Goal: Task Accomplishment & Management: Use online tool/utility

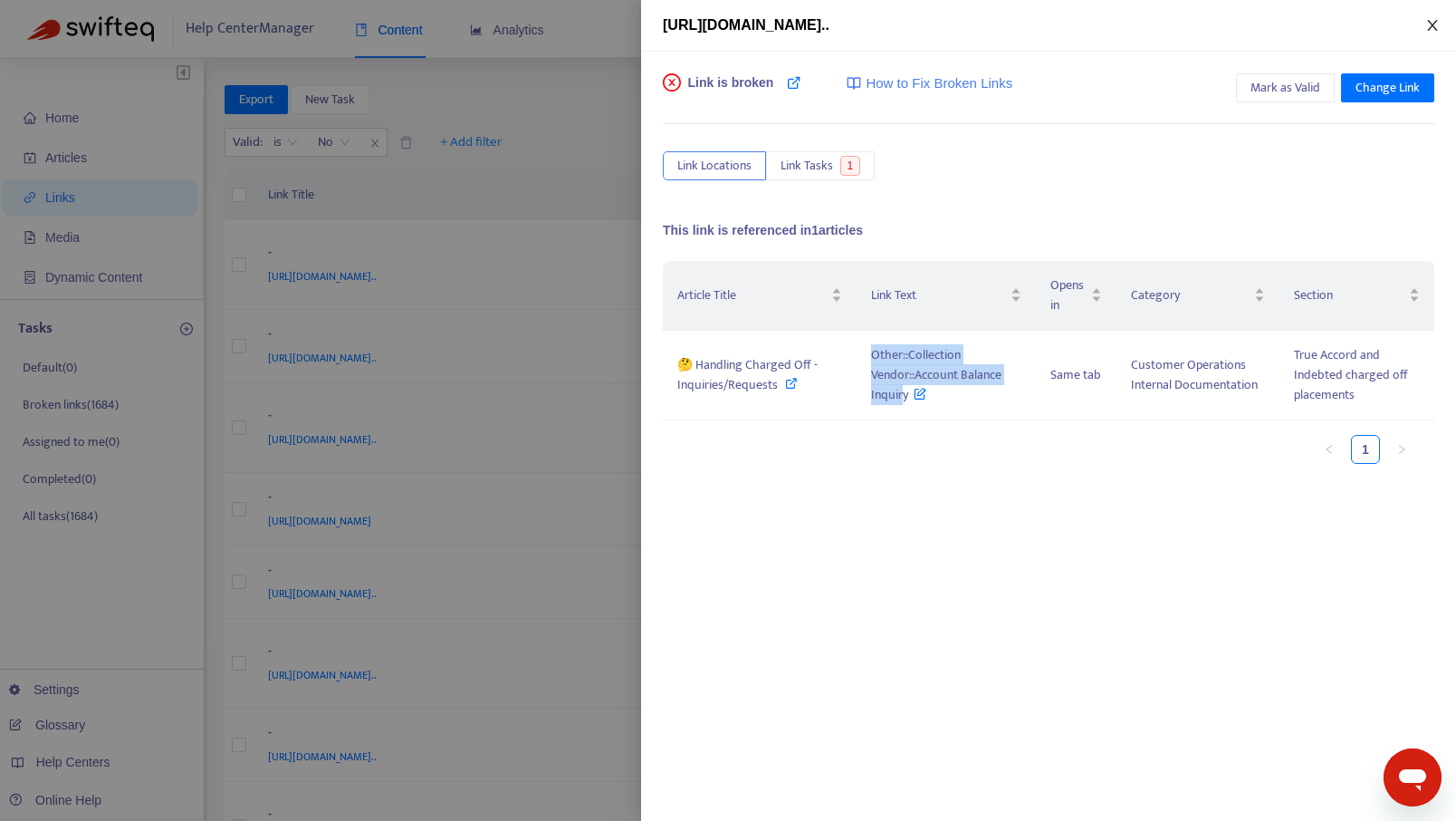
click at [1435, 24] on icon "close" at bounding box center [1433, 26] width 15 height 15
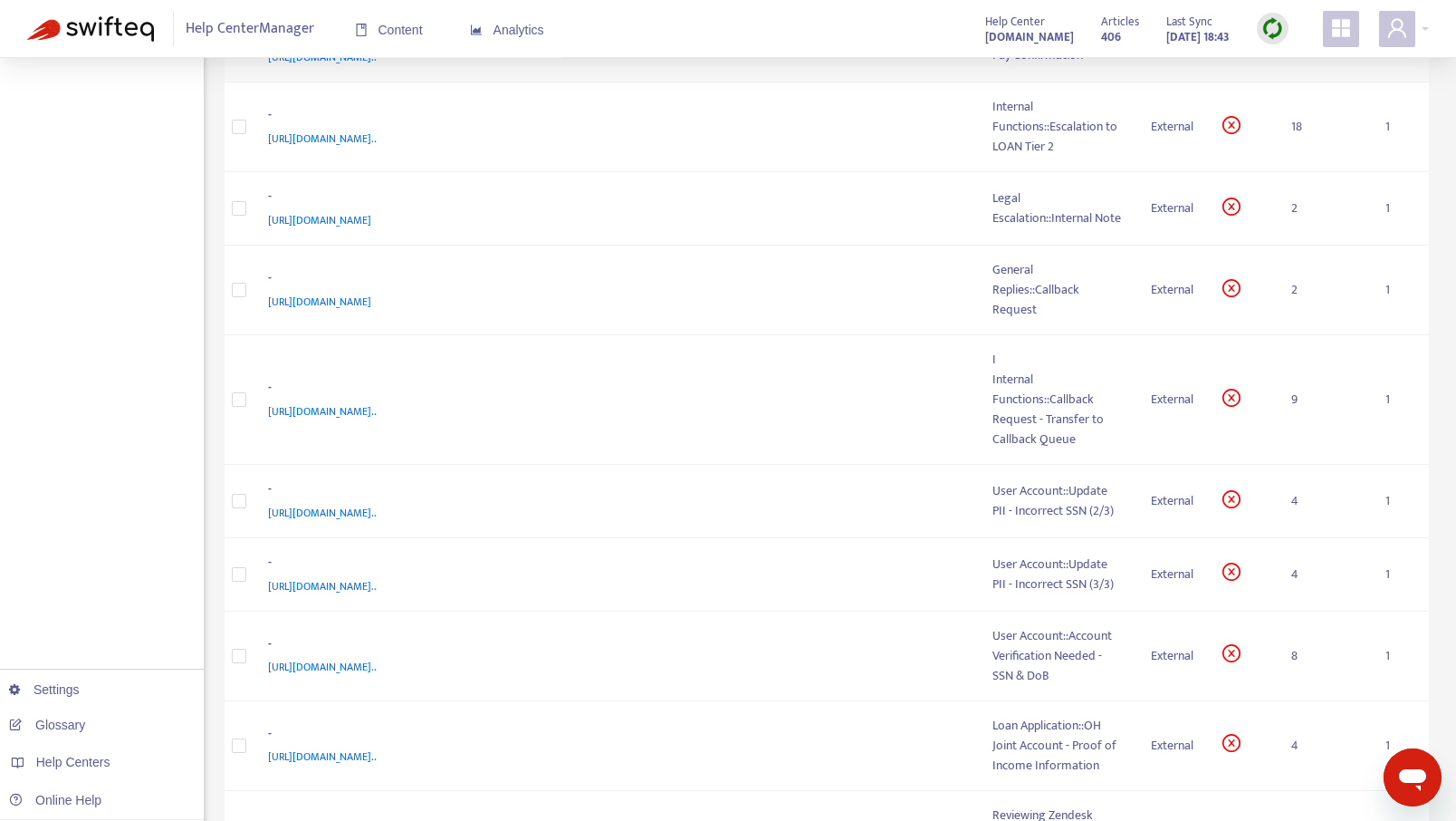
scroll to position [863, 0]
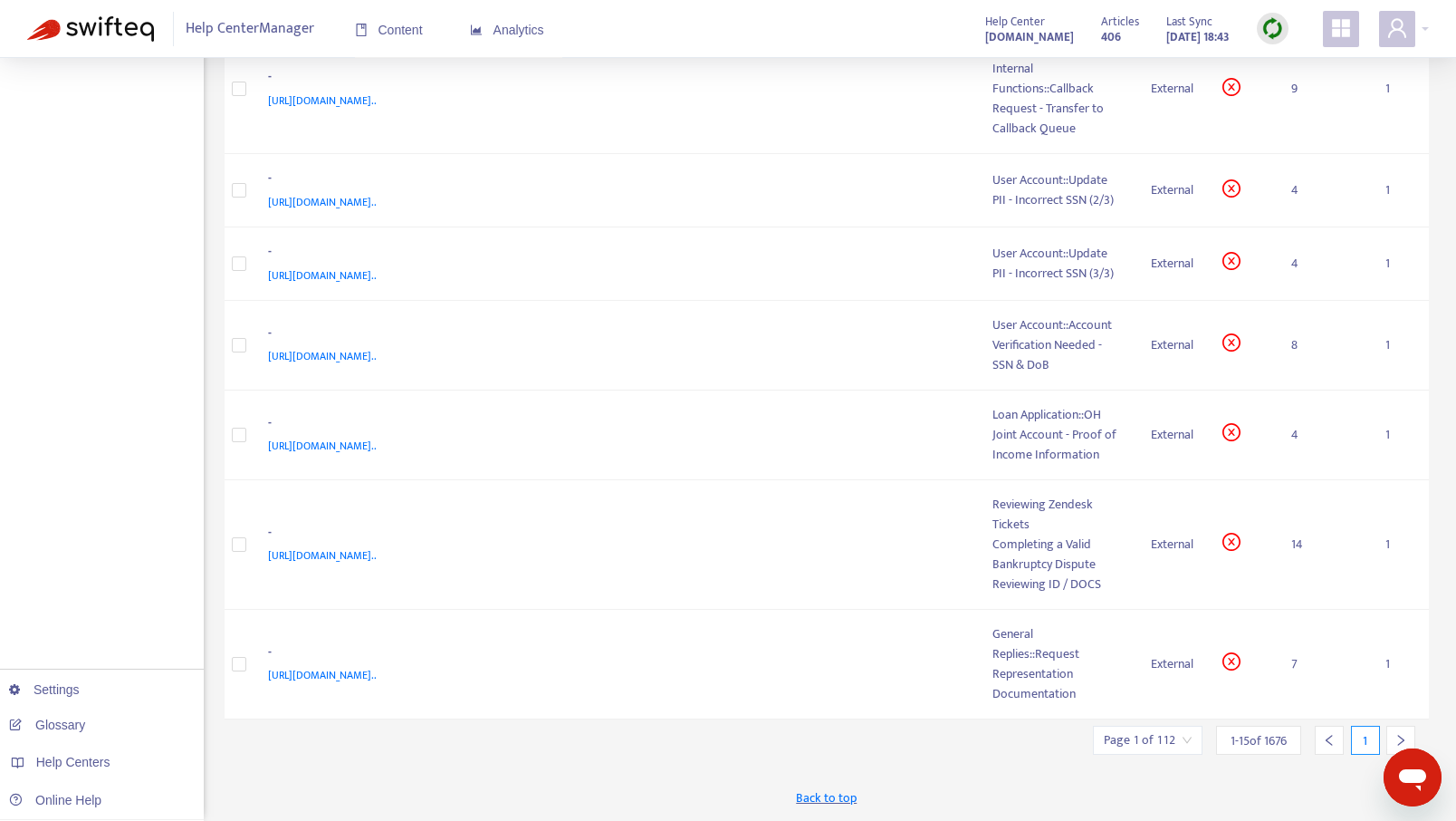
click at [1249, 740] on span "1 - 15 of 1676" at bounding box center [1259, 741] width 57 height 19
click at [1273, 743] on span "1 - 15 of 1676" at bounding box center [1259, 741] width 57 height 19
click at [1171, 740] on input "search" at bounding box center [1147, 741] width 88 height 27
click at [1321, 656] on input "text" at bounding box center [1344, 647] width 136 height 29
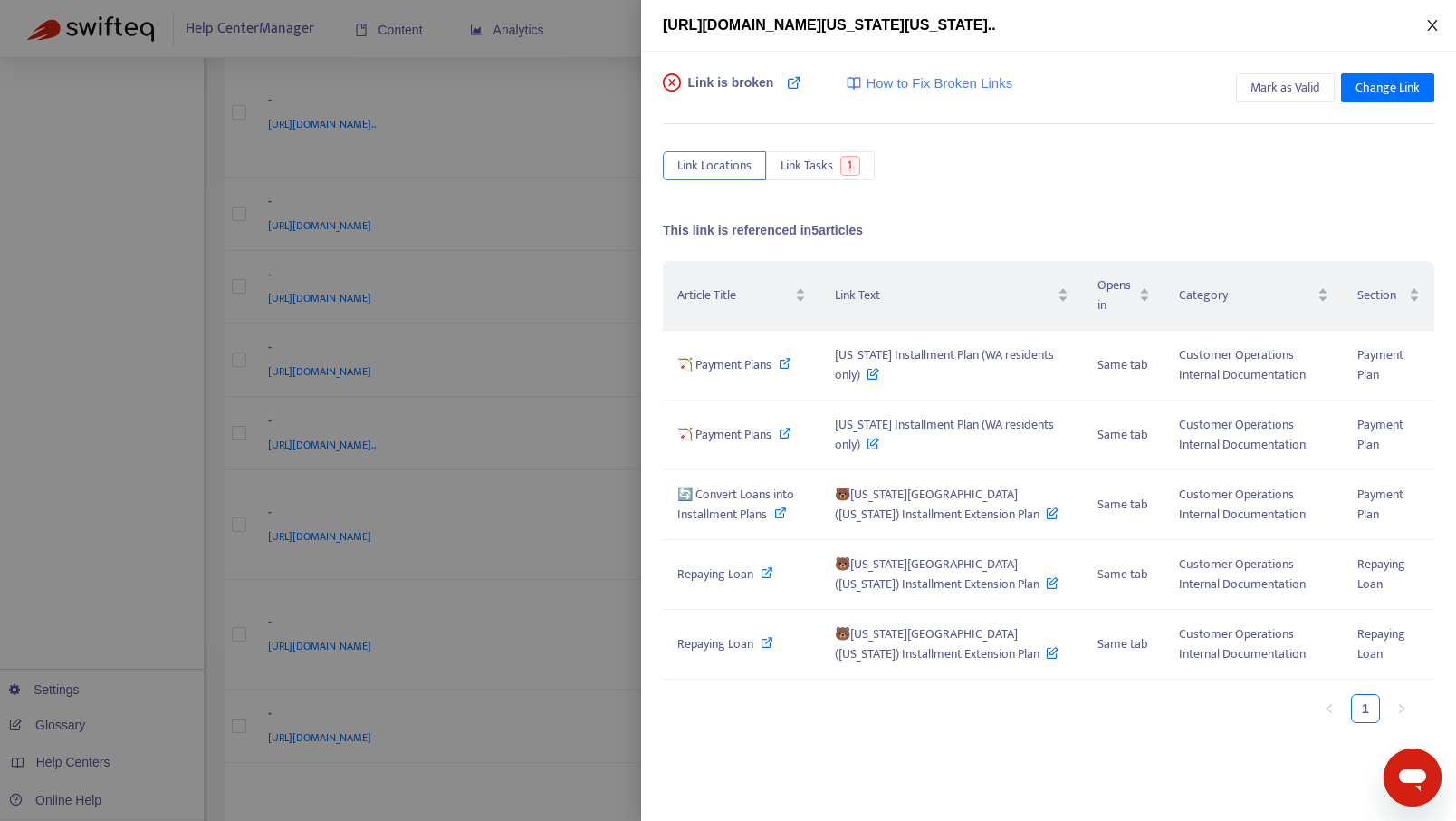
click at [1428, 19] on icon "close" at bounding box center [1433, 26] width 15 height 15
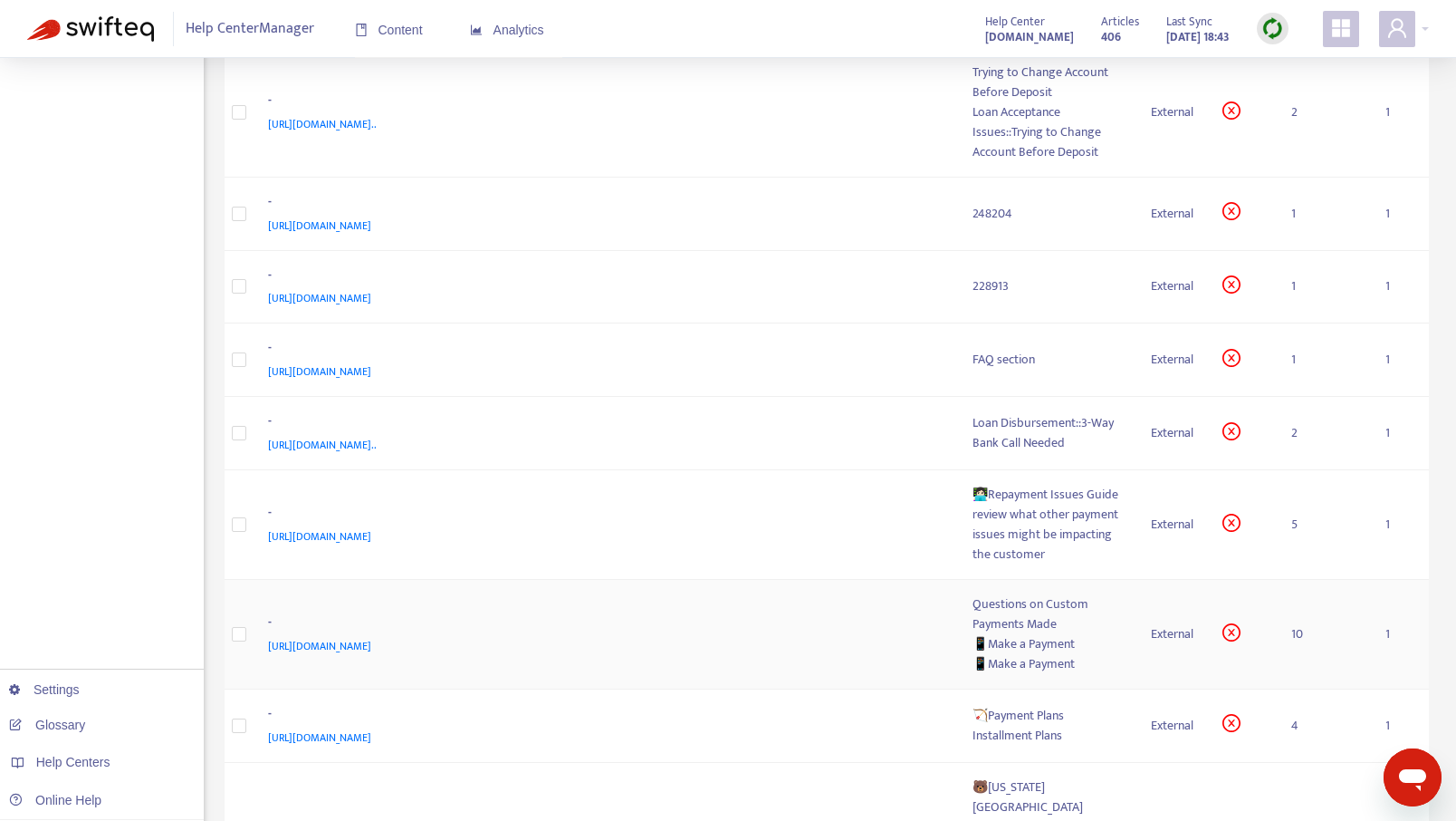
scroll to position [950, 0]
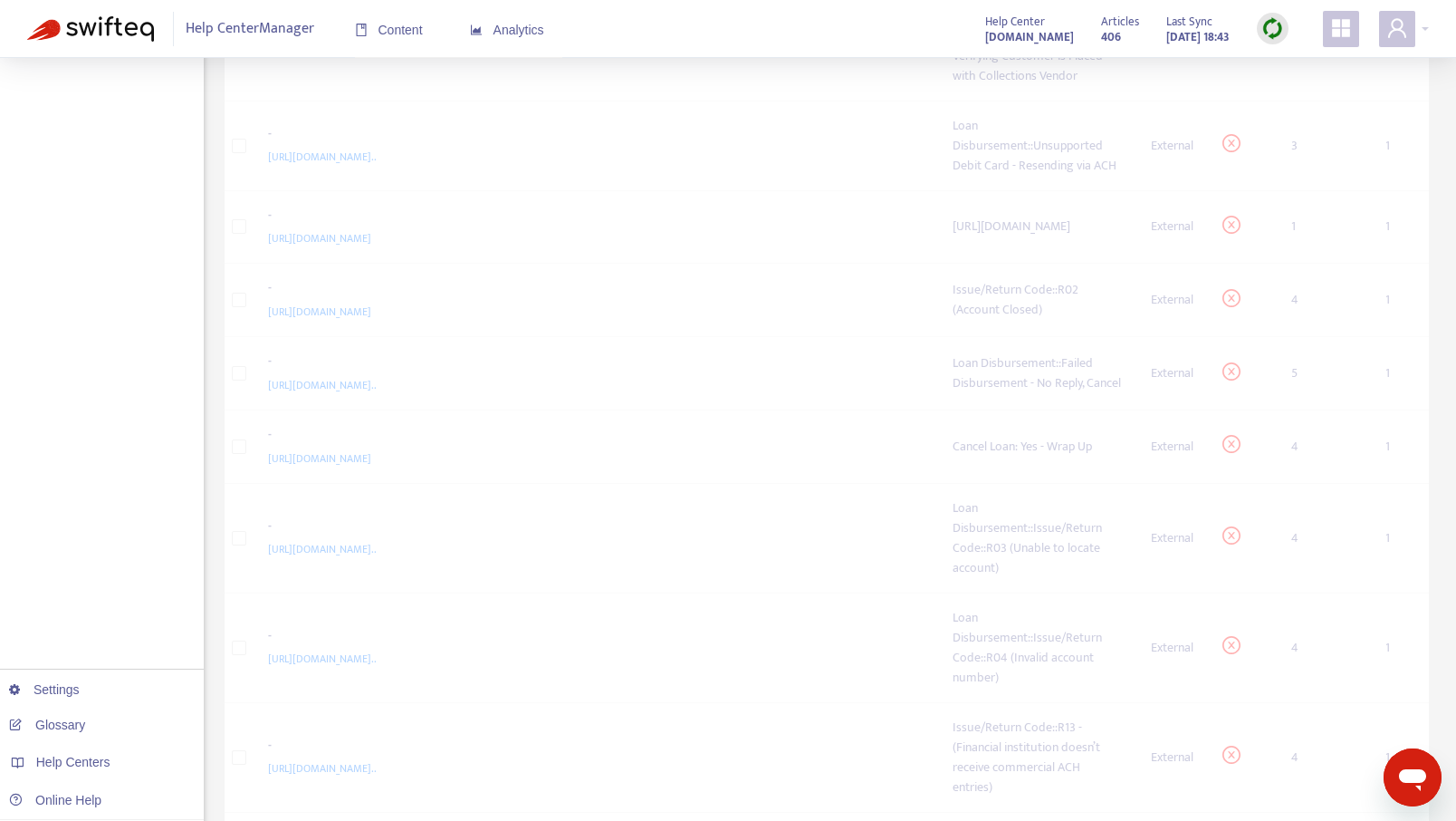
scroll to position [634, 0]
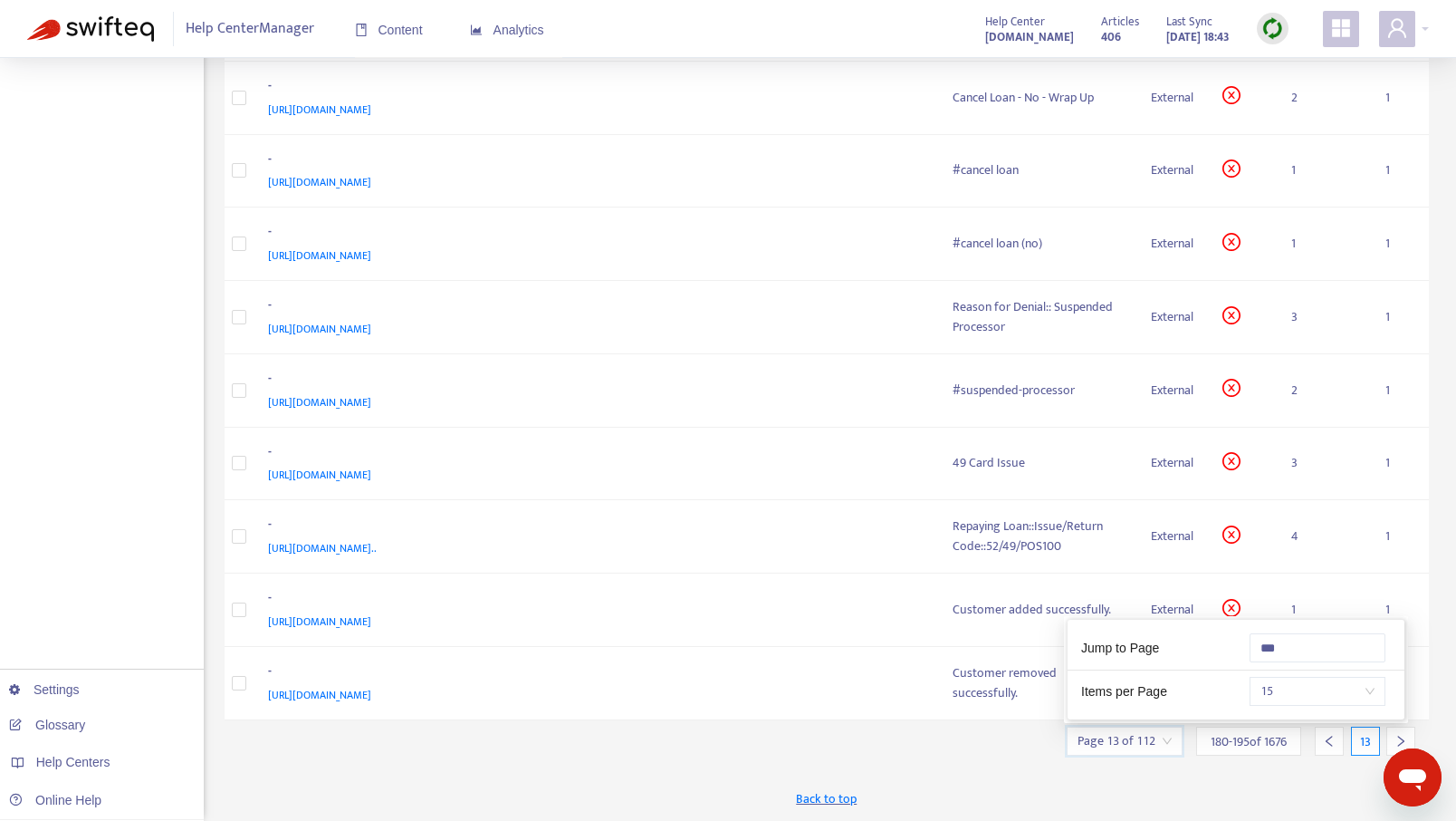
click at [1163, 740] on input "search" at bounding box center [1125, 742] width 94 height 27
click at [1283, 644] on input "***" at bounding box center [1317, 647] width 136 height 29
click at [1263, 646] on input "***" at bounding box center [1317, 647] width 136 height 29
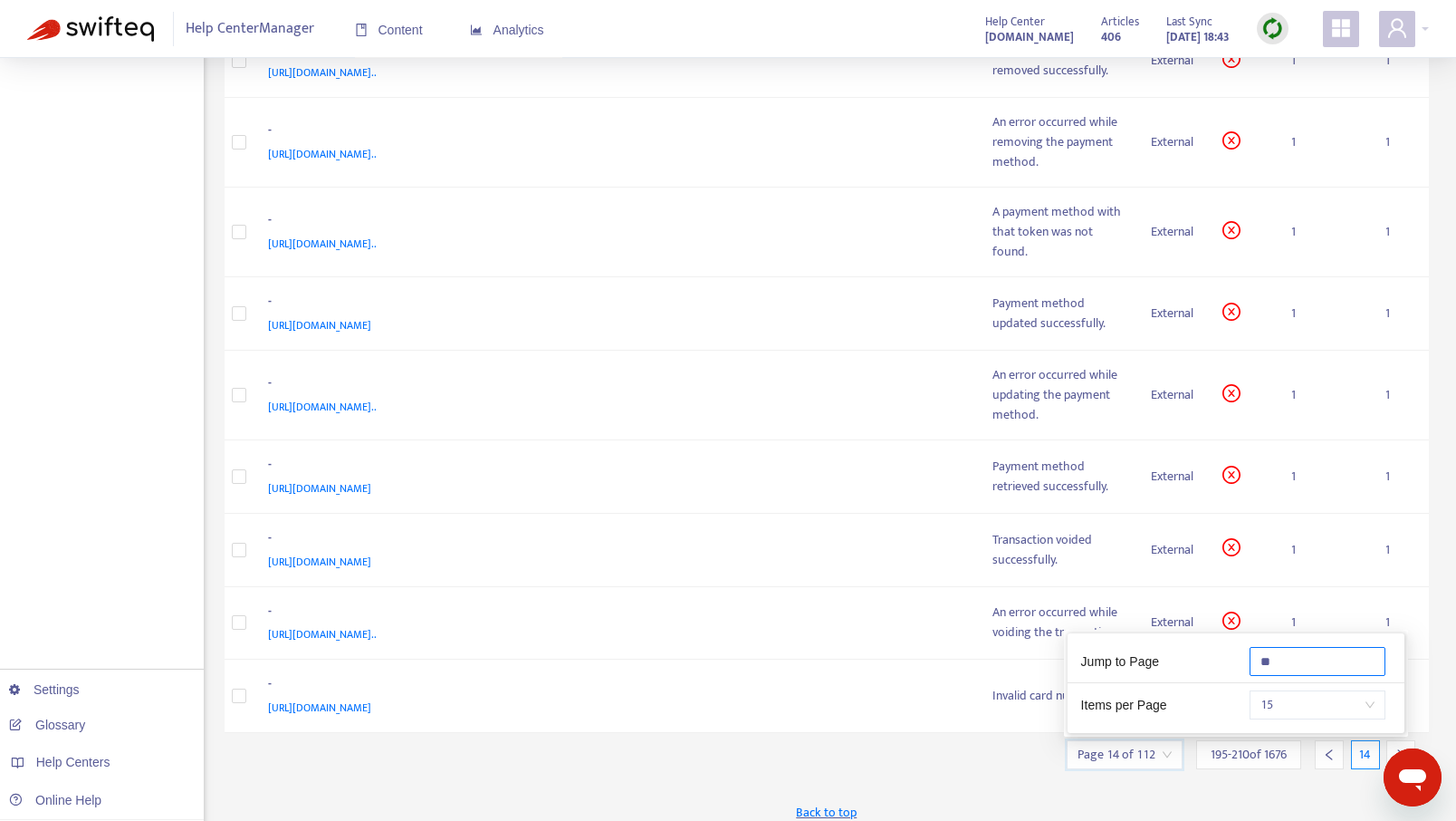
click at [1283, 660] on input "**" at bounding box center [1317, 661] width 136 height 29
type input "*"
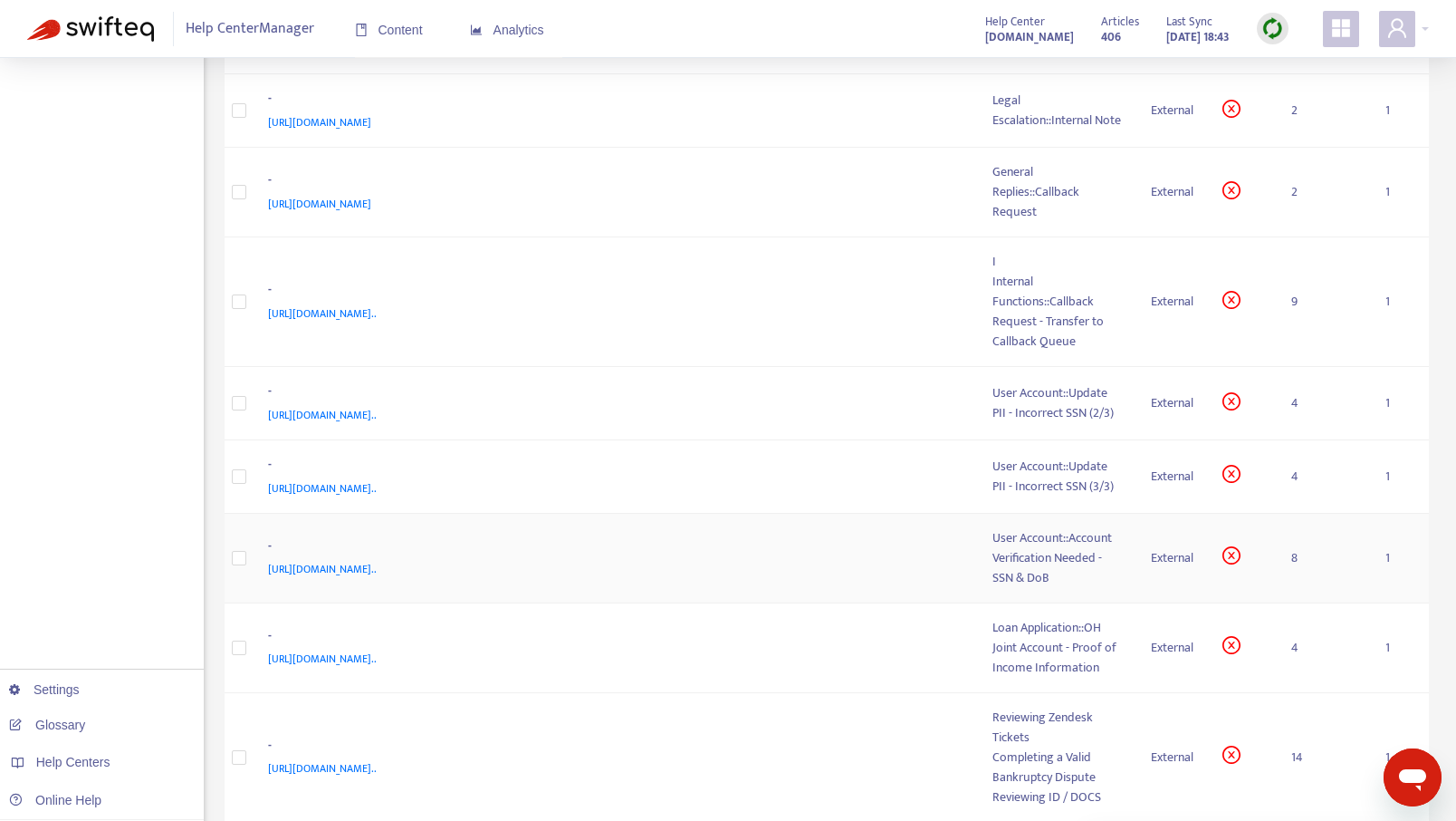
scroll to position [863, 0]
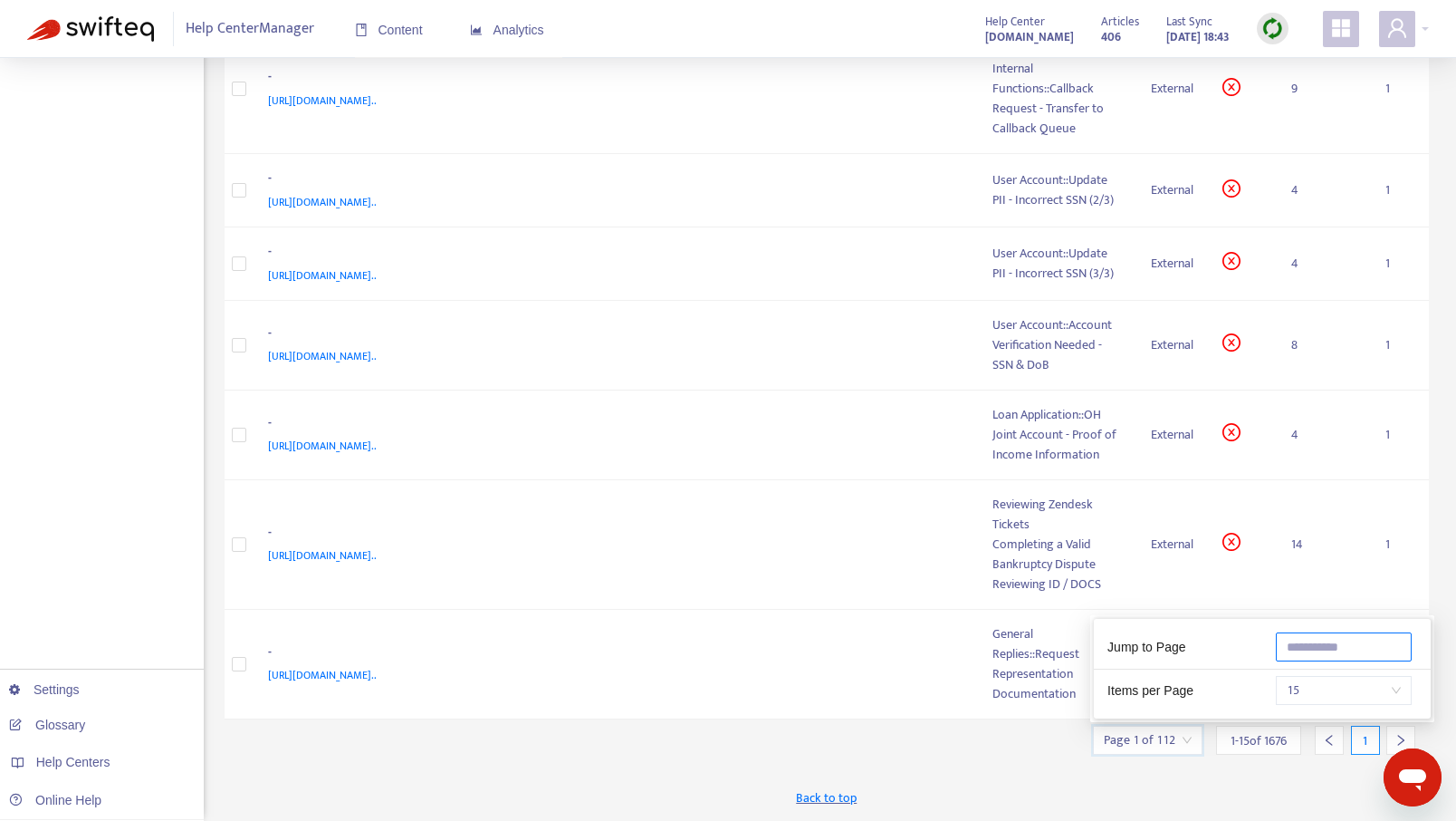
click at [1298, 654] on input "text" at bounding box center [1344, 647] width 136 height 29
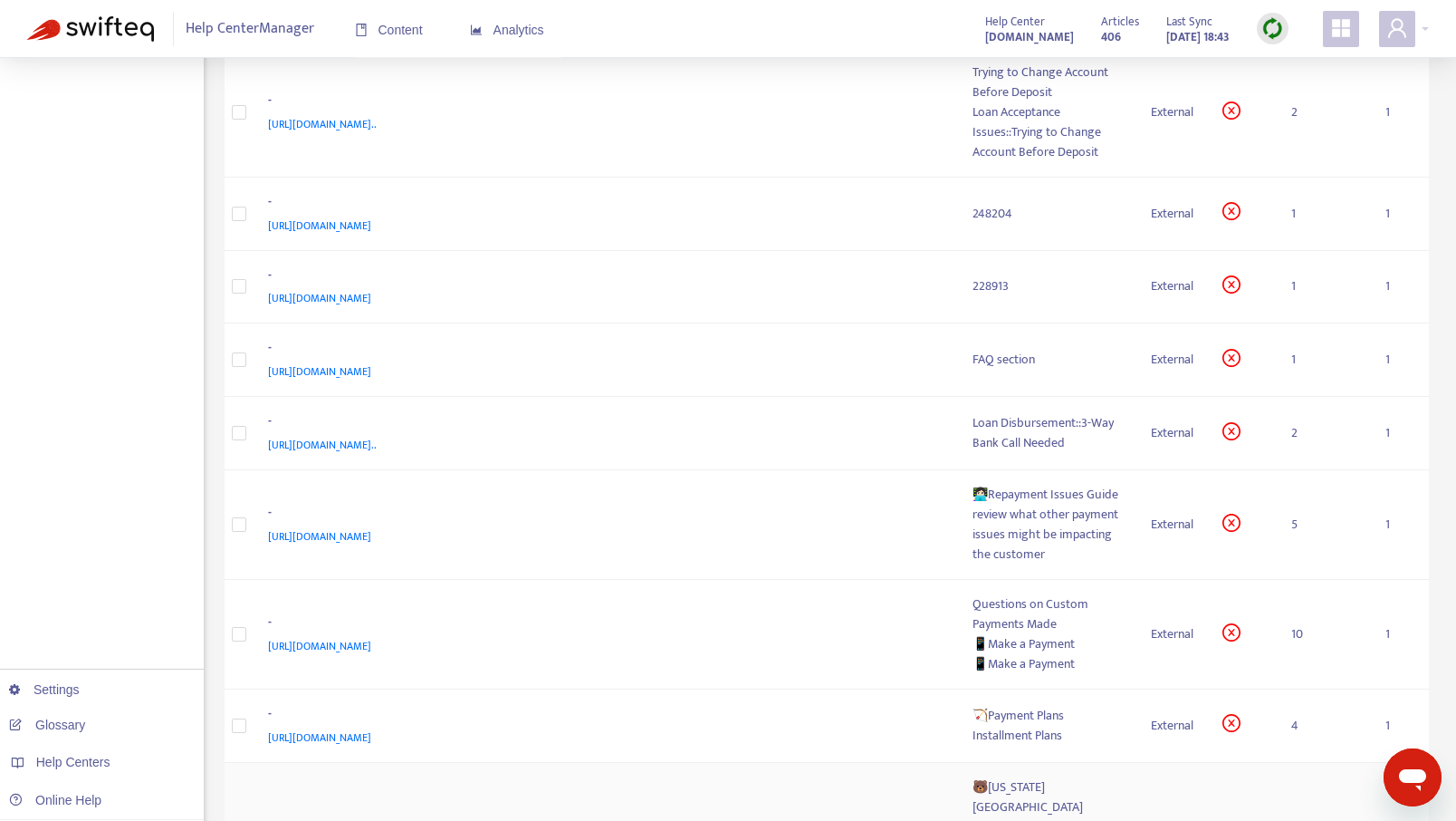
scroll to position [950, 0]
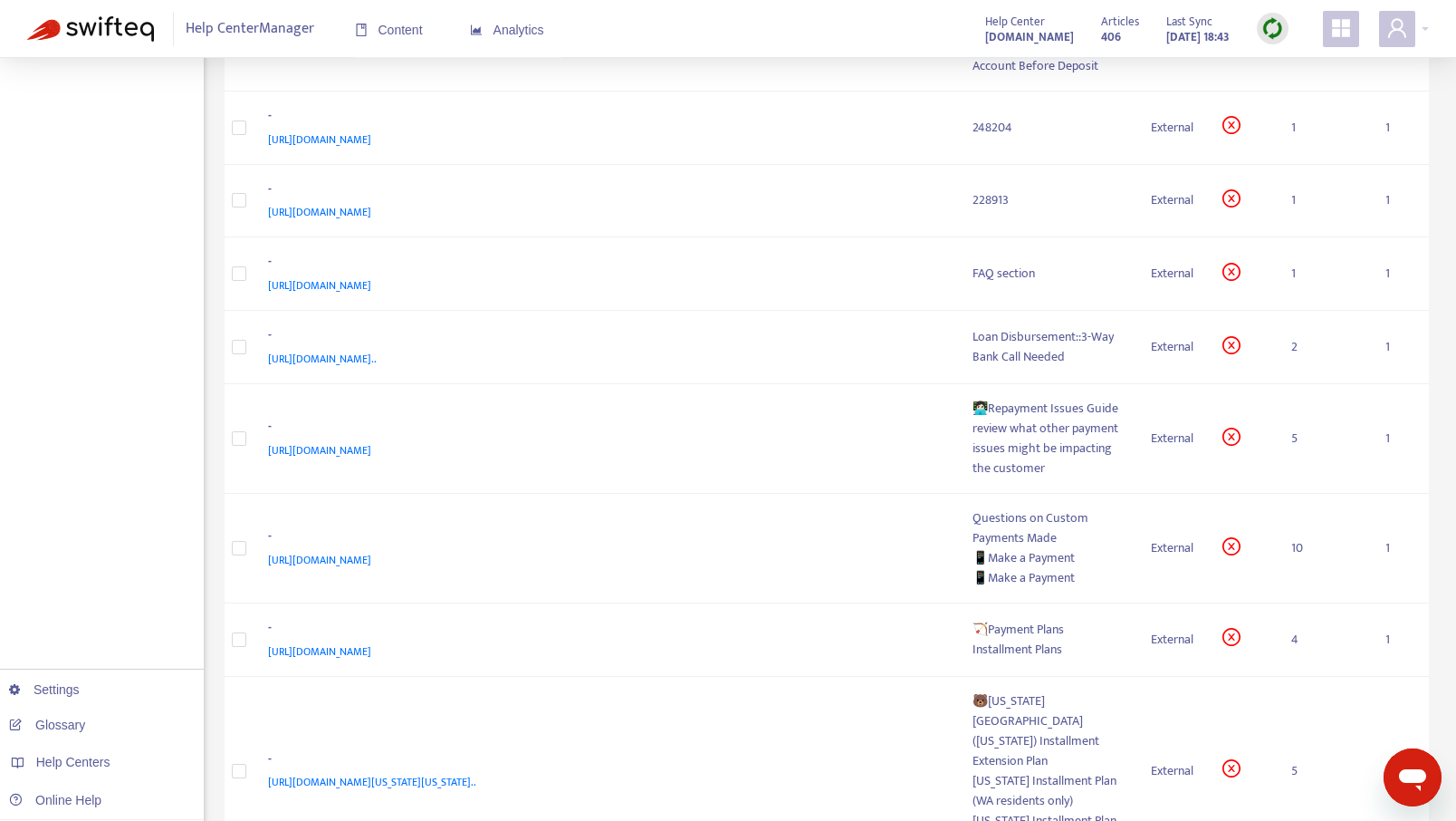
type input "*"
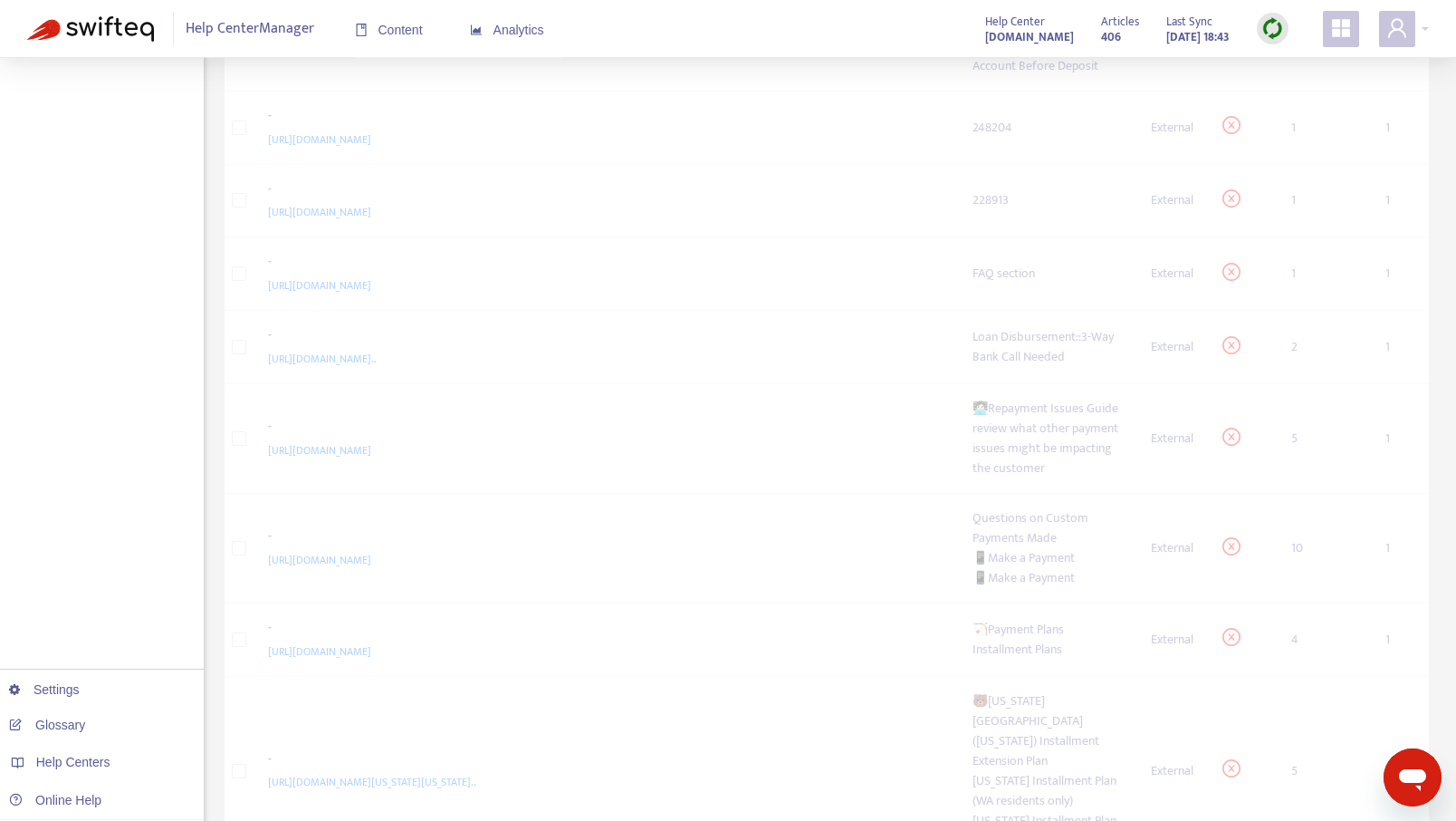
scroll to position [339, 0]
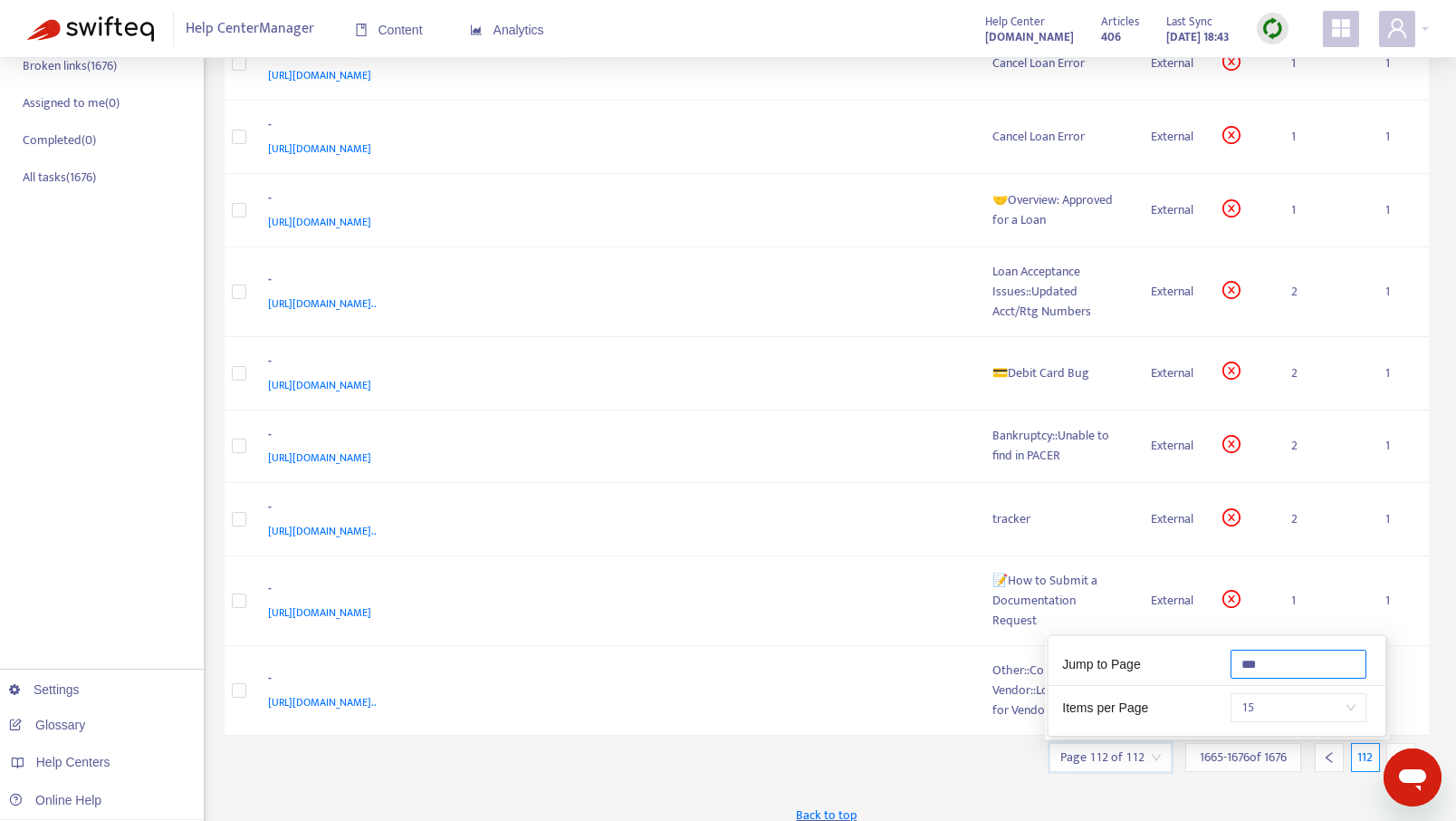
type input "***"
click at [964, 792] on div "Back to top" at bounding box center [827, 815] width 1205 height 46
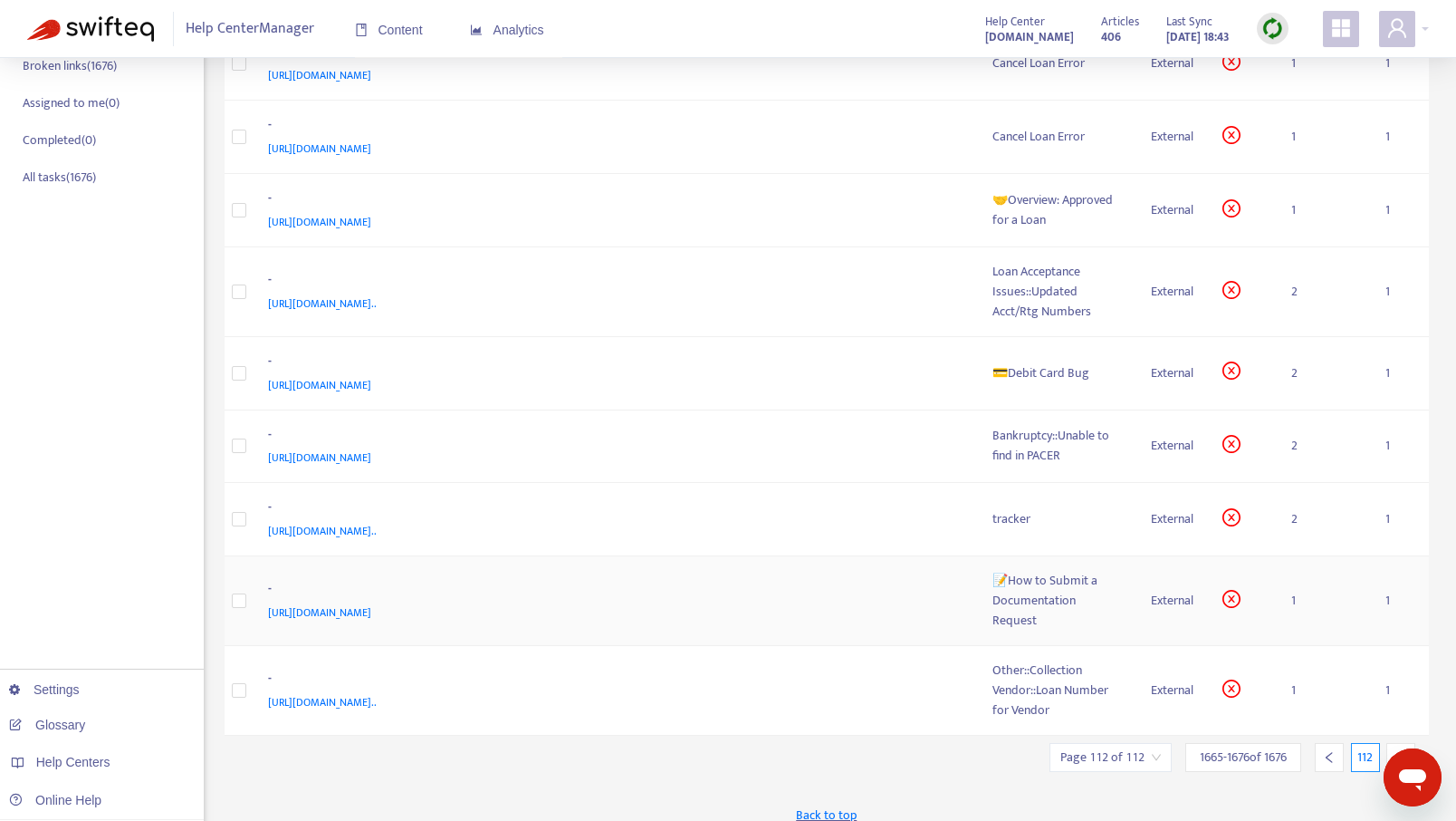
click at [278, 609] on span "[URL][DOMAIN_NAME]" at bounding box center [319, 613] width 103 height 18
click at [1044, 608] on div "📝How to Submit a Documentation Request" at bounding box center [1057, 600] width 131 height 59
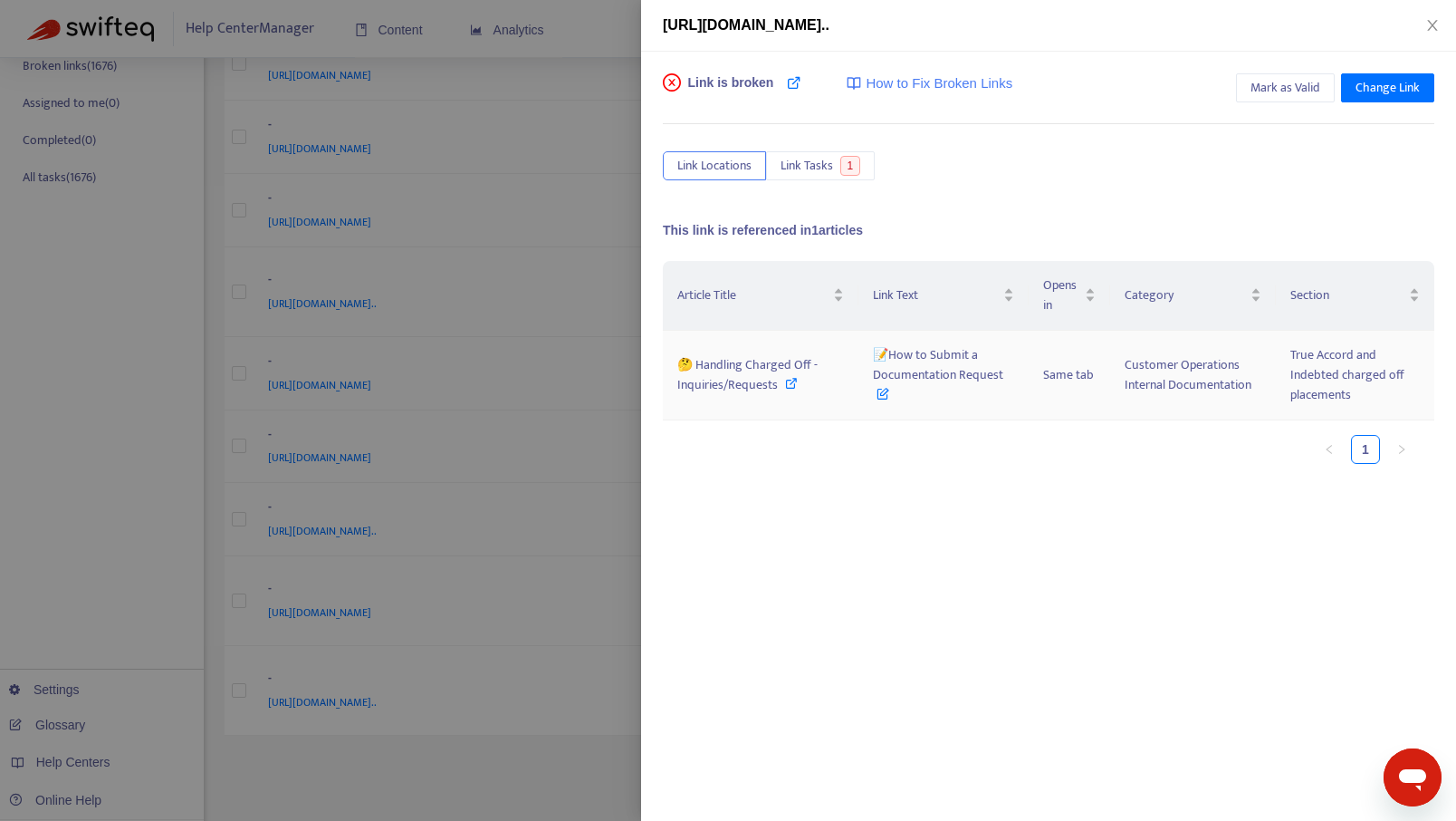
click at [785, 377] on icon at bounding box center [791, 384] width 13 height 13
click at [1432, 19] on icon "close" at bounding box center [1433, 26] width 15 height 15
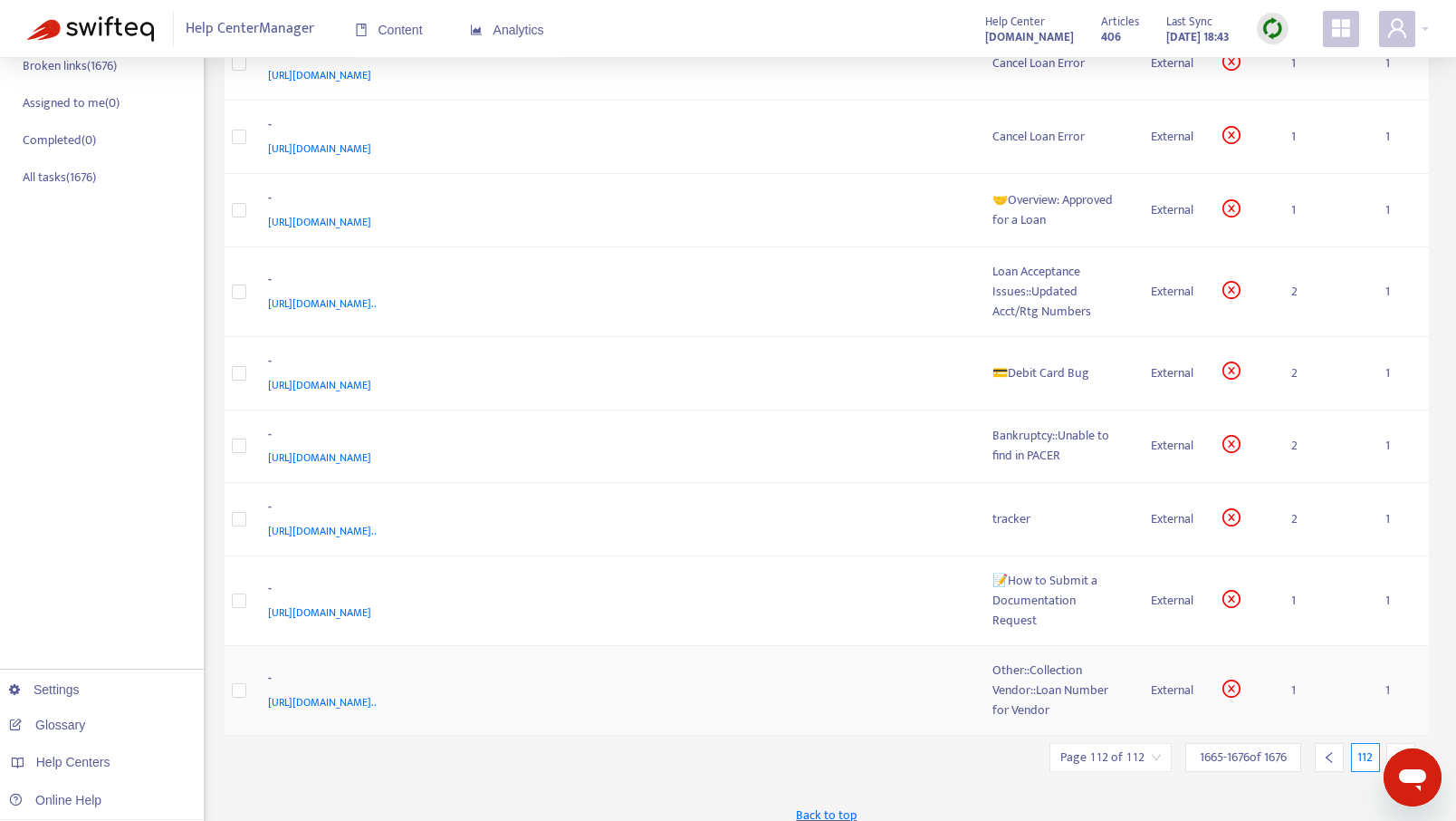
click at [992, 676] on div "Other::Collection Vendor::Loan Number for Vendor" at bounding box center [1057, 689] width 131 height 59
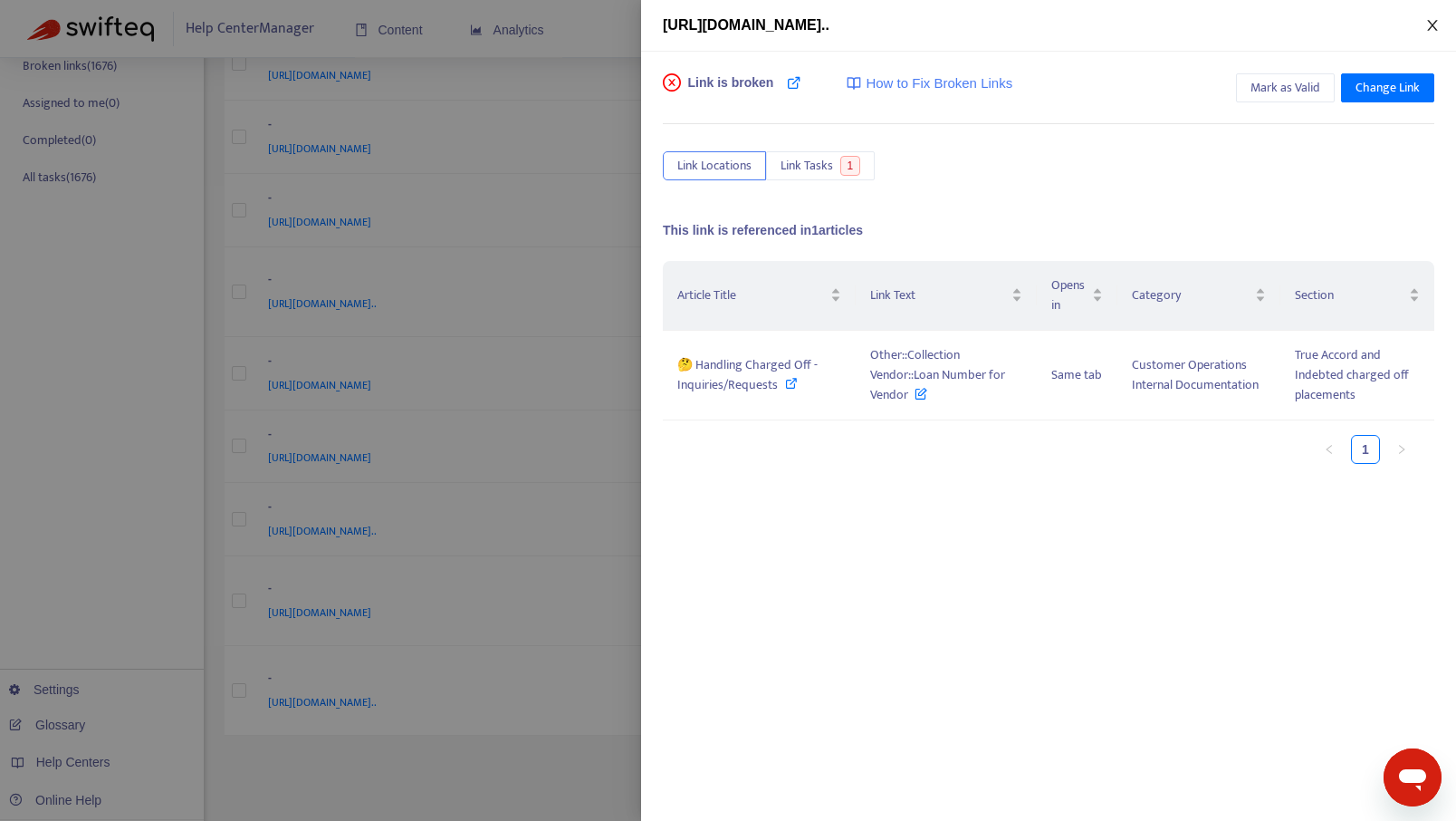
click at [1436, 22] on icon "close" at bounding box center [1433, 26] width 15 height 15
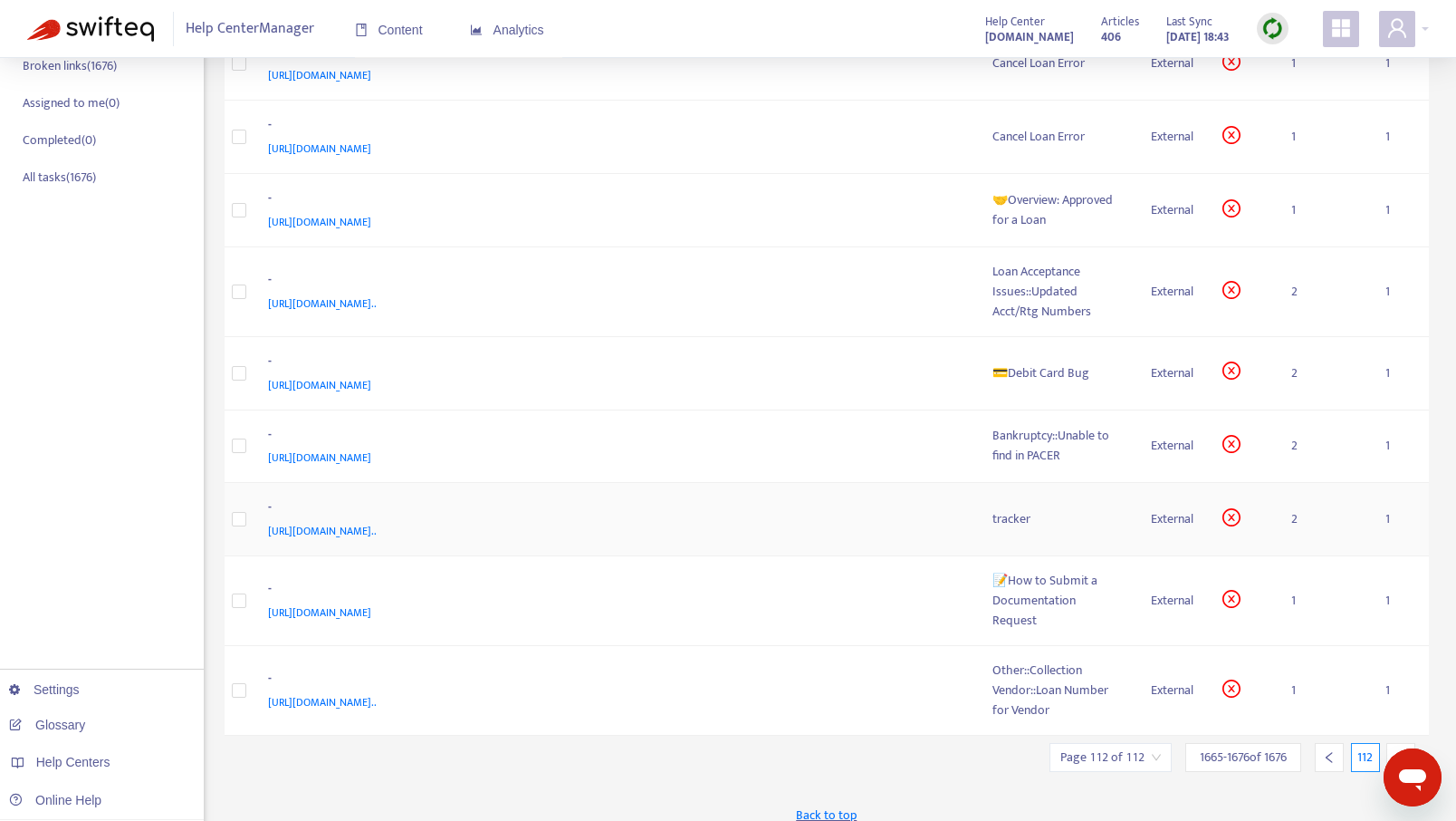
click at [377, 533] on span "[URL][DOMAIN_NAME].." at bounding box center [322, 531] width 109 height 18
click at [1035, 528] on div "tracker" at bounding box center [1057, 520] width 131 height 20
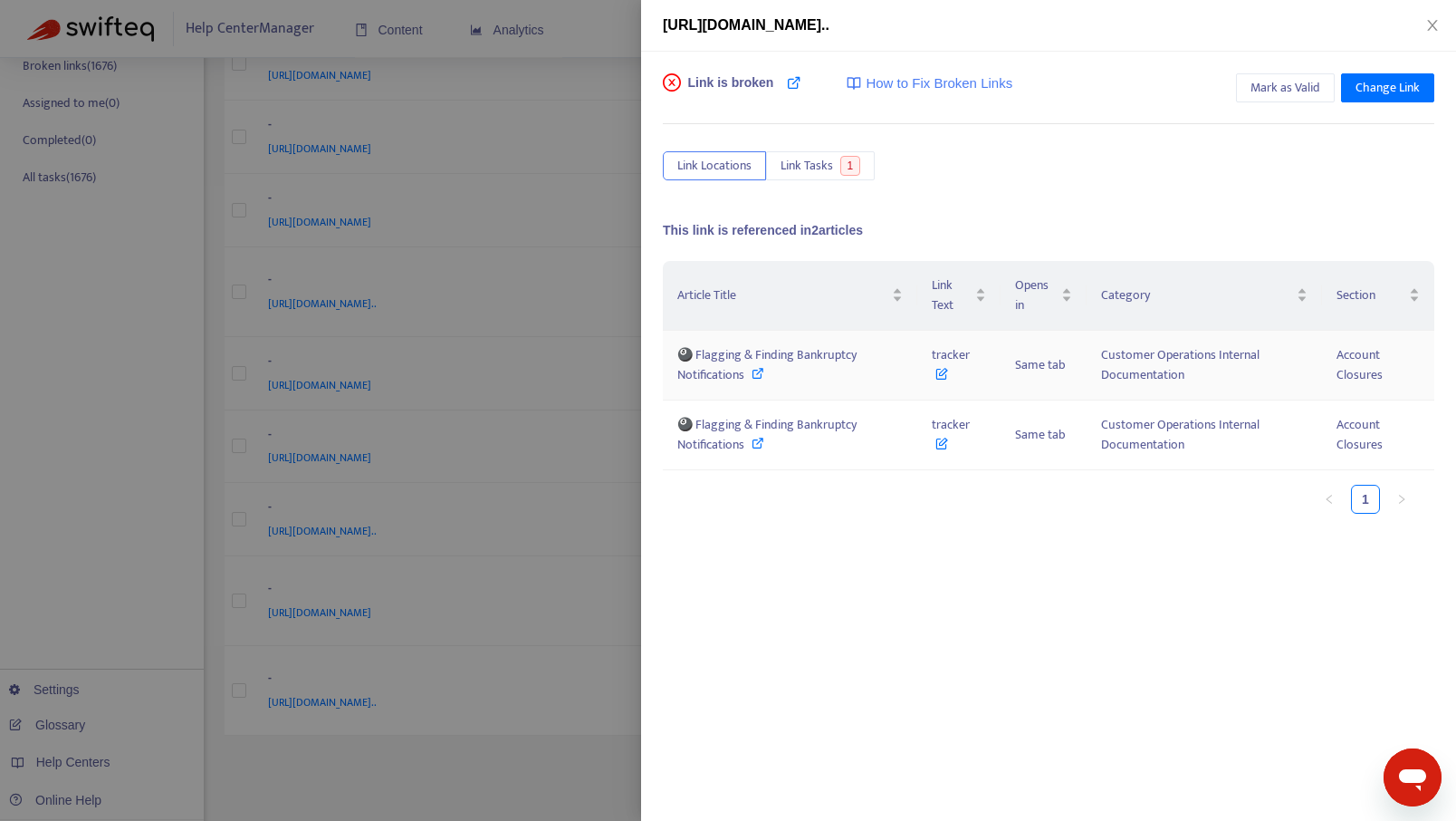
click at [817, 361] on span "🎱 Flagging & Finding Bankruptcy Notifications" at bounding box center [767, 364] width 179 height 41
click at [798, 83] on icon at bounding box center [794, 82] width 15 height 15
click at [760, 375] on icon at bounding box center [758, 374] width 13 height 13
click at [759, 374] on icon at bounding box center [758, 374] width 13 height 13
click at [1437, 23] on icon "close" at bounding box center [1433, 26] width 15 height 15
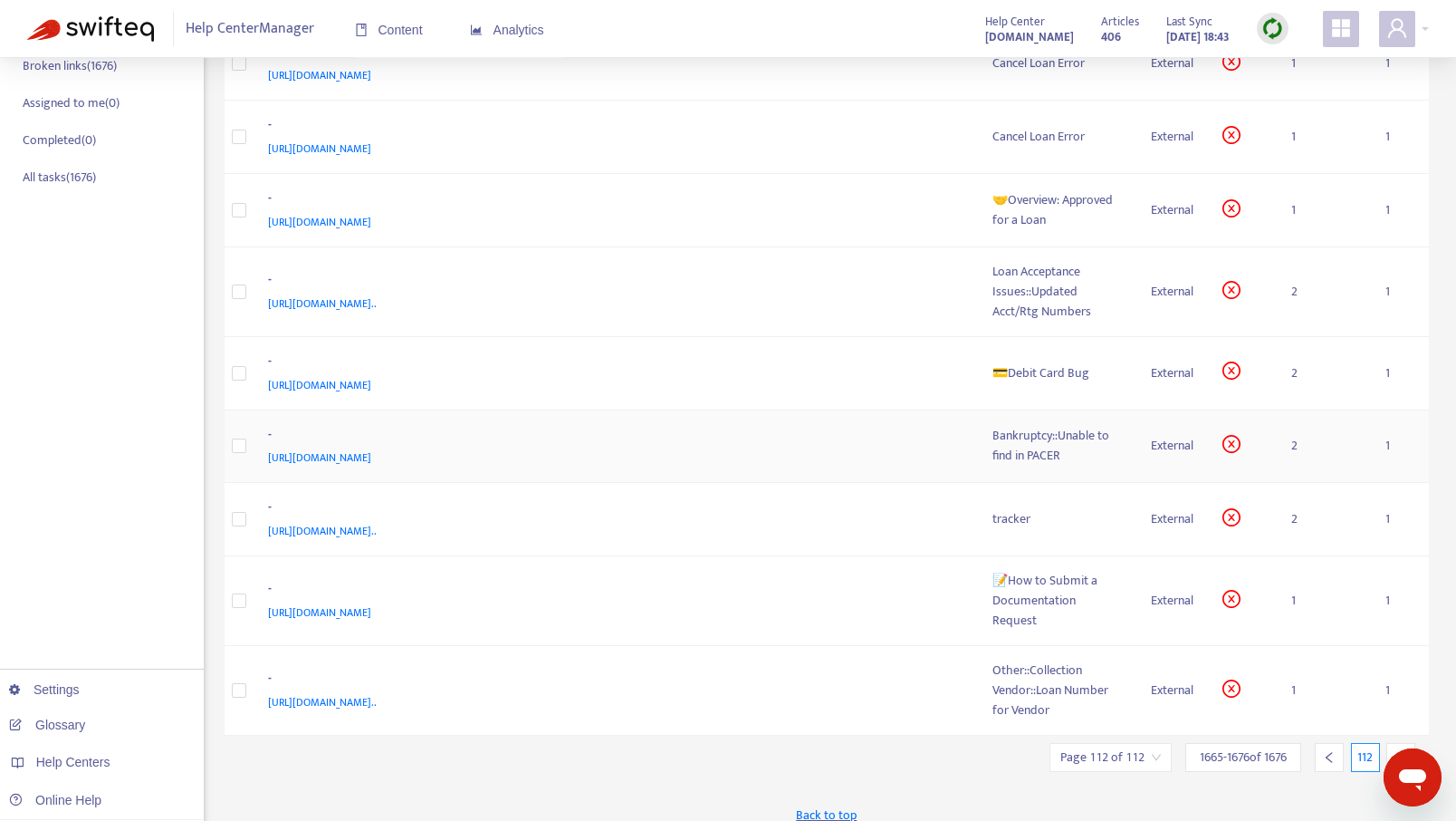
click at [1021, 440] on div "Bankruptcy::Unable to find in PACER" at bounding box center [1057, 446] width 131 height 40
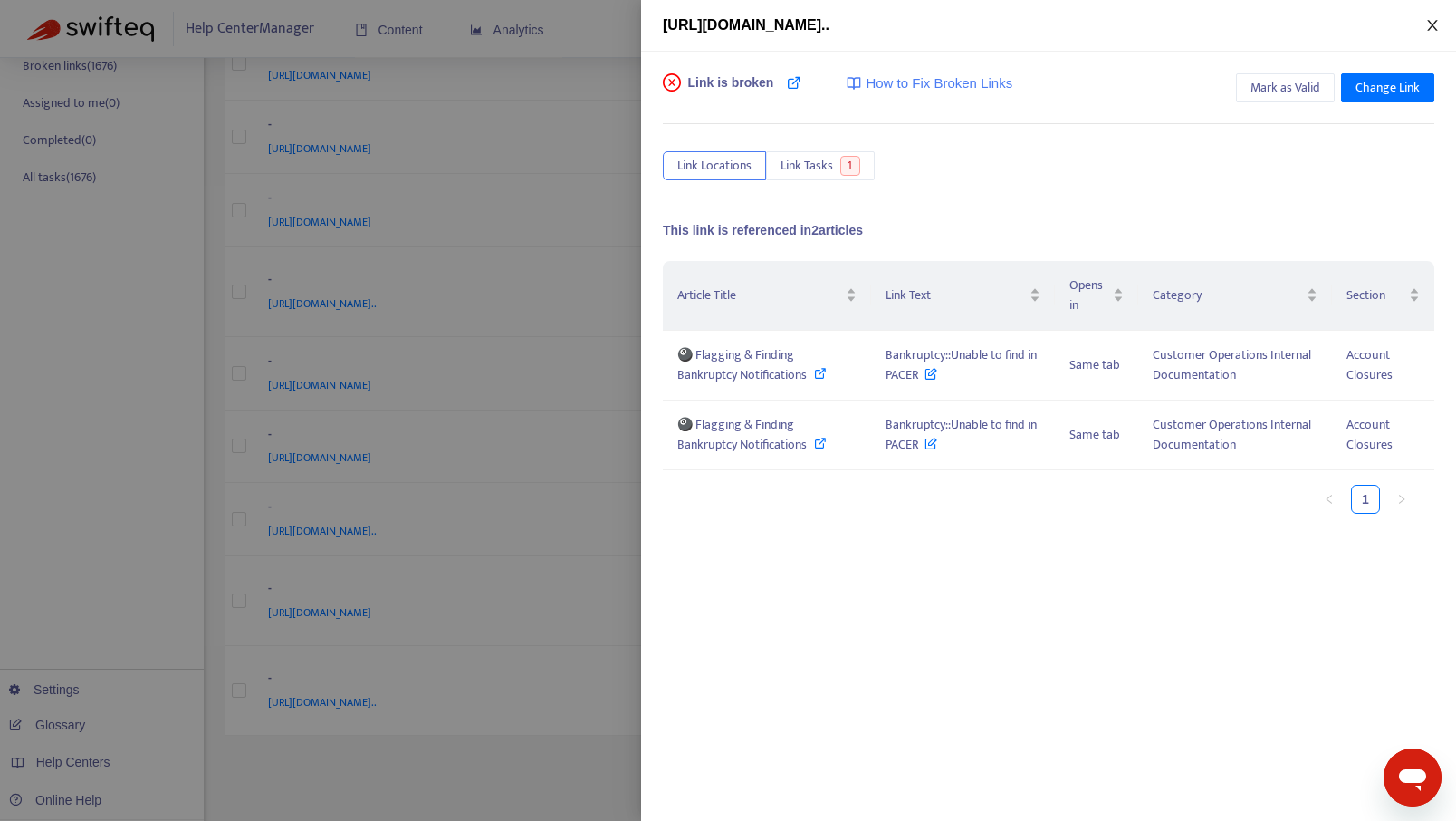
click at [1425, 25] on button "Close" at bounding box center [1433, 26] width 26 height 17
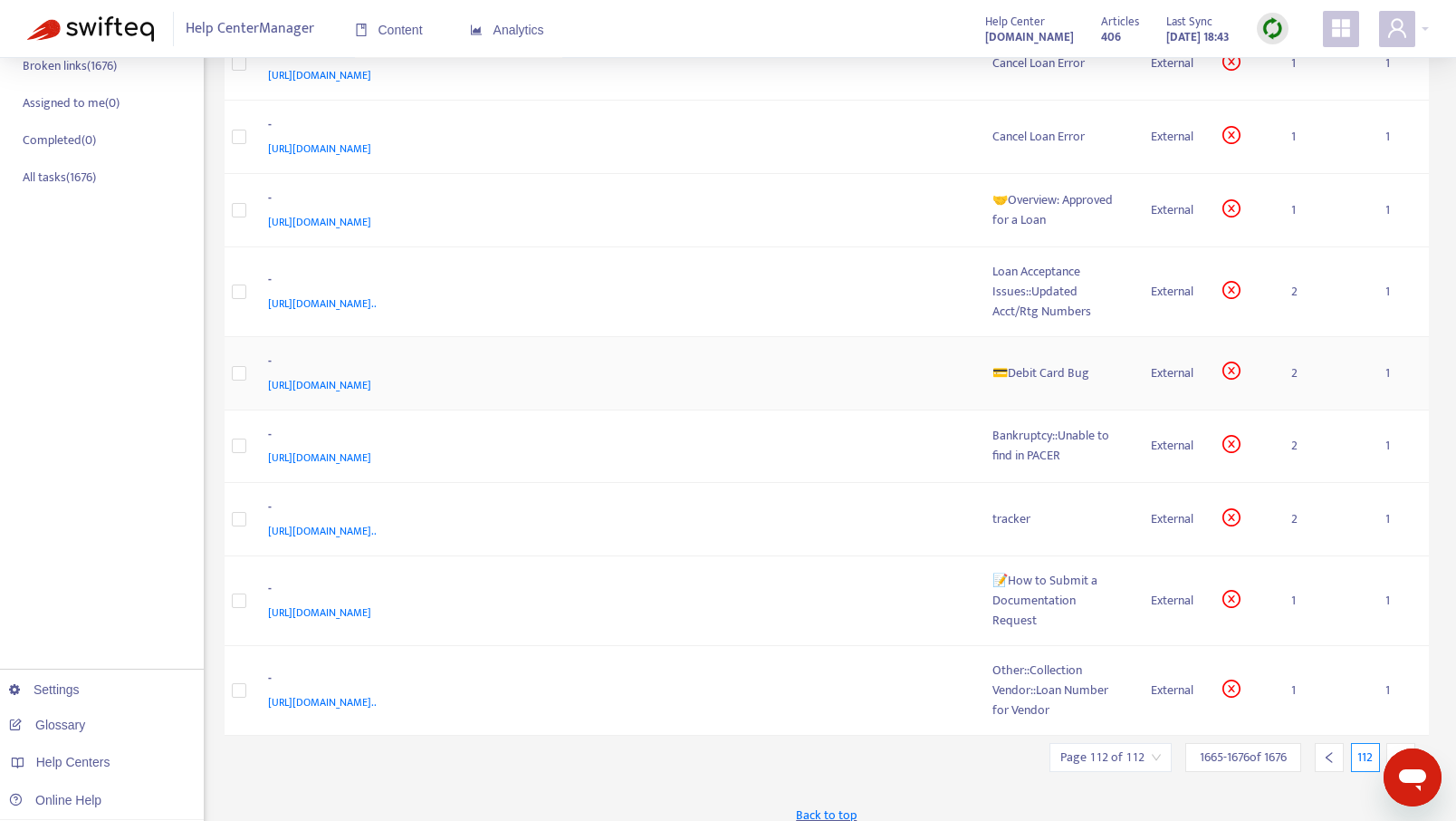
click at [1032, 380] on div "💳Debit Card Bug" at bounding box center [1057, 374] width 131 height 20
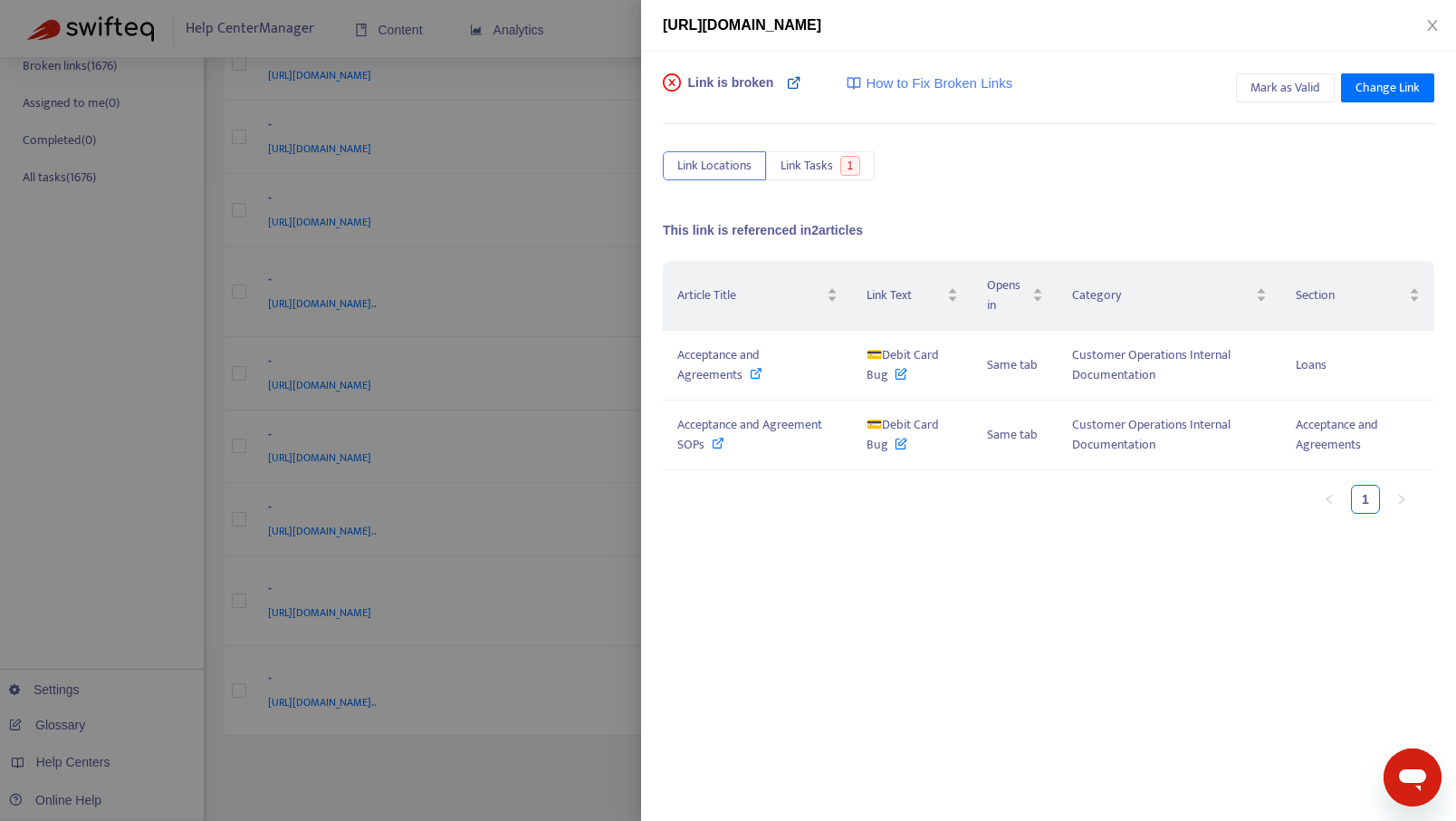
click at [793, 86] on icon at bounding box center [794, 82] width 15 height 15
click at [1370, 87] on span "Change Link" at bounding box center [1388, 88] width 64 height 20
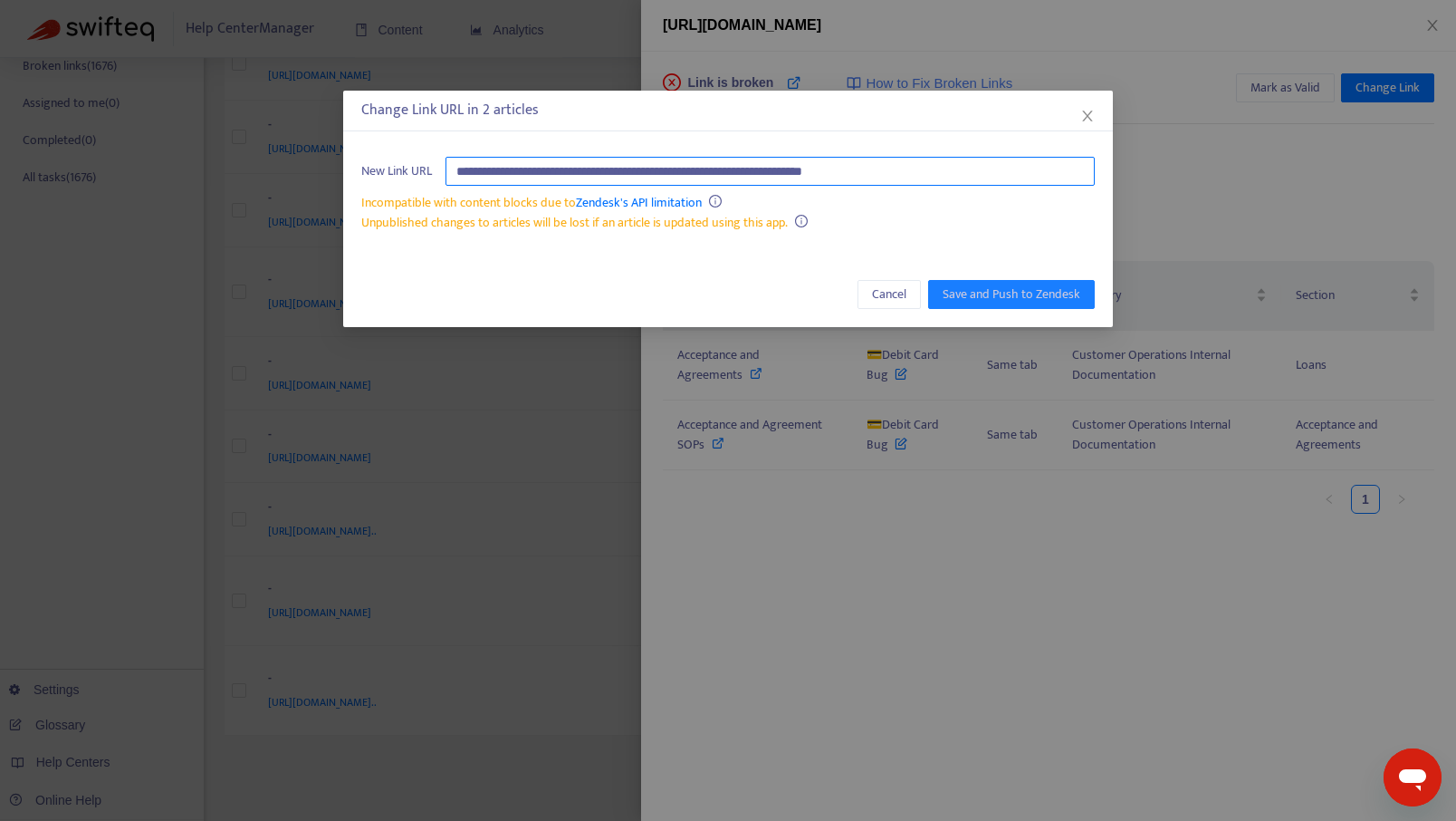
click at [843, 168] on input "**********" at bounding box center [770, 172] width 649 height 29
type input "**********"
drag, startPoint x: 755, startPoint y: 183, endPoint x: 368, endPoint y: 128, distance: 390.9
click at [368, 128] on div "**********" at bounding box center [728, 208] width 770 height 237
paste input "**********"
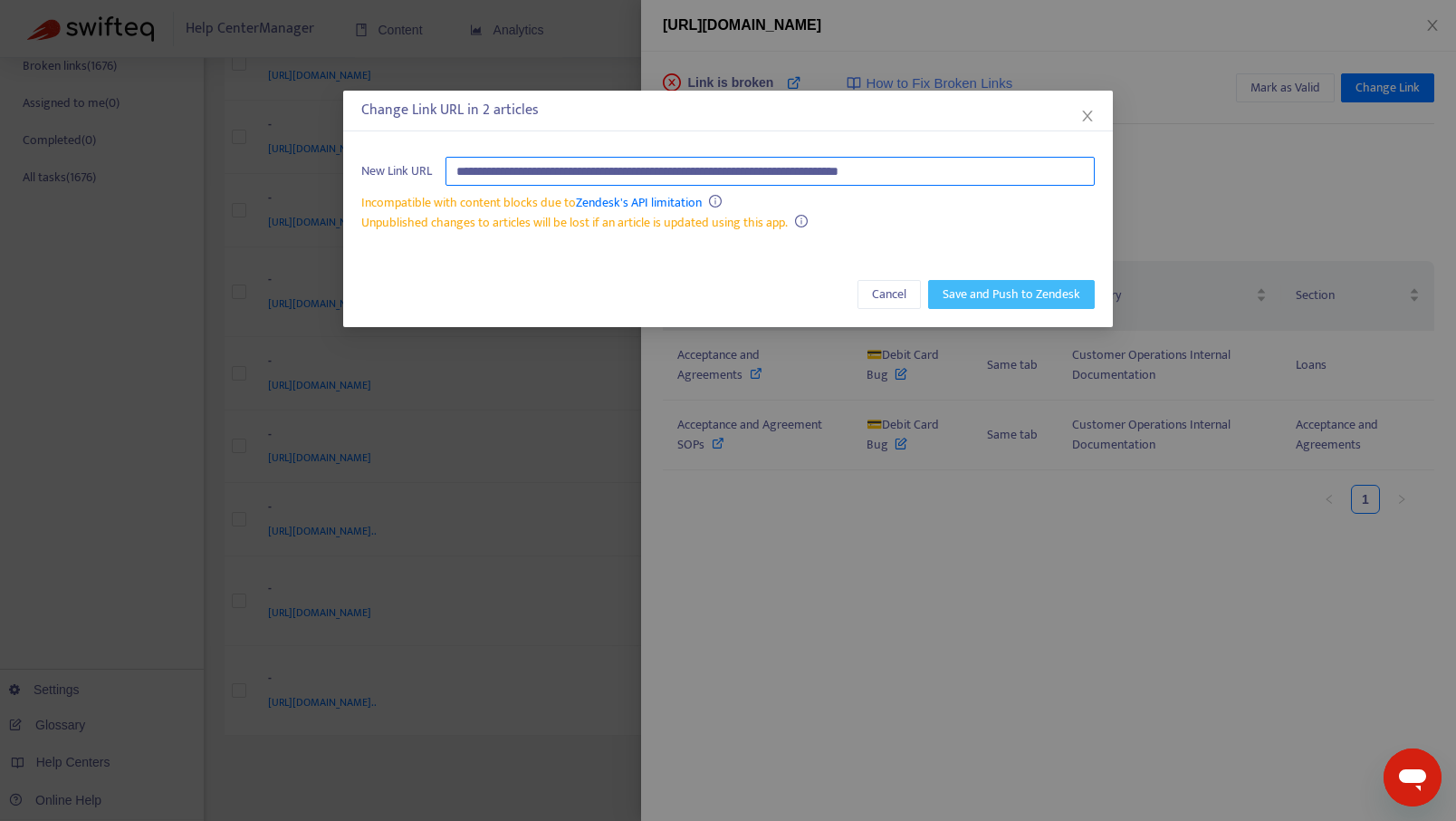
type input "**********"
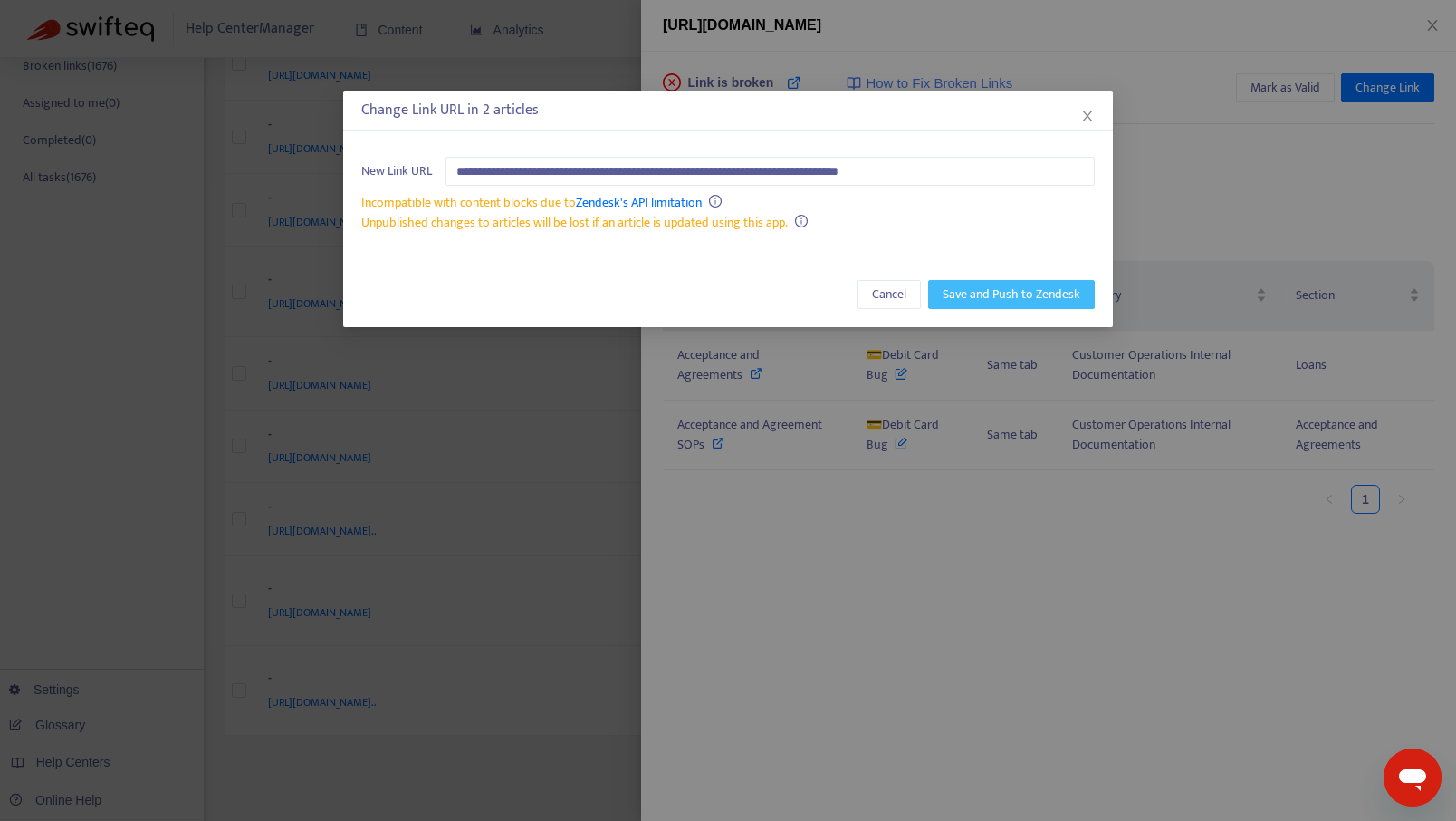
click at [1024, 290] on span "Save and Push to Zendesk" at bounding box center [1011, 295] width 138 height 20
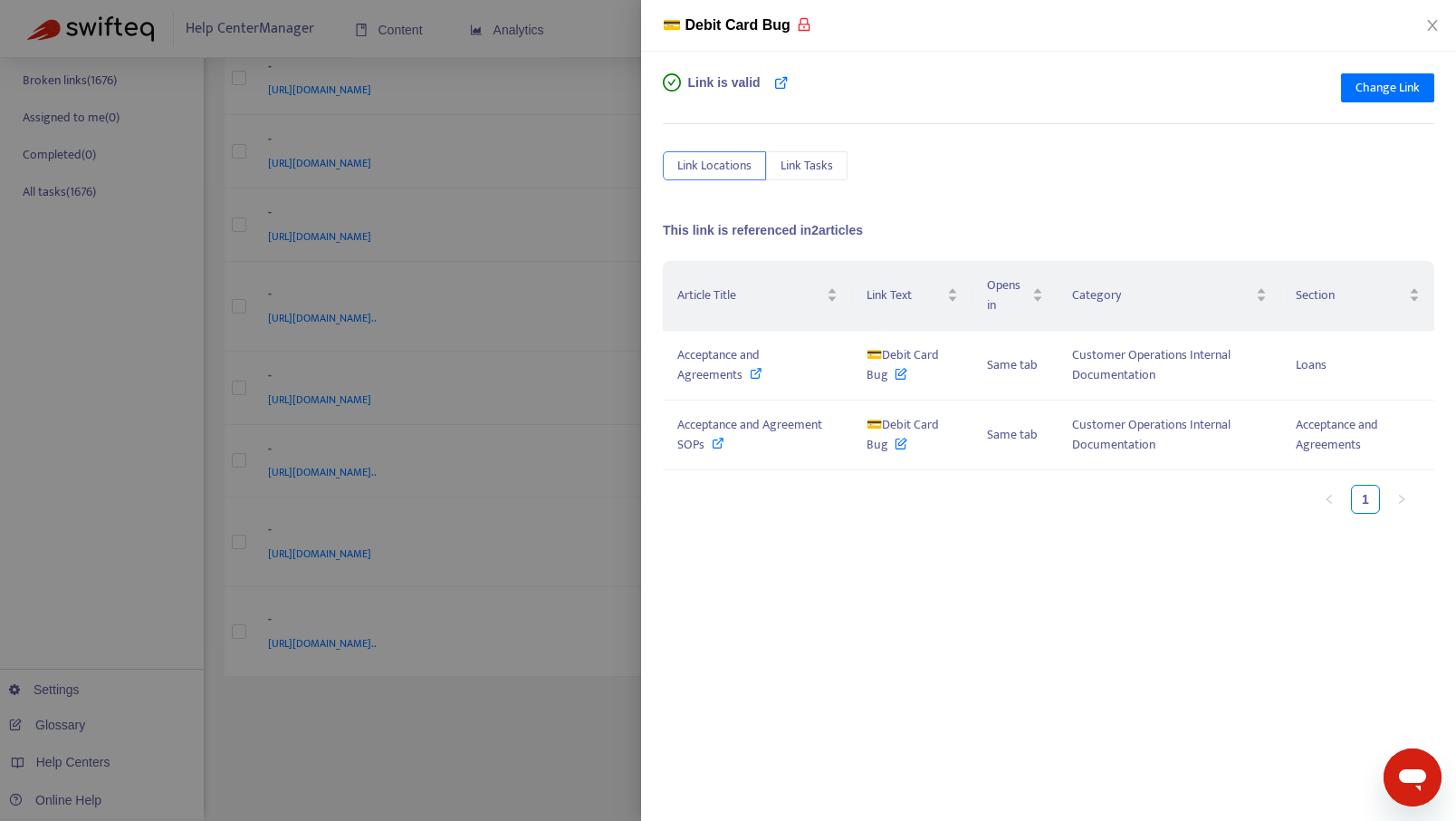
scroll to position [324, 0]
click at [1434, 27] on icon "close" at bounding box center [1432, 26] width 10 height 11
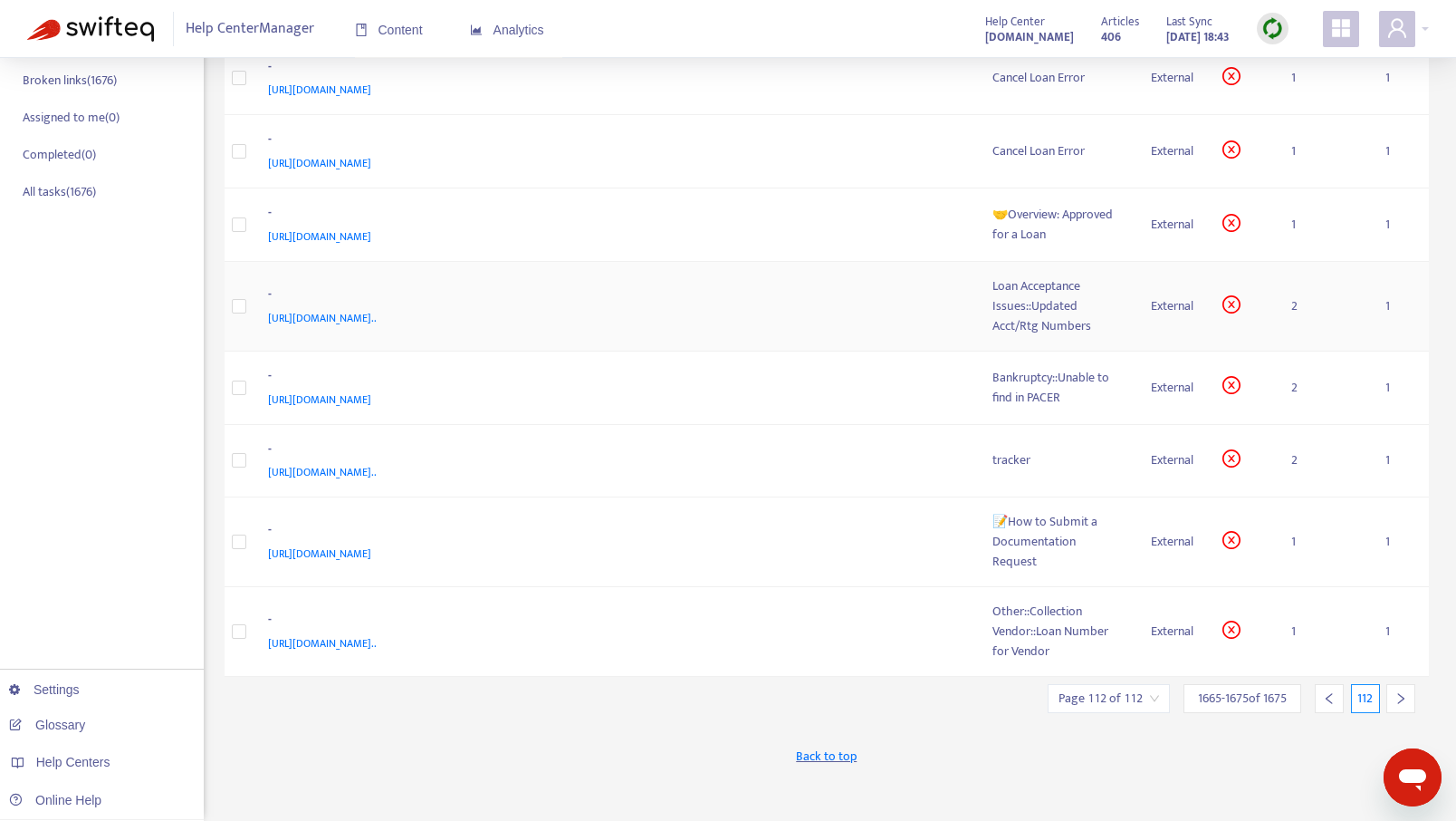
click at [1033, 322] on div "Loan Acceptance Issues::Updated Acct/Rtg Numbers" at bounding box center [1057, 306] width 131 height 59
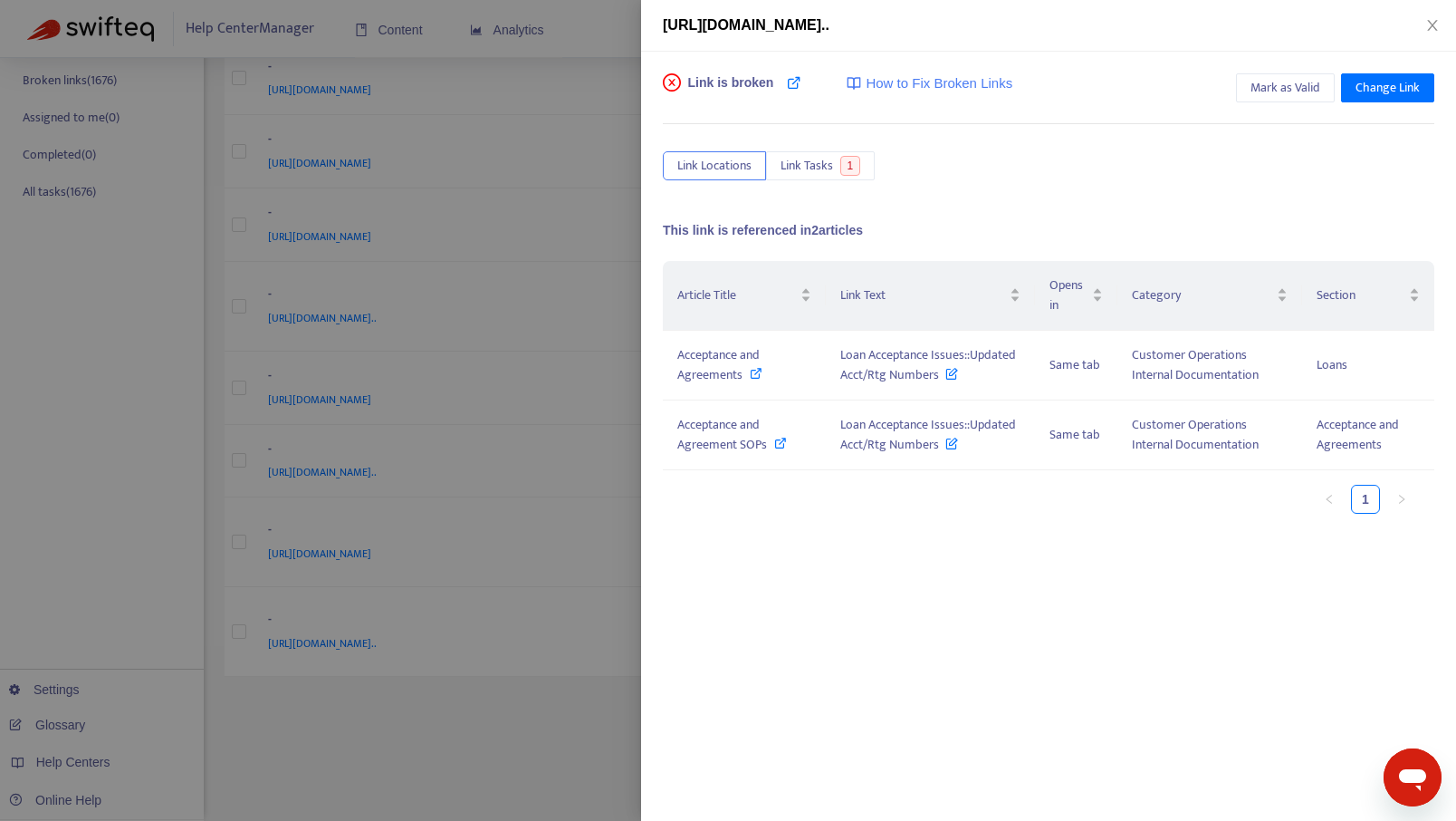
drag, startPoint x: 827, startPoint y: 22, endPoint x: 1182, endPoint y: 22, distance: 355.0
click at [830, 22] on span "https://www.notion.so/Loan-Acceptance-Issues-Updated-Acct-Rtg-Numbers-c25c42b3b…" at bounding box center [746, 25] width 167 height 16
drag, startPoint x: 839, startPoint y: 352, endPoint x: 941, endPoint y: 384, distance: 106.9
click at [941, 384] on td "Loan Acceptance Issues::Updated Acct/Rtg Numbers" at bounding box center [930, 365] width 209 height 69
copy span "Loan Acceptance Issues::Updated Acct/Rtg Numbers"
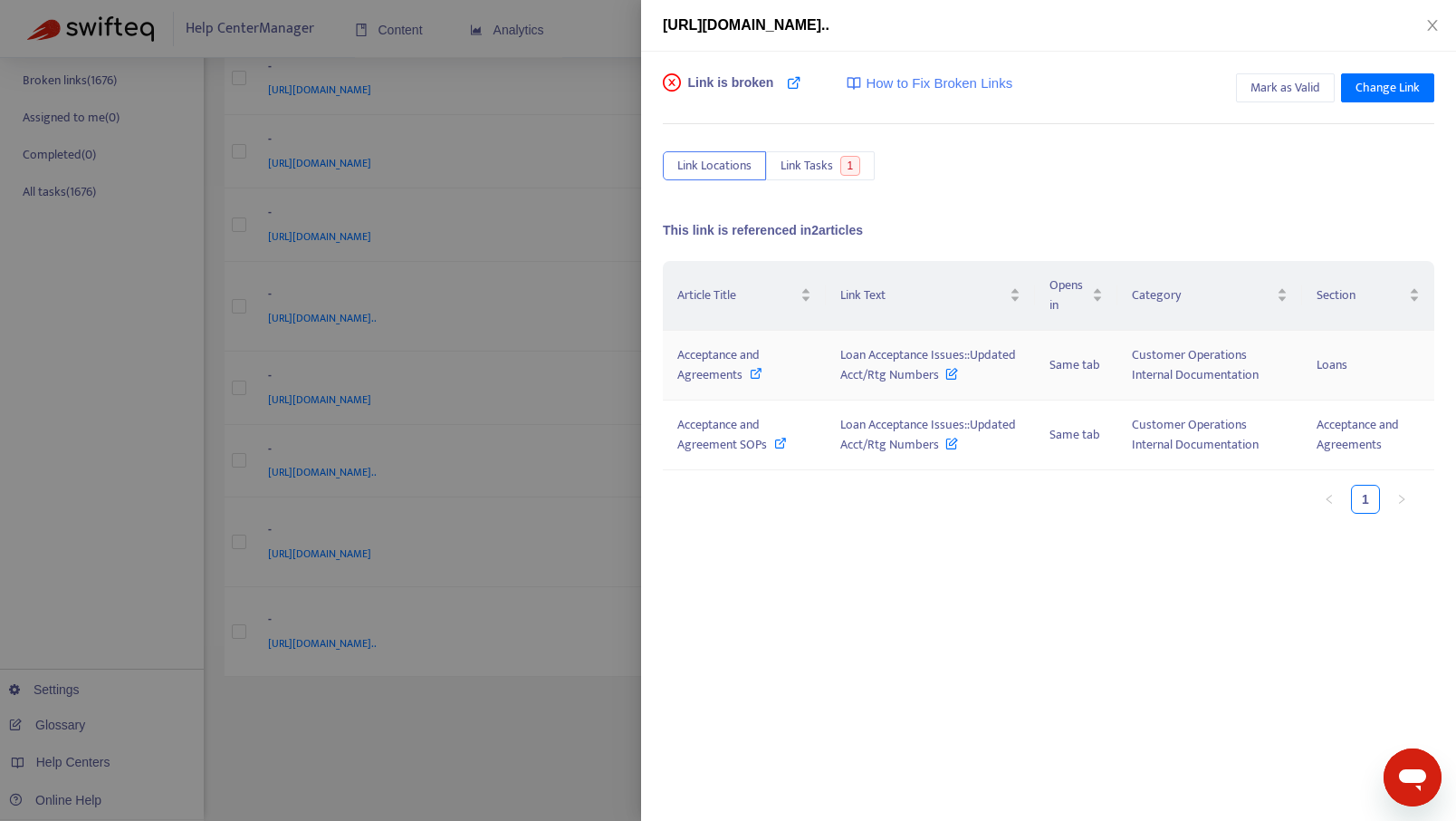
click at [749, 370] on icon at bounding box center [756, 374] width 13 height 13
click at [780, 445] on icon at bounding box center [780, 443] width 13 height 13
click at [1432, 26] on icon "close" at bounding box center [1433, 26] width 15 height 15
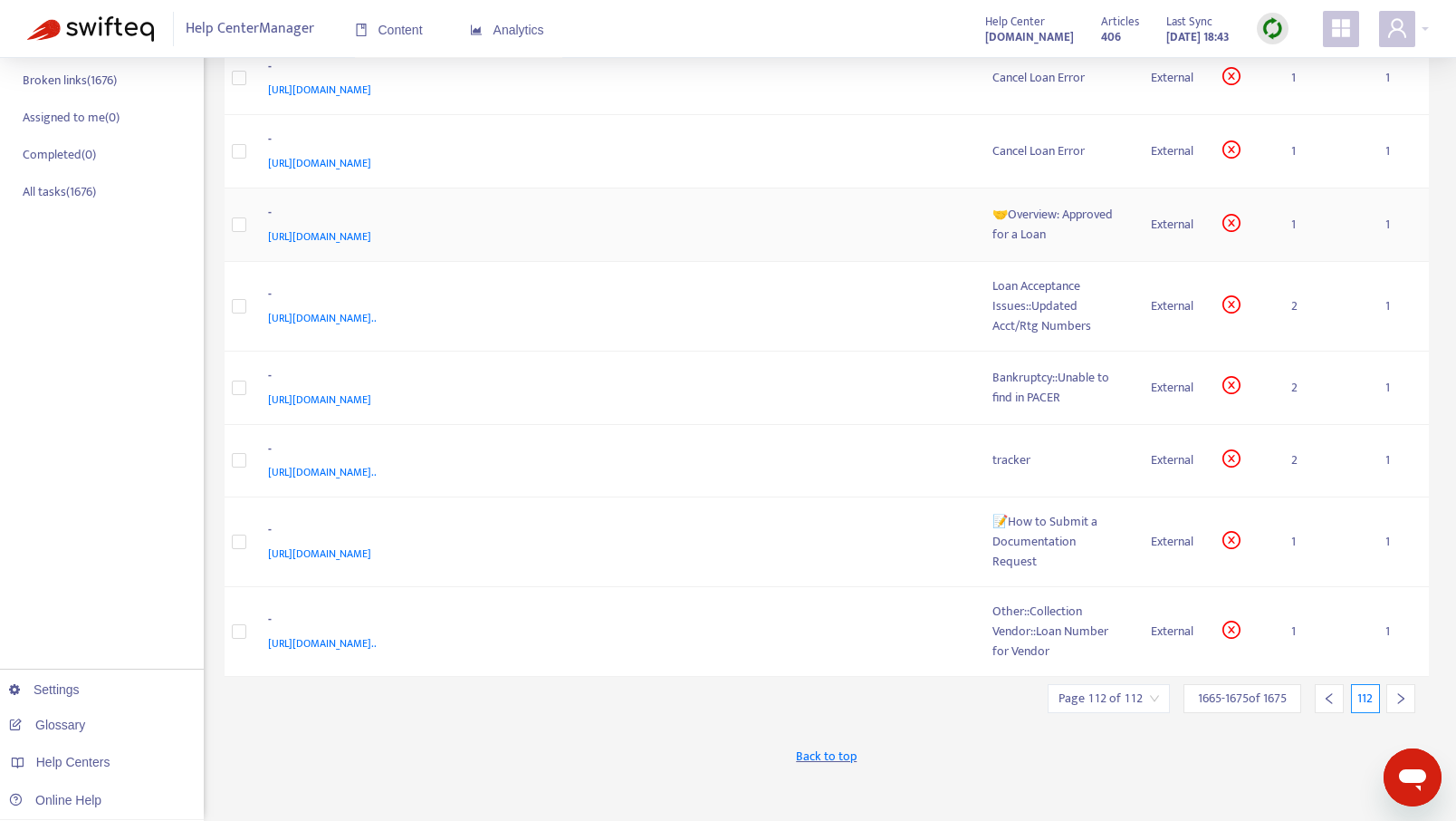
click at [1017, 223] on div "🤝Overview: Approved for a Loan" at bounding box center [1057, 225] width 131 height 40
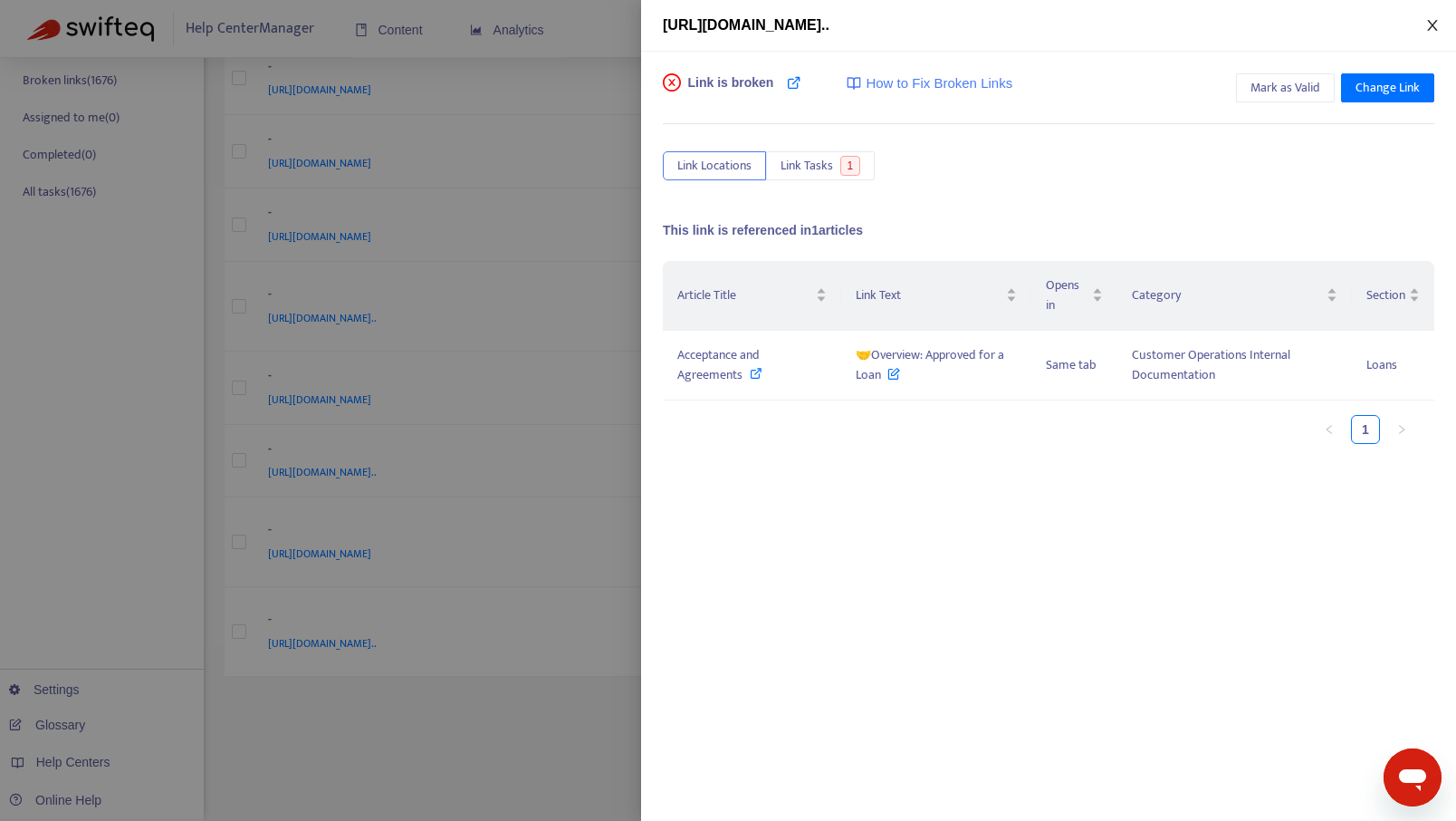
click at [1432, 26] on icon "close" at bounding box center [1433, 26] width 15 height 15
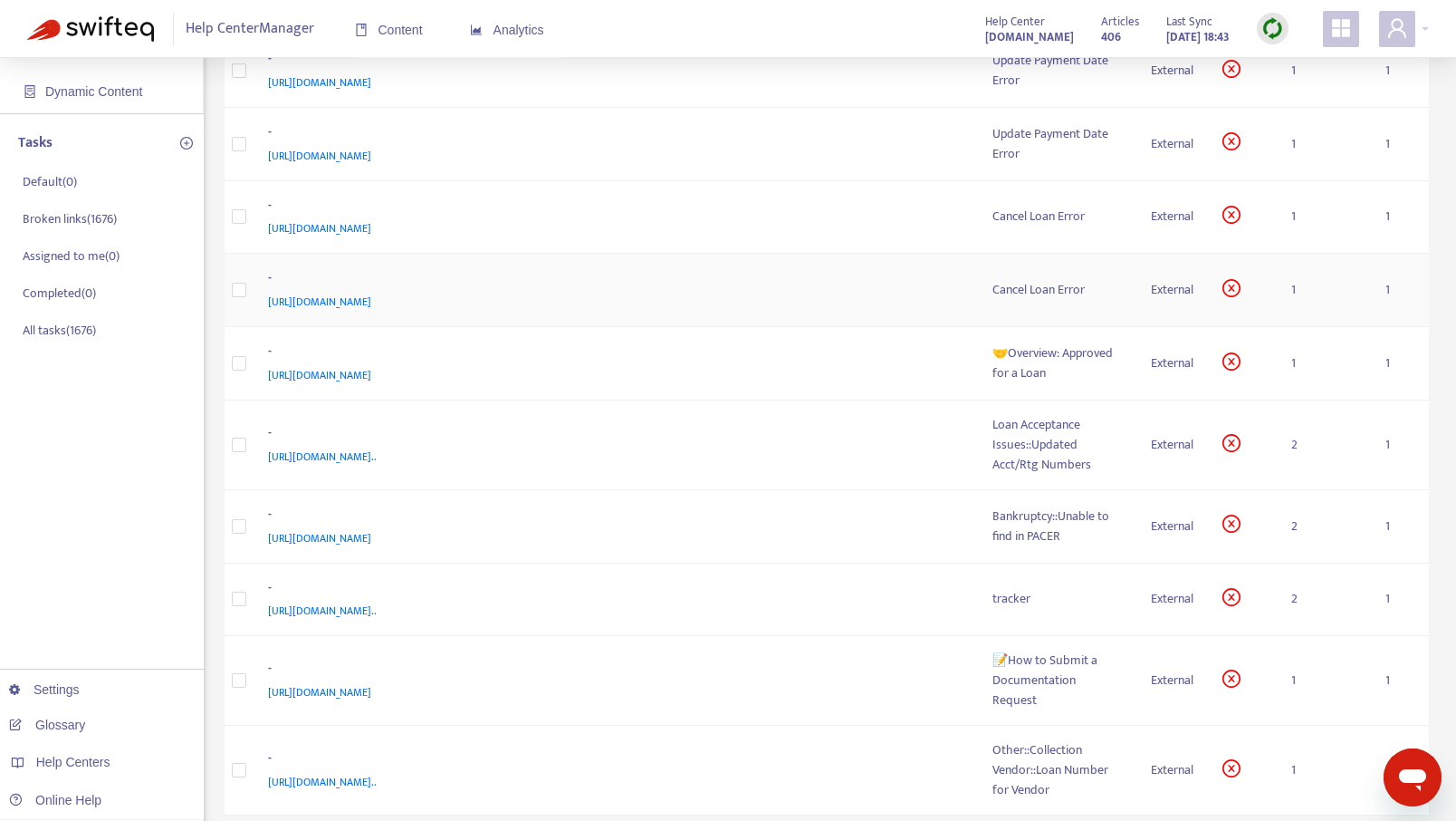
scroll to position [168, 0]
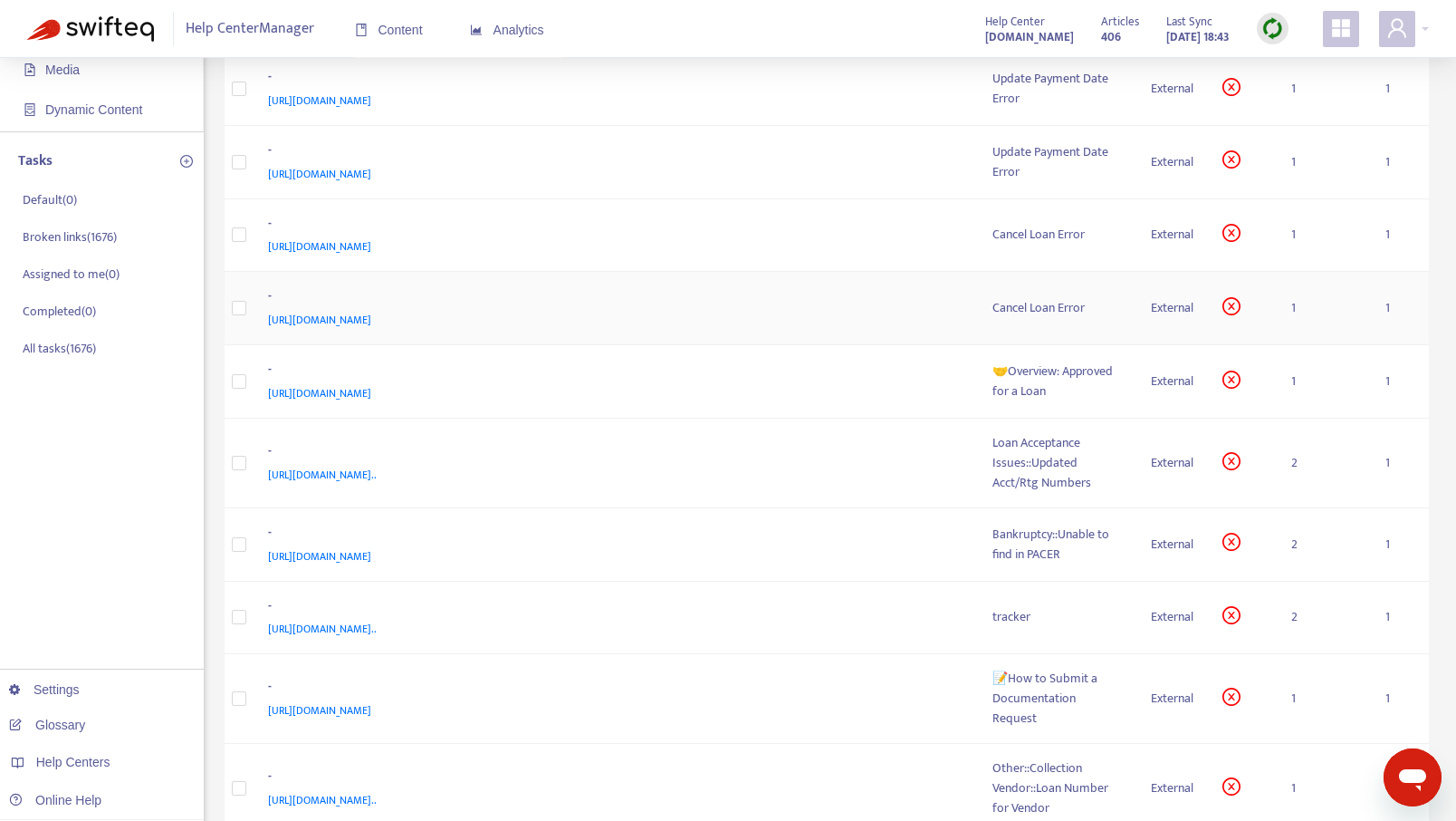
click at [372, 323] on span "[URL][DOMAIN_NAME]" at bounding box center [319, 320] width 103 height 18
click at [372, 244] on span "[URL][DOMAIN_NAME]" at bounding box center [319, 247] width 103 height 18
click at [1050, 311] on div "Cancel Loan Error" at bounding box center [1057, 308] width 131 height 20
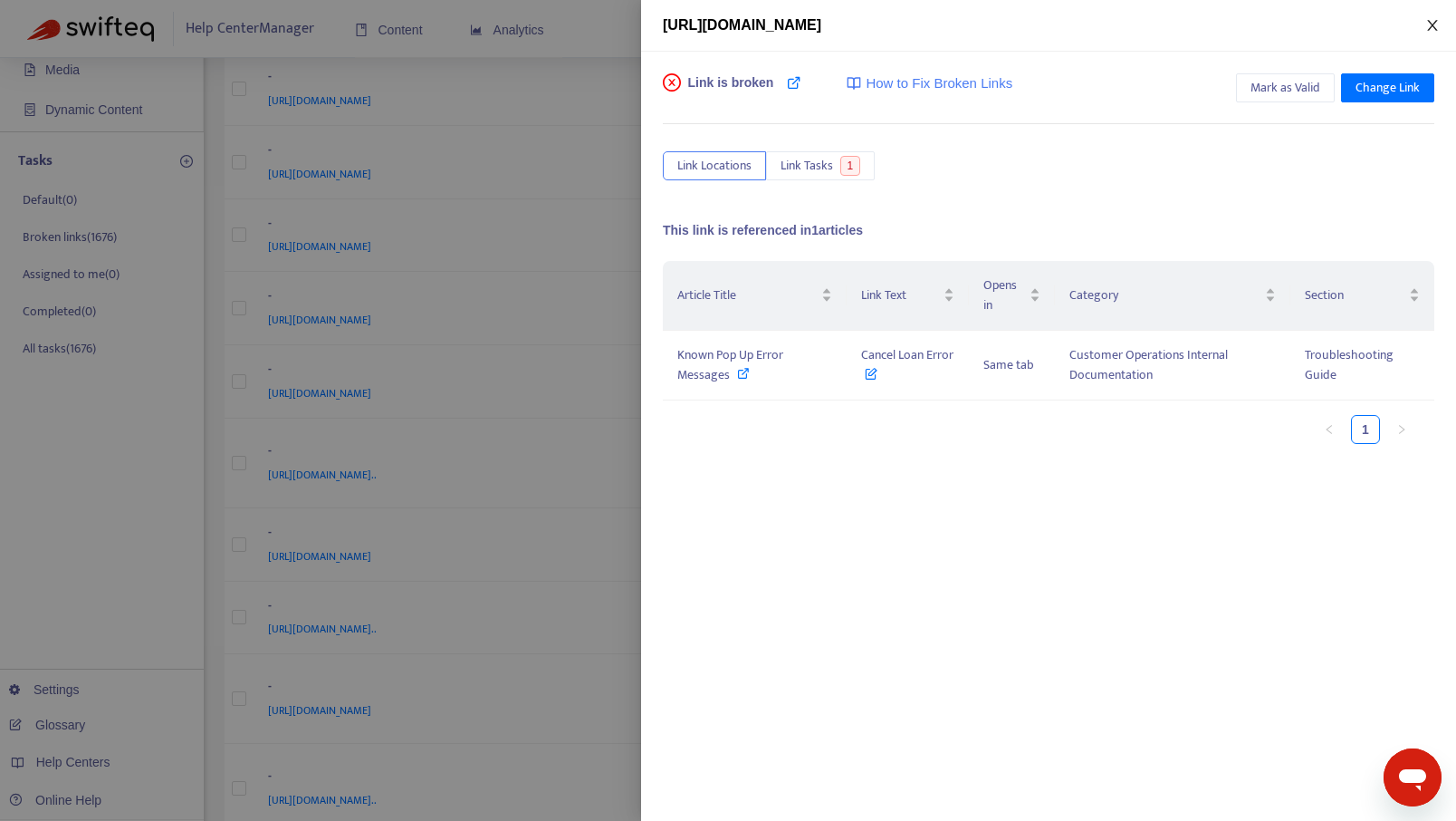
click at [1431, 23] on icon "close" at bounding box center [1432, 26] width 10 height 11
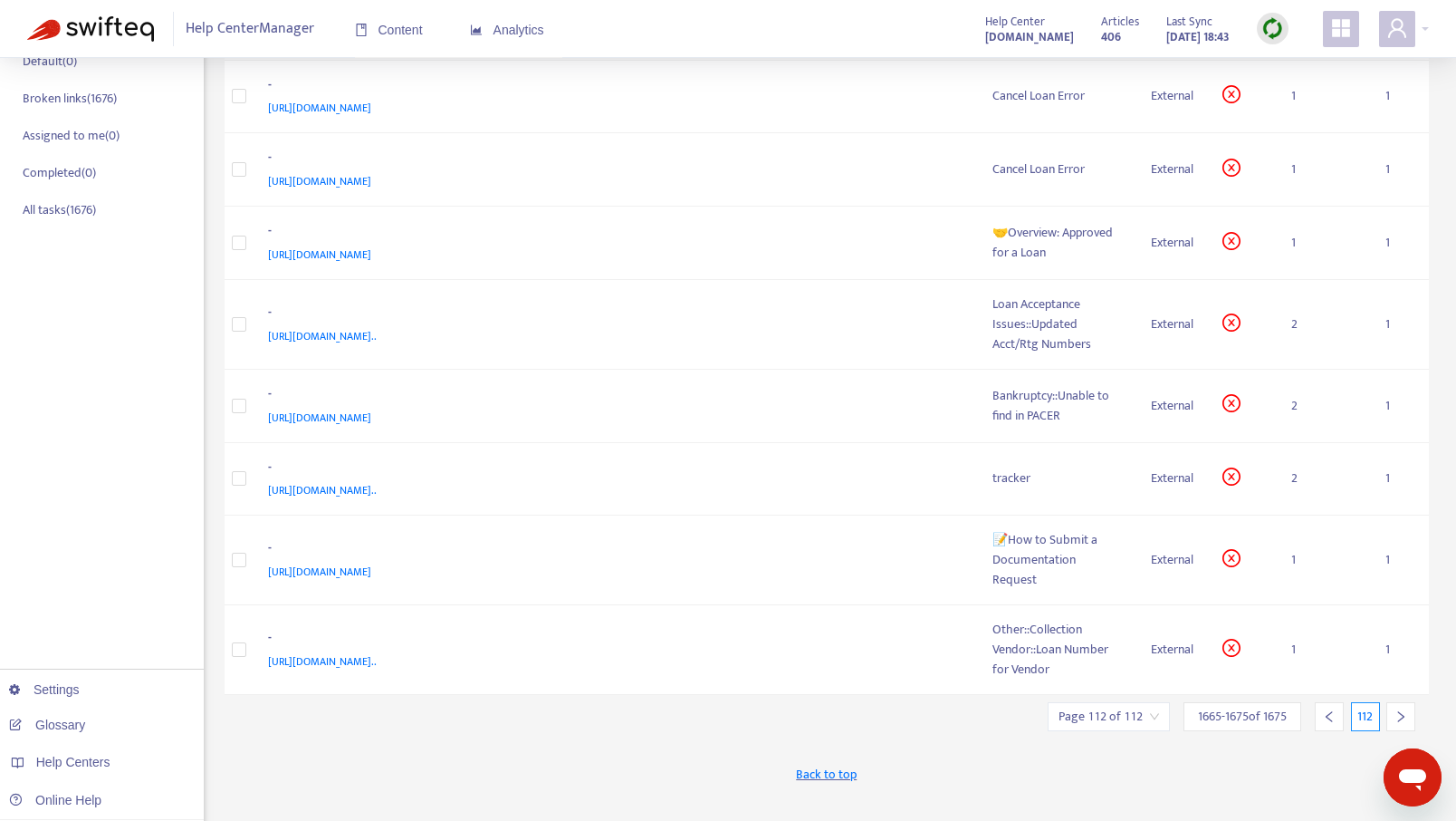
scroll to position [324, 0]
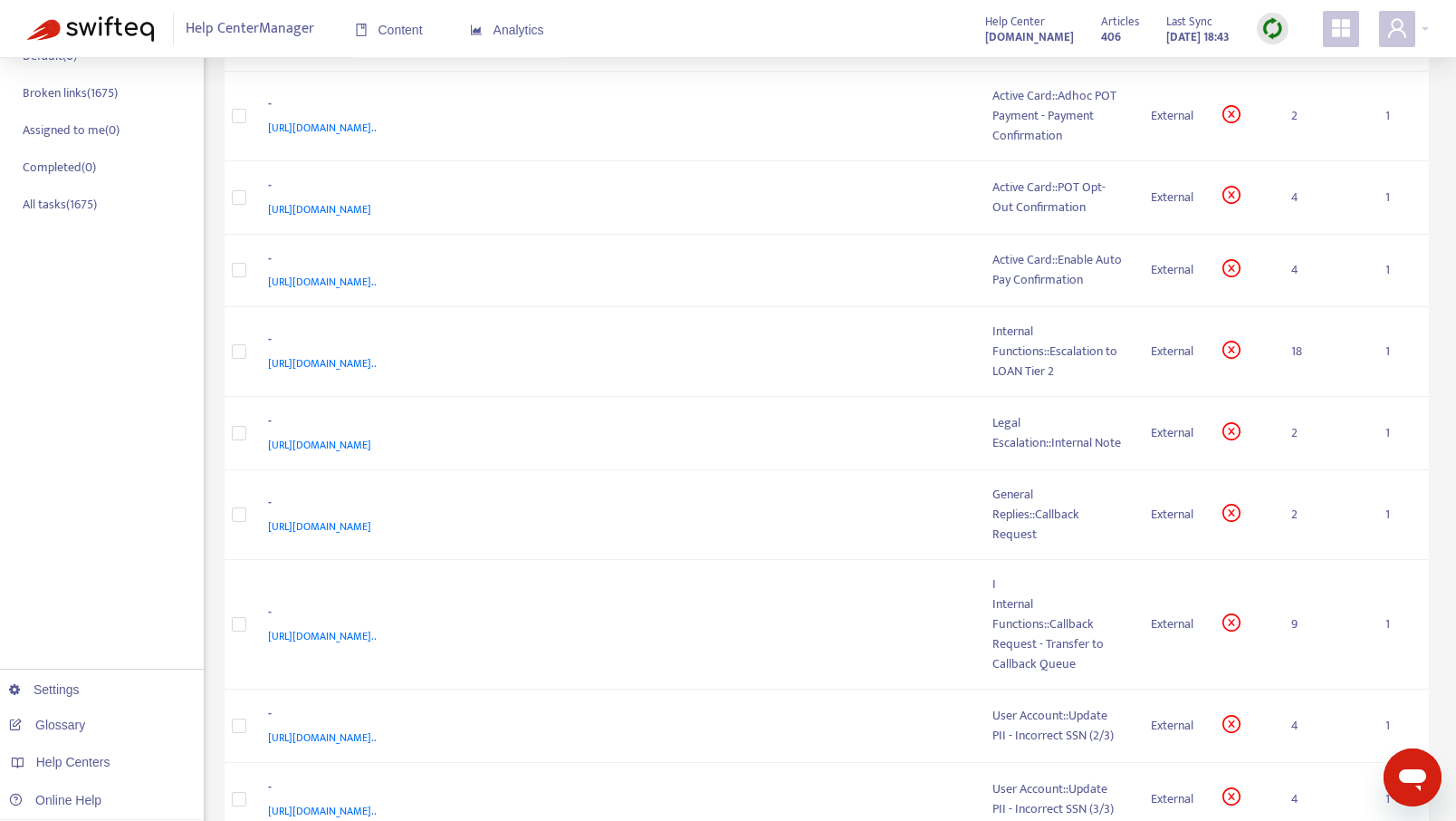
scroll to position [863, 0]
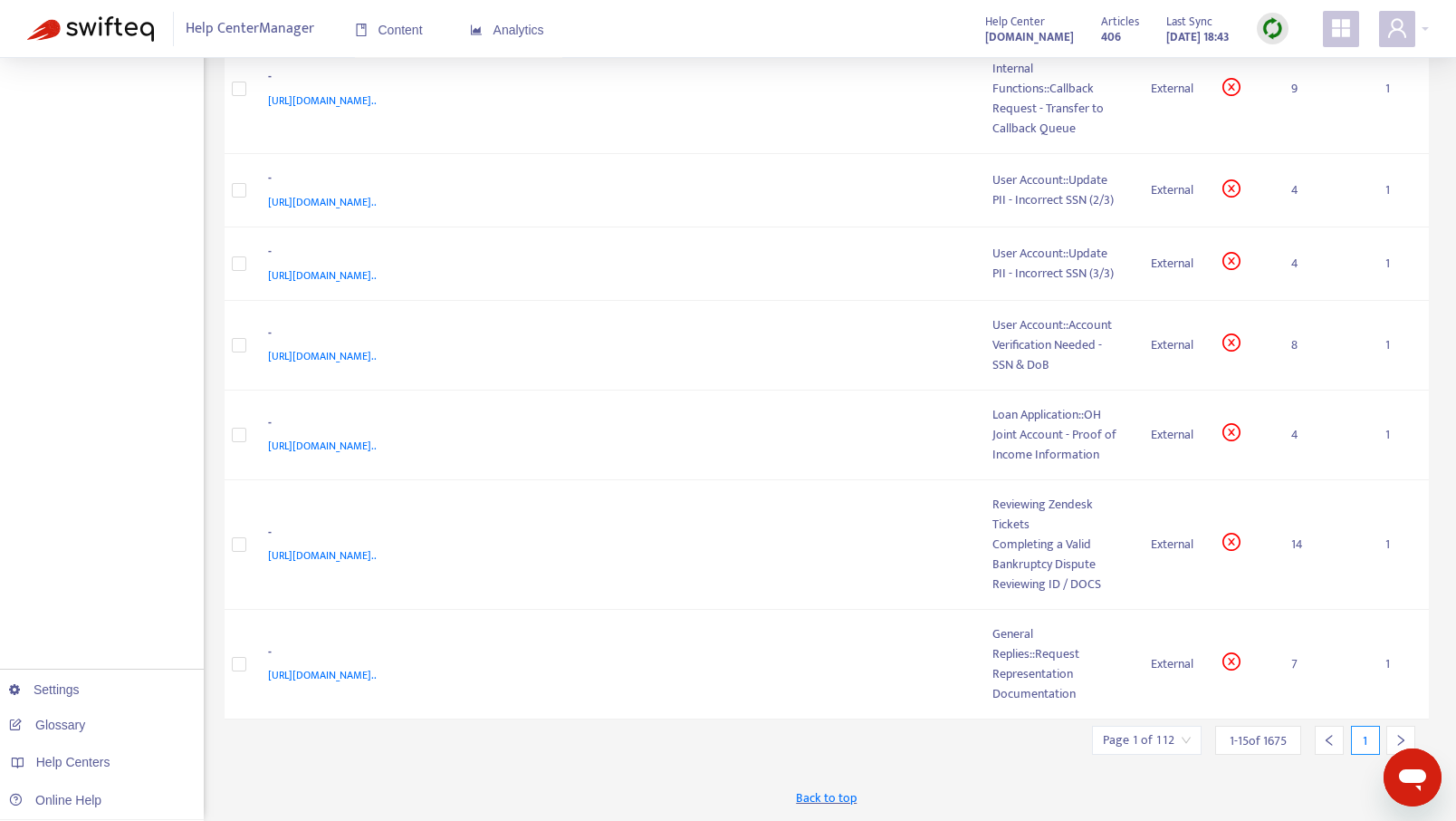
click at [1175, 742] on input "search" at bounding box center [1147, 741] width 88 height 27
click at [1299, 654] on input "text" at bounding box center [1344, 647] width 136 height 29
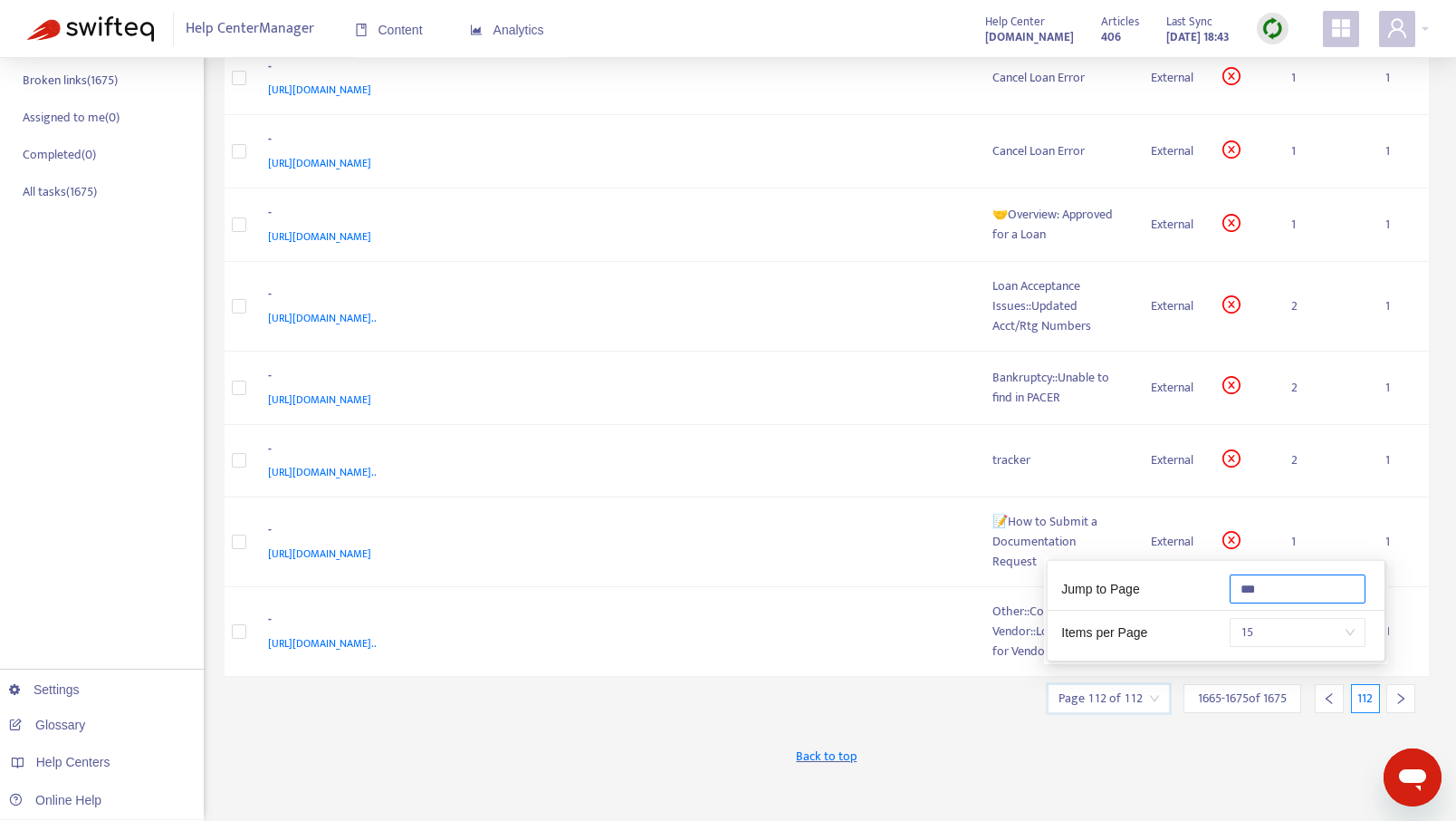
scroll to position [324, 0]
type input "***"
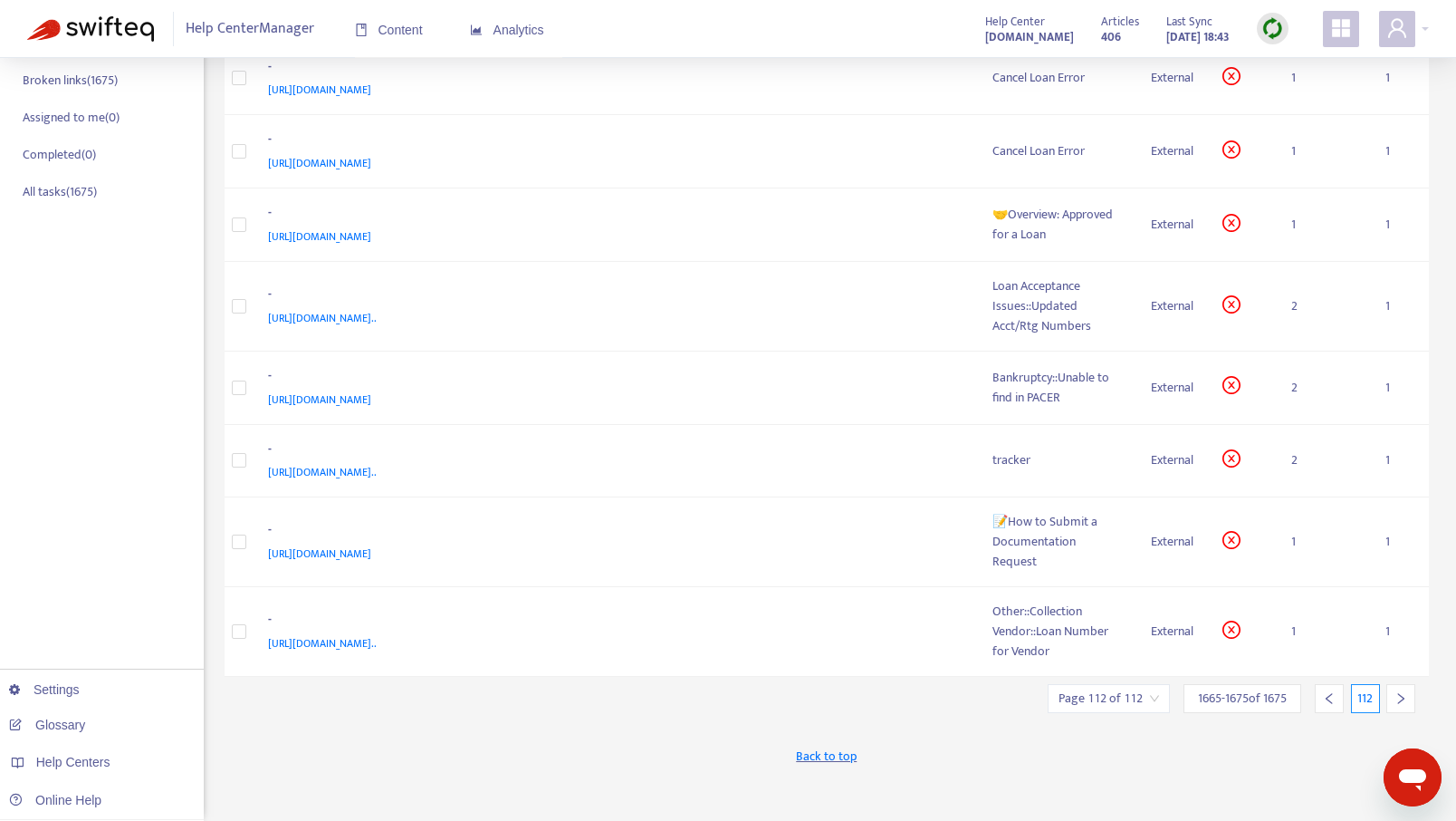
click at [1193, 733] on div "Back to top" at bounding box center [827, 756] width 1205 height 46
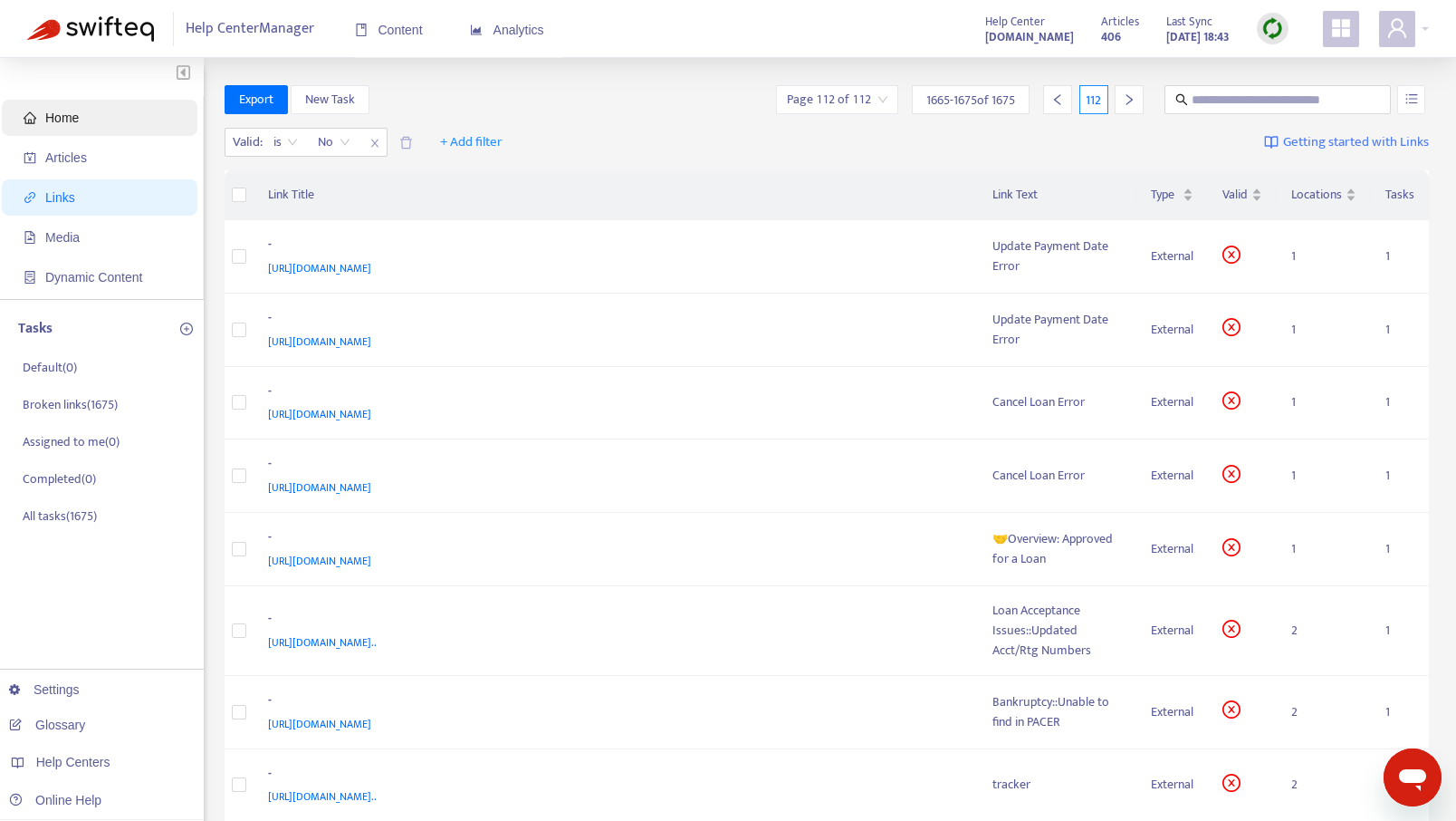
click at [59, 118] on span "Home" at bounding box center [62, 118] width 34 height 15
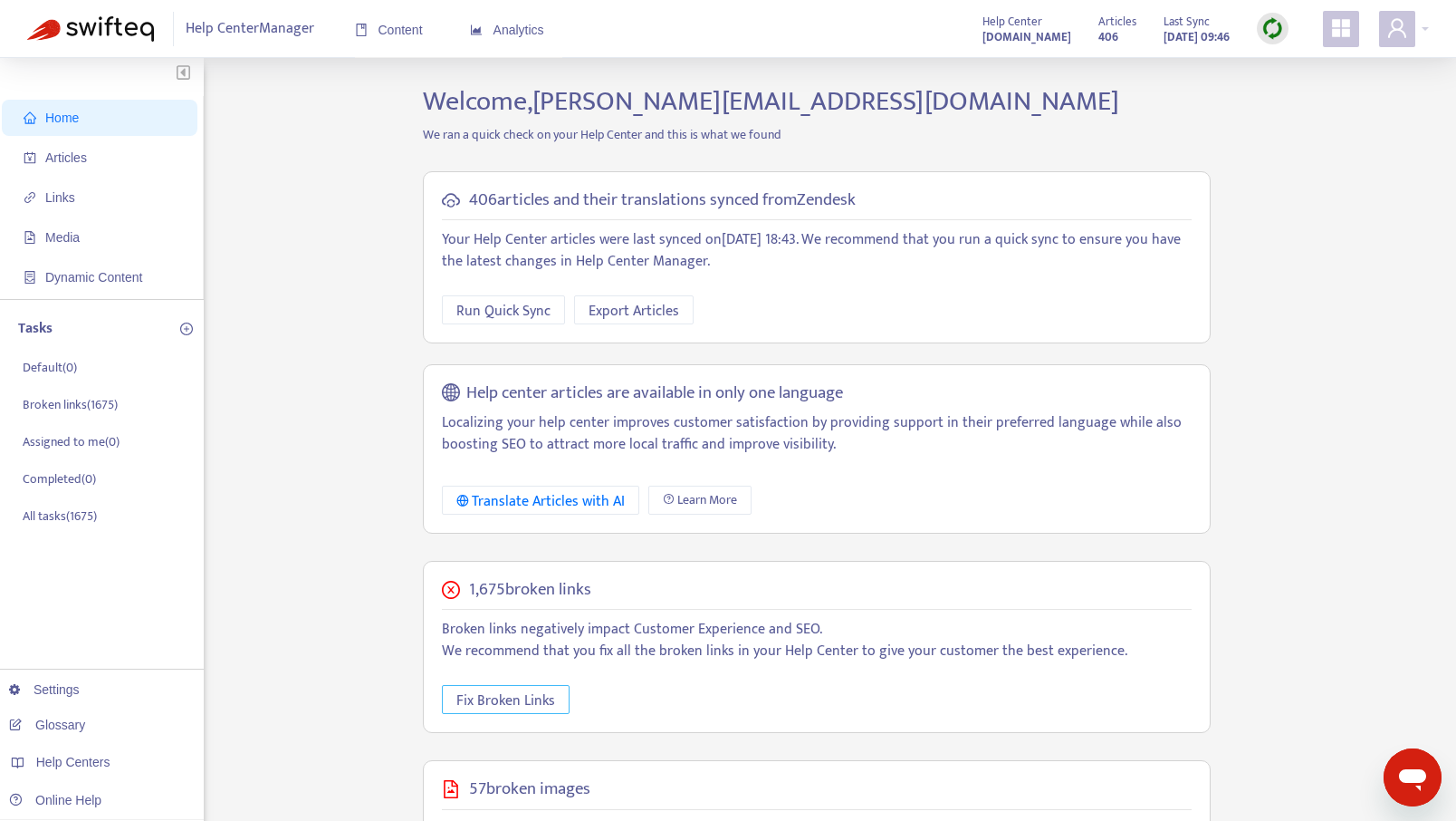
click at [515, 690] on span "Fix Broken Links" at bounding box center [506, 700] width 99 height 23
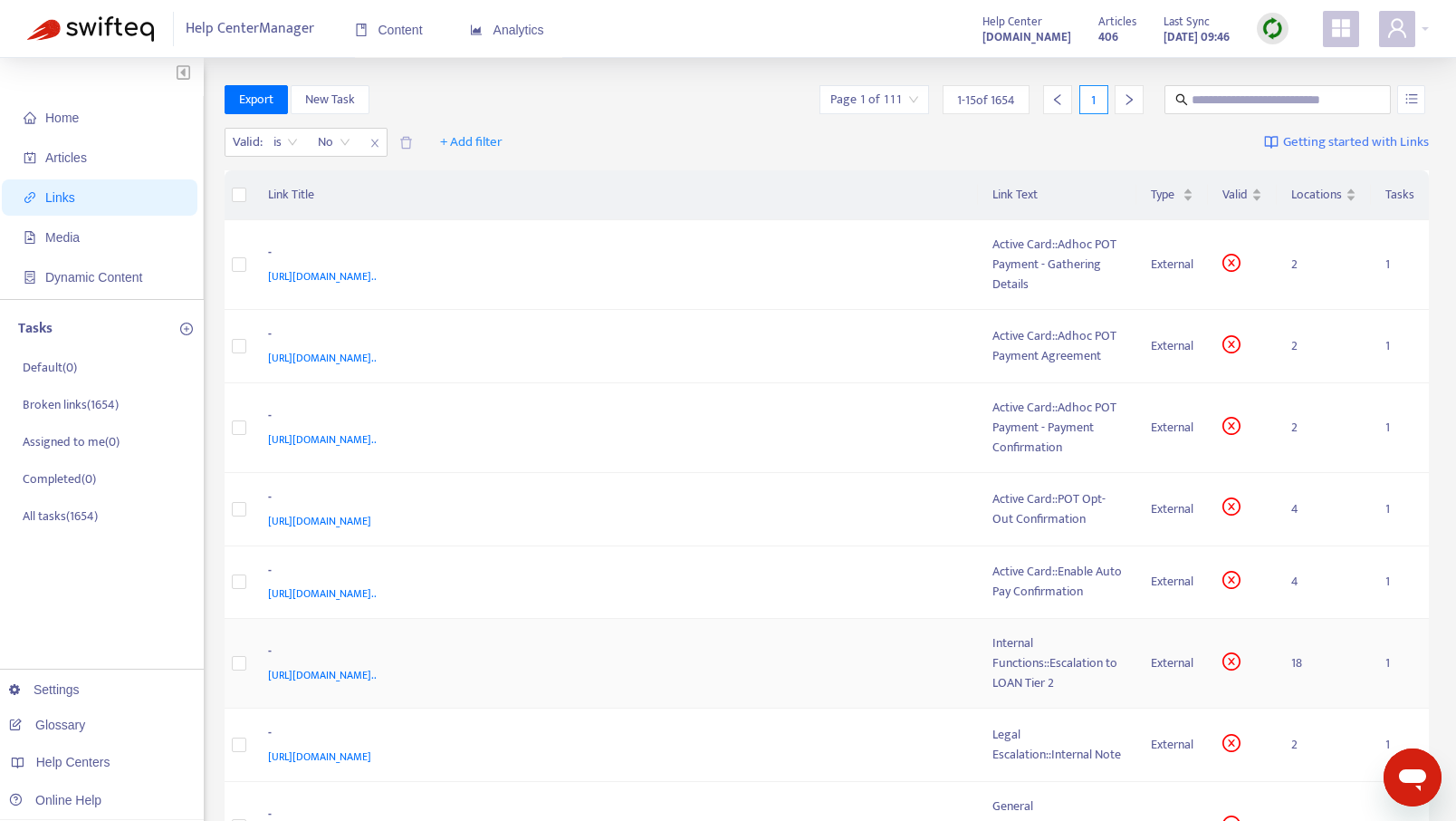
scroll to position [863, 0]
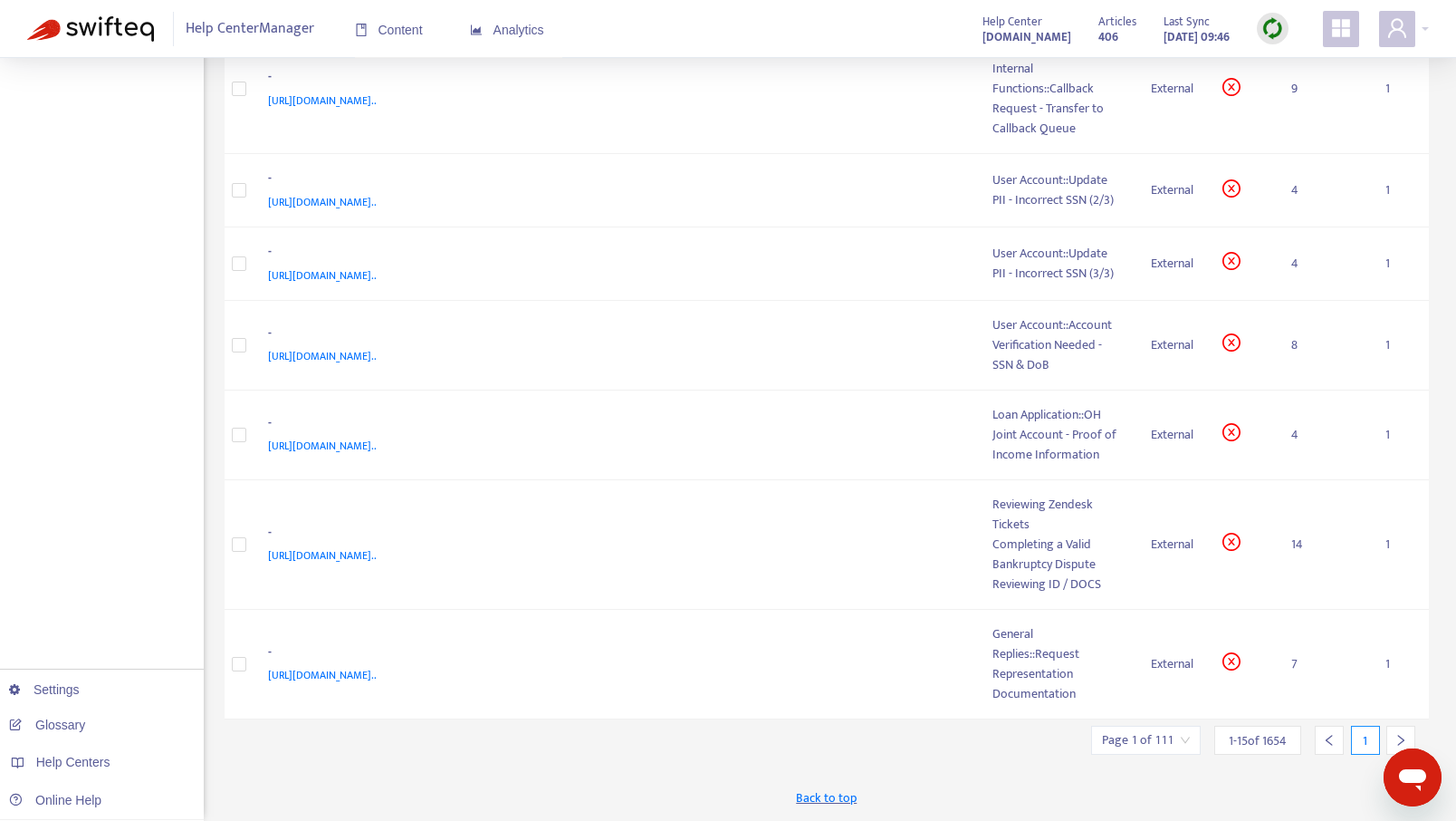
click at [1130, 742] on input "search" at bounding box center [1146, 741] width 88 height 27
click at [1301, 647] on input "text" at bounding box center [1343, 647] width 136 height 29
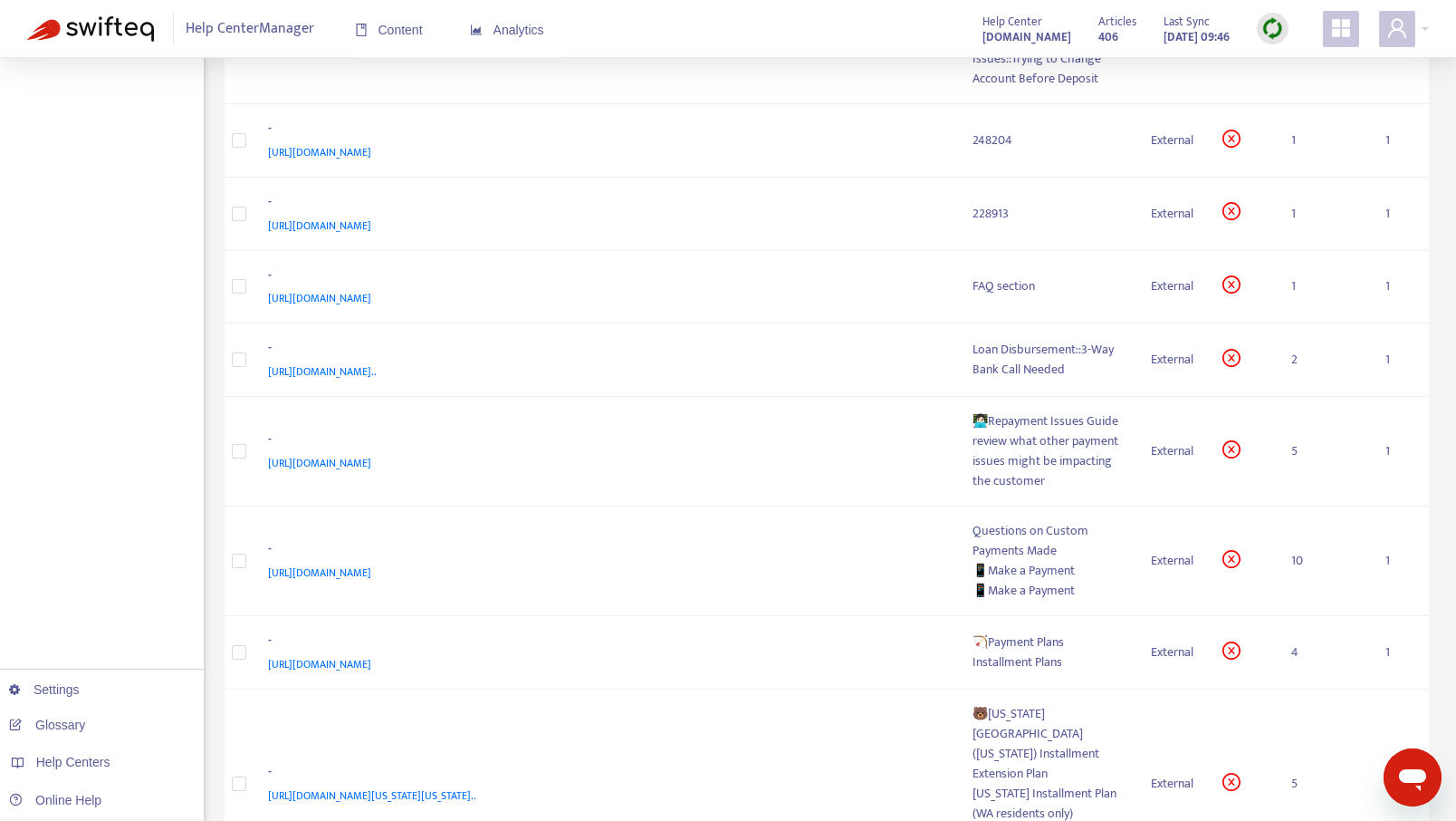
scroll to position [324, 0]
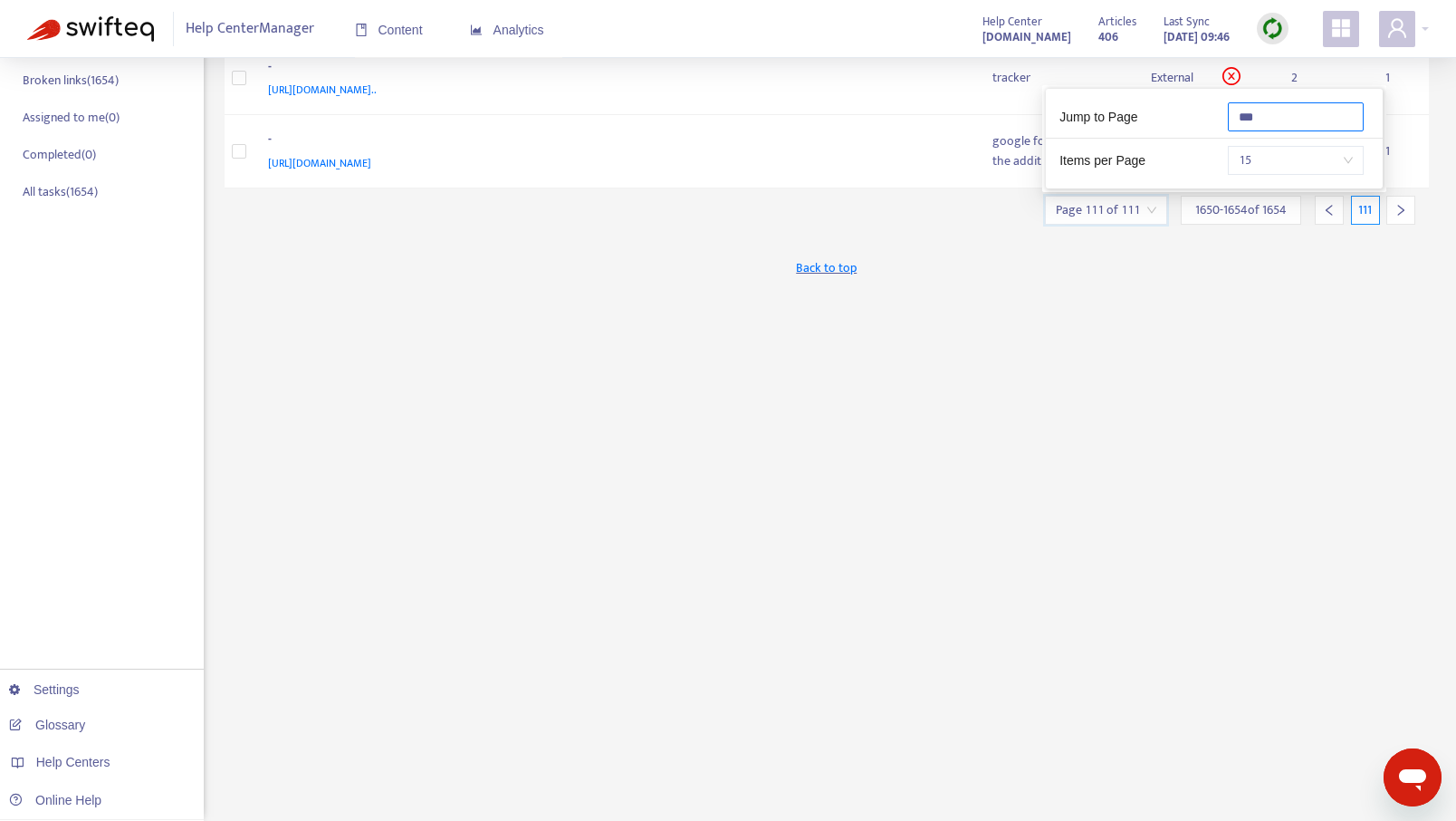
type input "***"
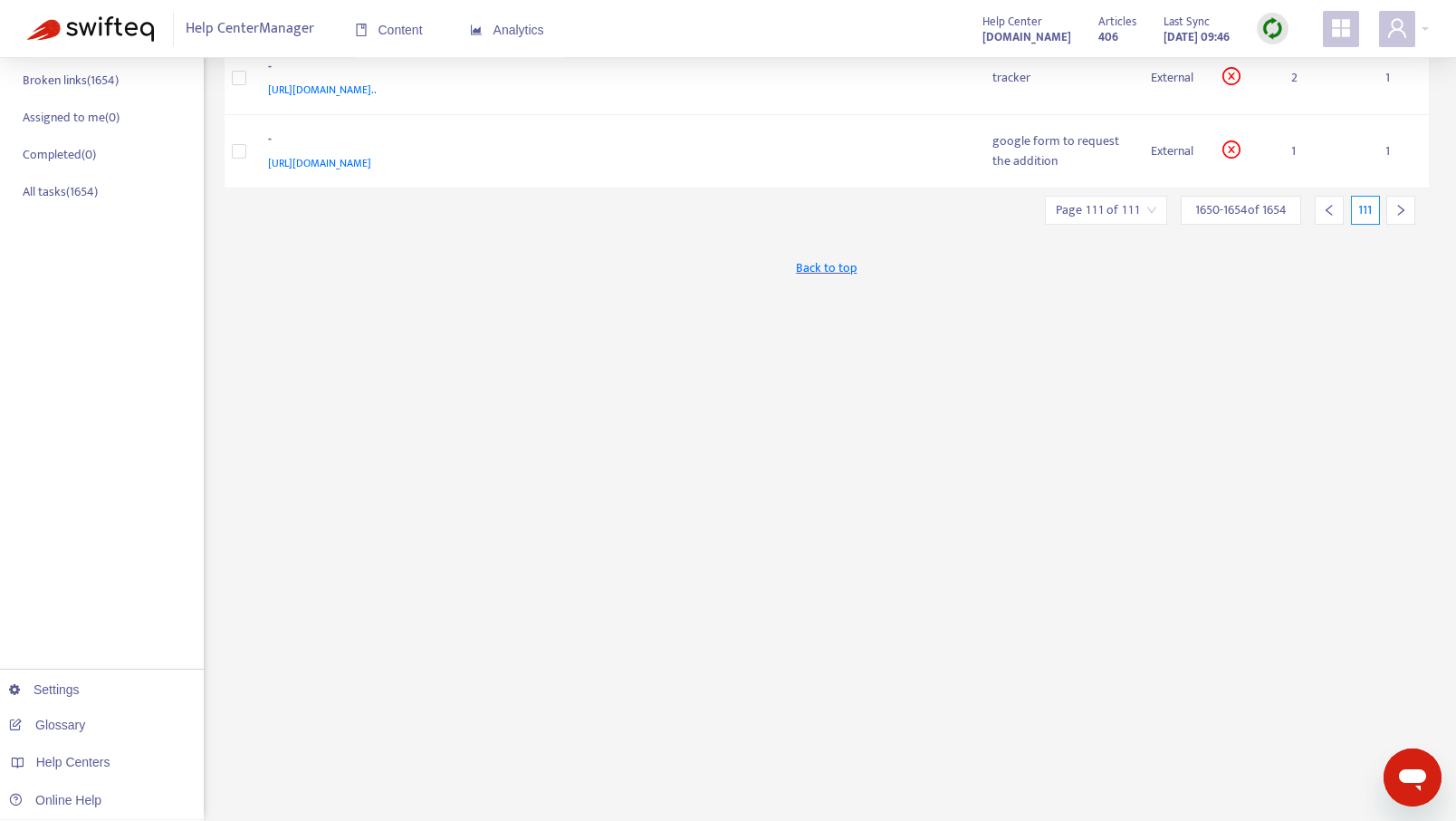
click at [1269, 453] on div "Export New Task Page 111 of 111 [DATE] - [DATE] of 1654 111 Valid : is No + Add…" at bounding box center [827, 290] width 1205 height 1060
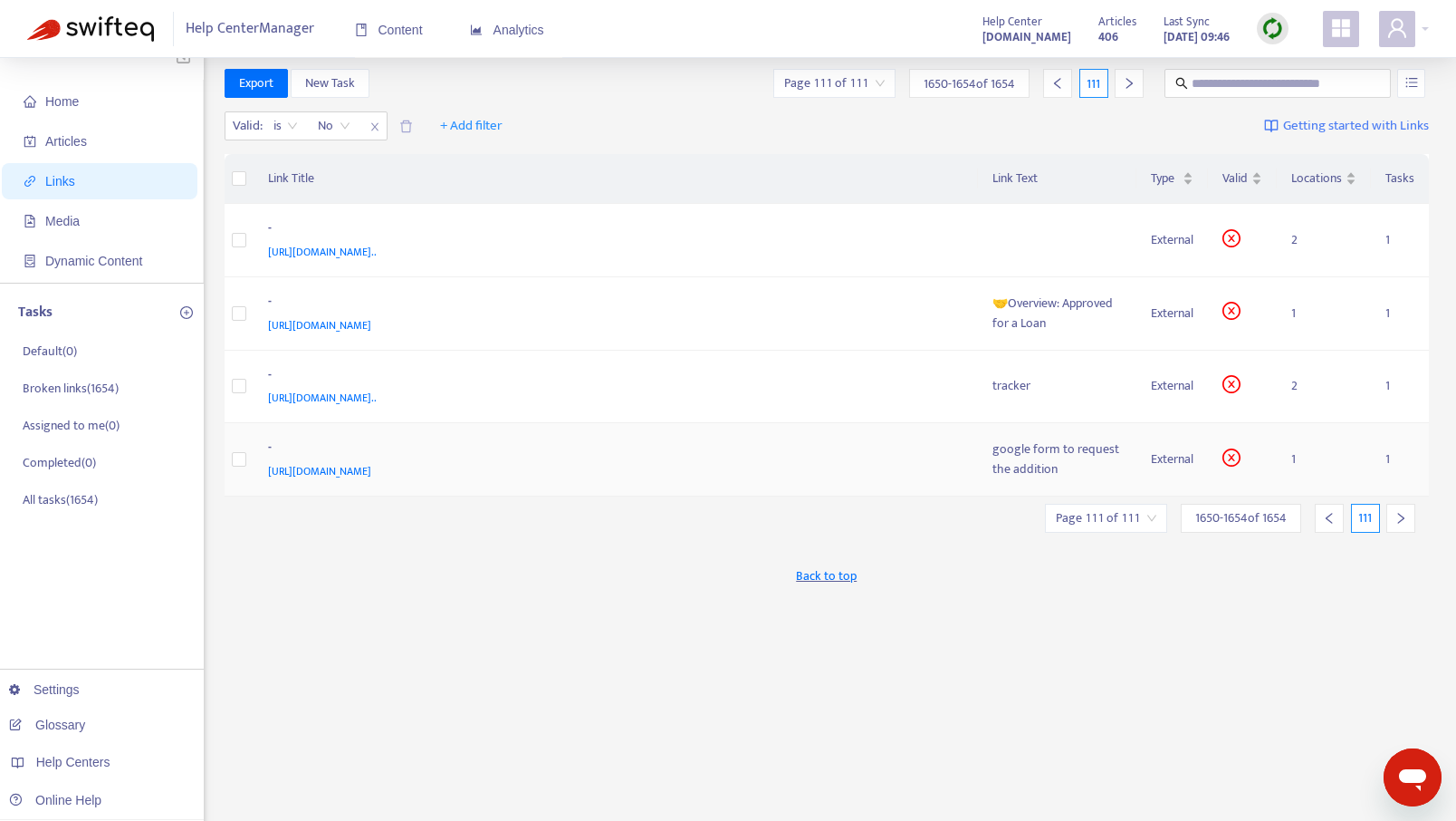
scroll to position [6, 0]
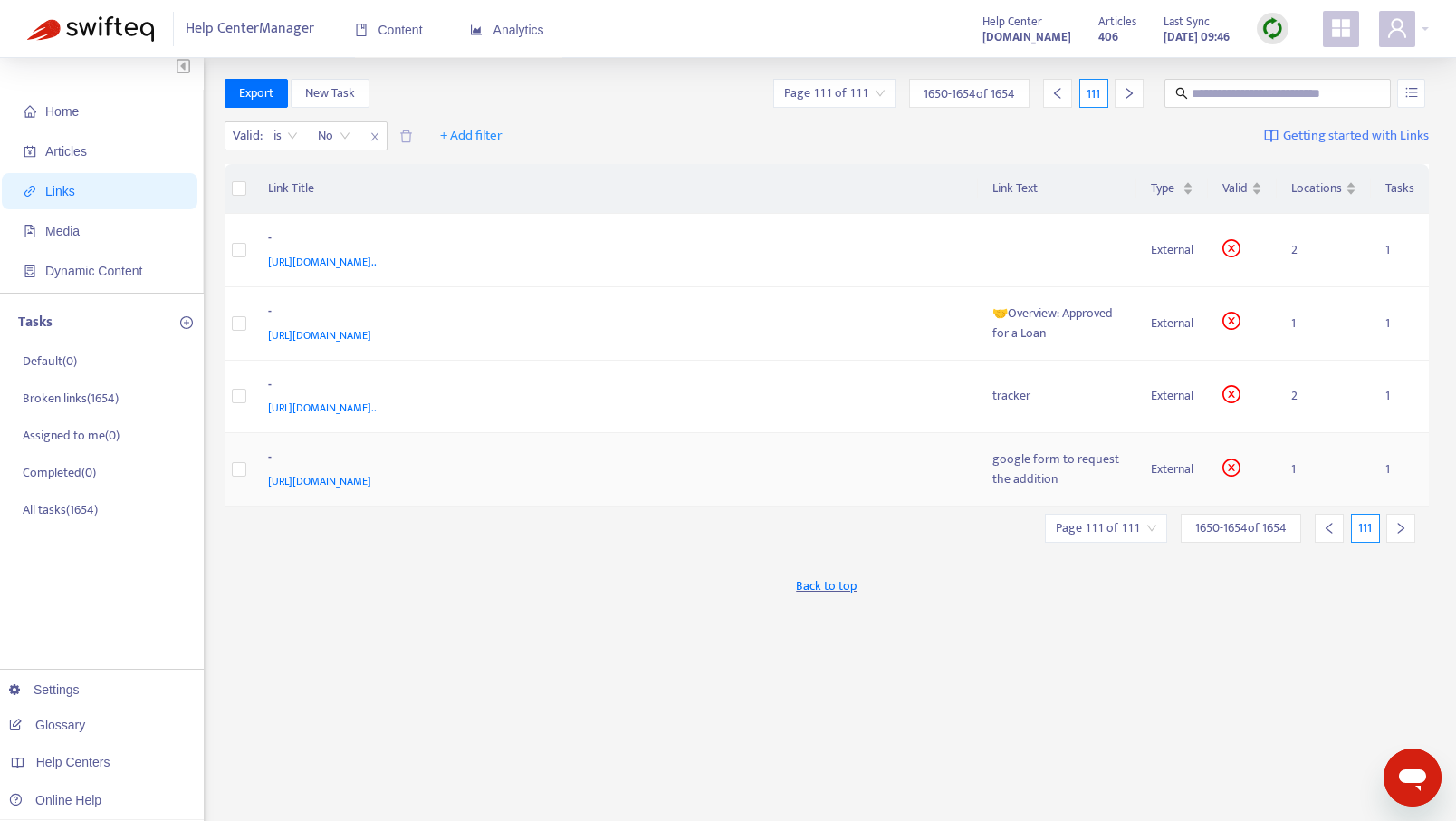
click at [1023, 469] on div "google form to request the addition" at bounding box center [1057, 469] width 131 height 40
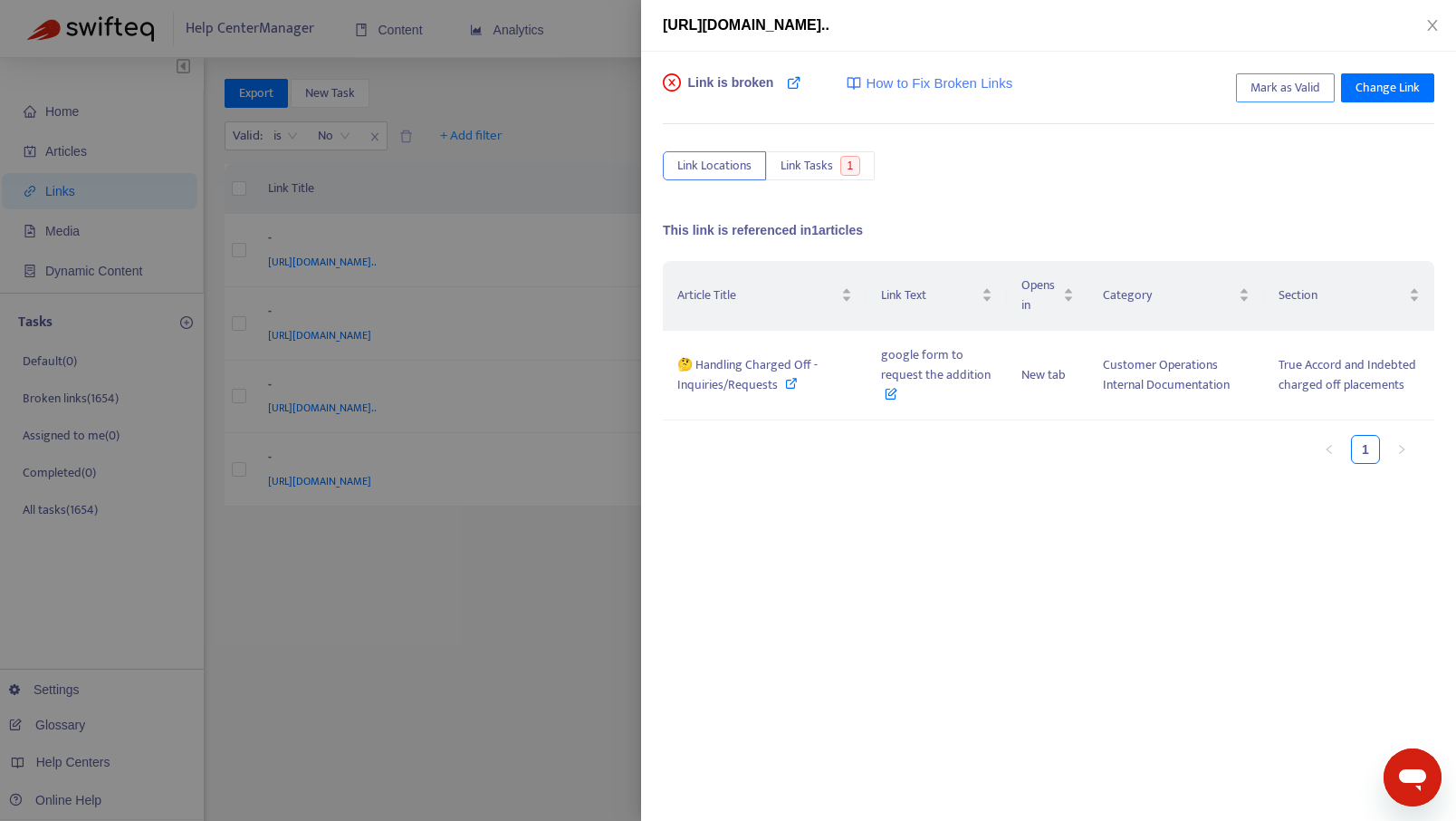
click at [1262, 83] on span "Mark as Valid" at bounding box center [1285, 88] width 69 height 20
click at [1435, 18] on icon "close" at bounding box center [1433, 26] width 15 height 15
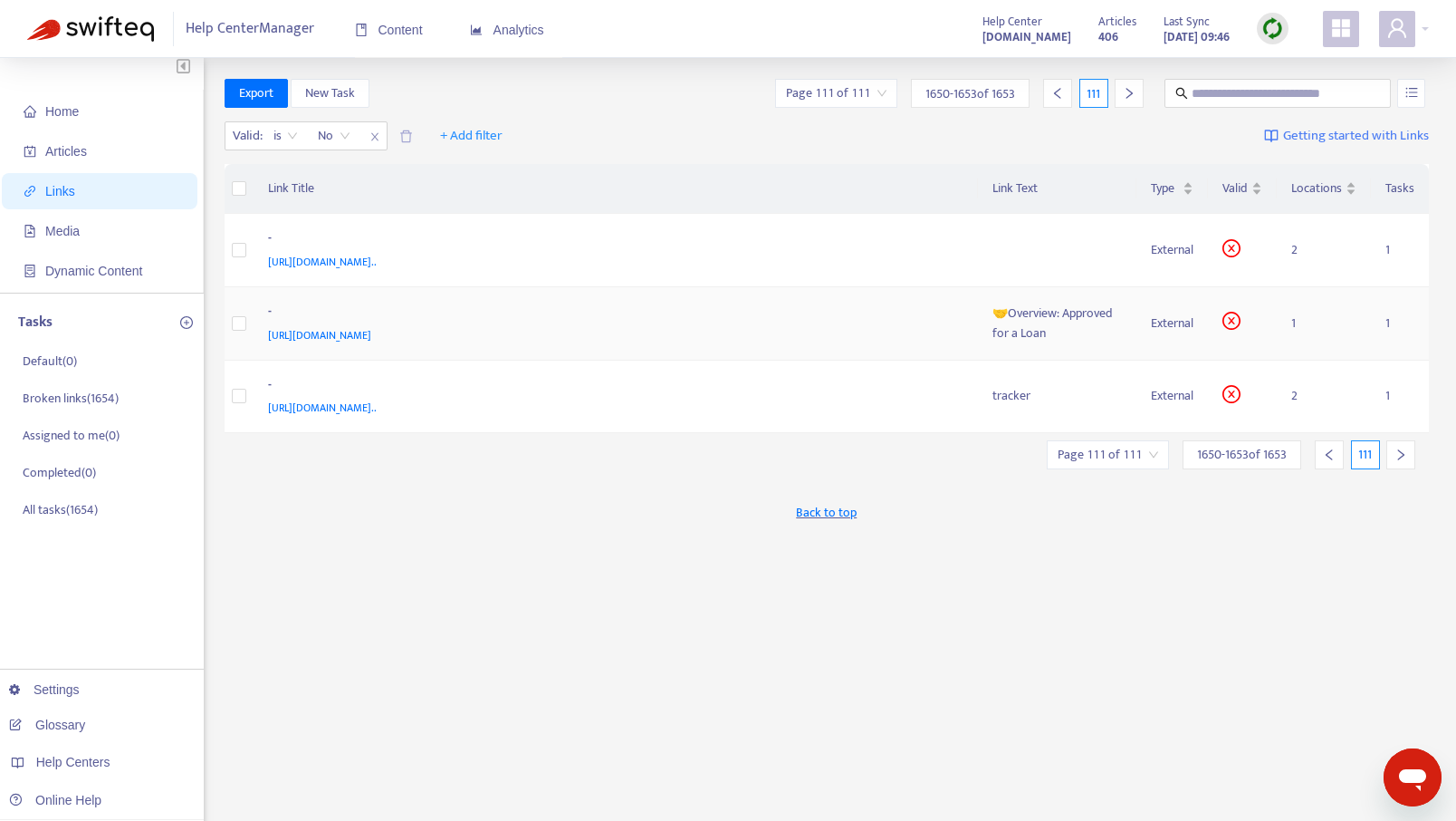
click at [1068, 321] on div "🤝Overview: Approved for a Loan" at bounding box center [1057, 323] width 131 height 40
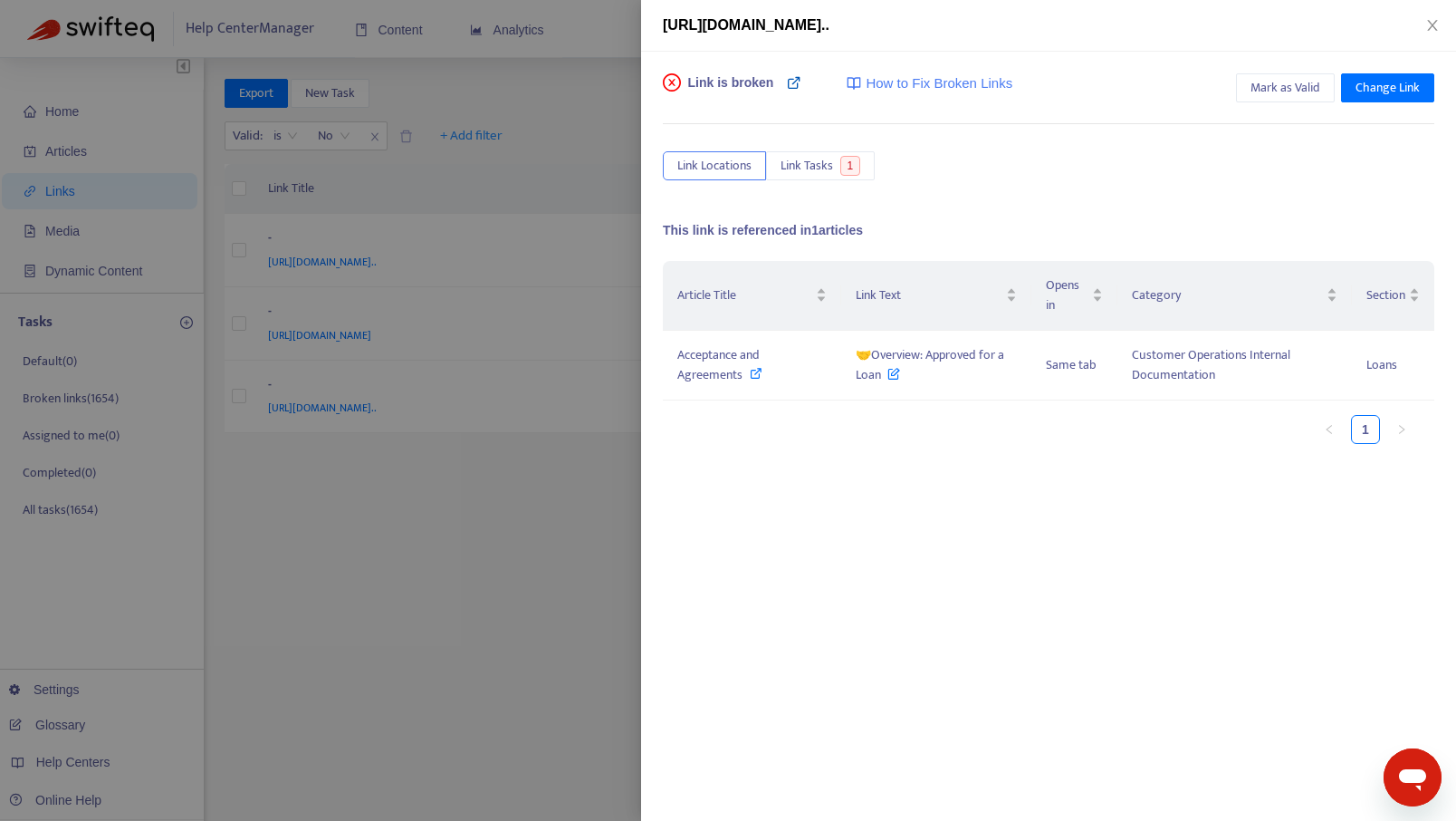
click at [795, 87] on icon at bounding box center [794, 82] width 15 height 15
click at [1367, 86] on span "Change Link" at bounding box center [1388, 88] width 64 height 20
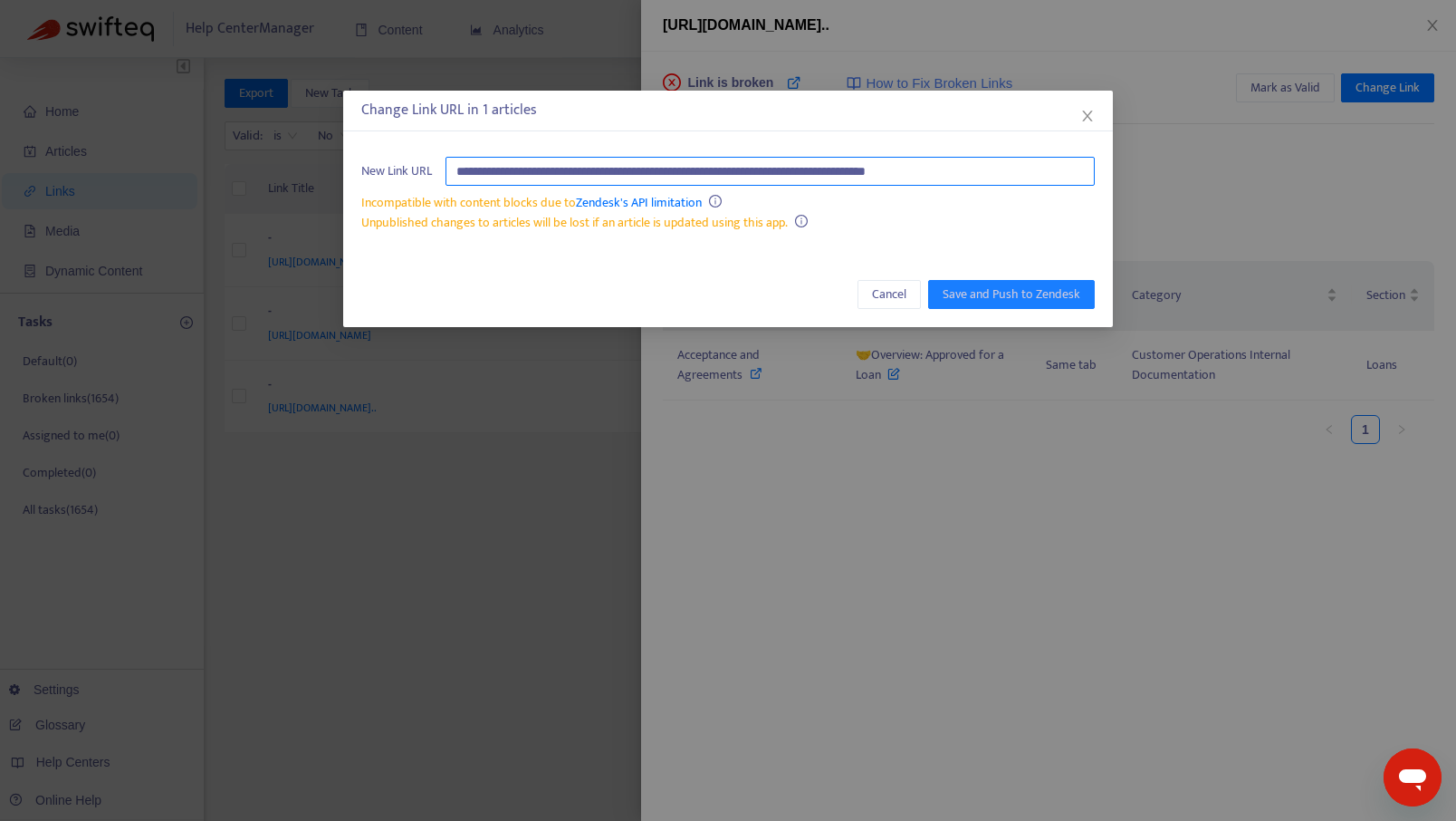
click at [980, 164] on input "**********" at bounding box center [770, 172] width 649 height 29
paste input "**********"
type input "**********"
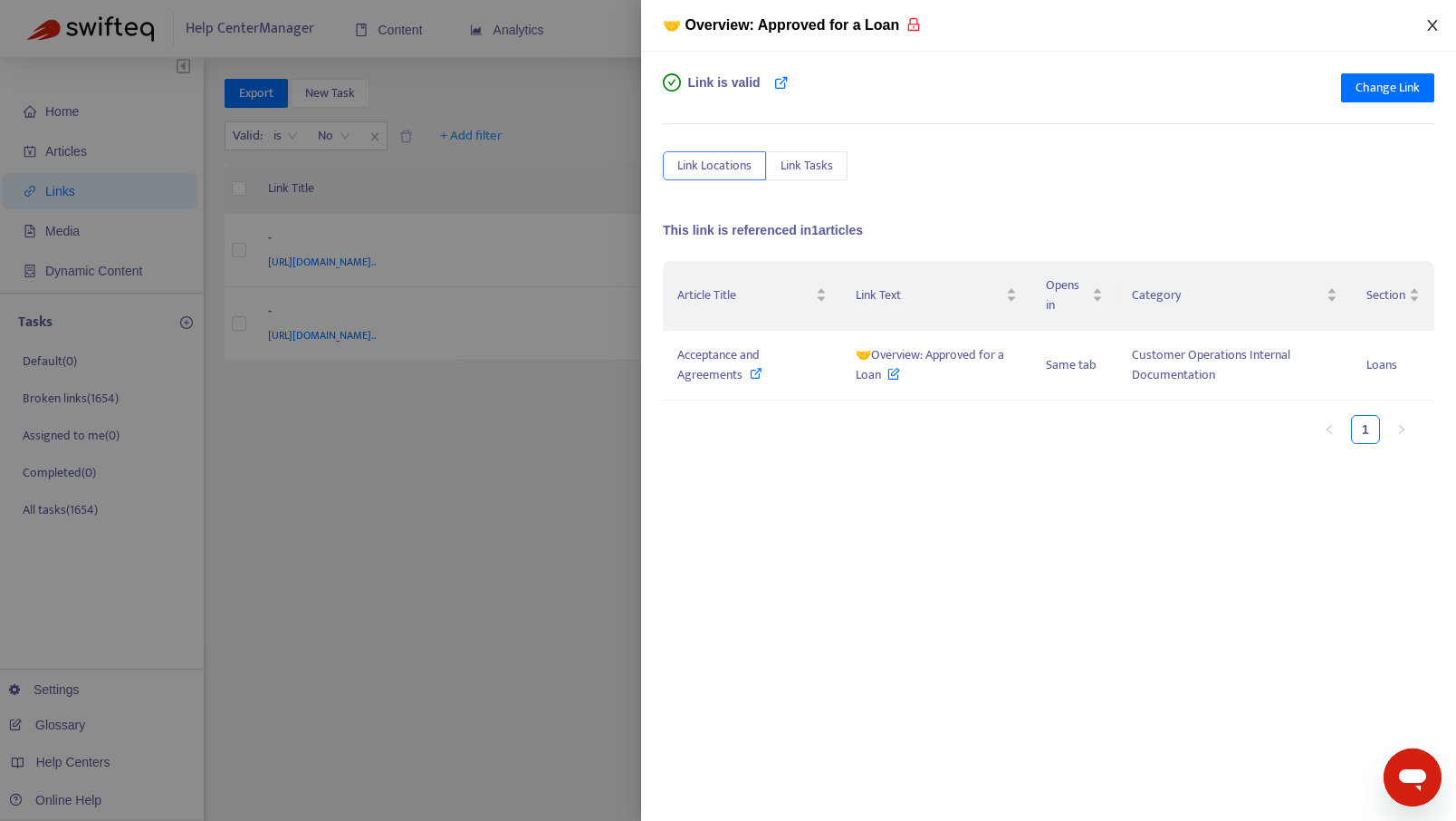
click at [1433, 23] on icon "close" at bounding box center [1433, 26] width 15 height 15
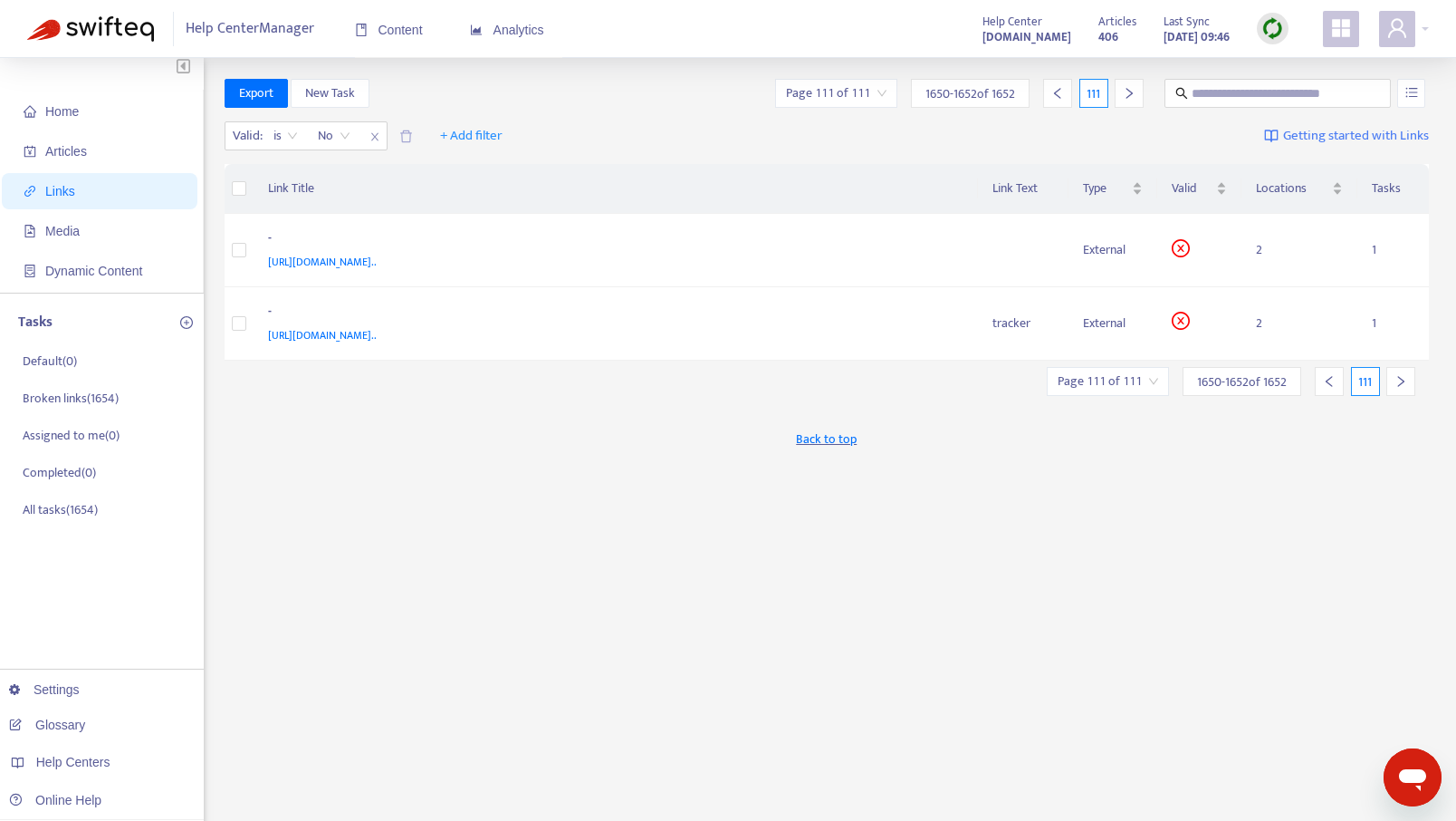
click at [1061, 94] on icon "left" at bounding box center [1058, 93] width 13 height 13
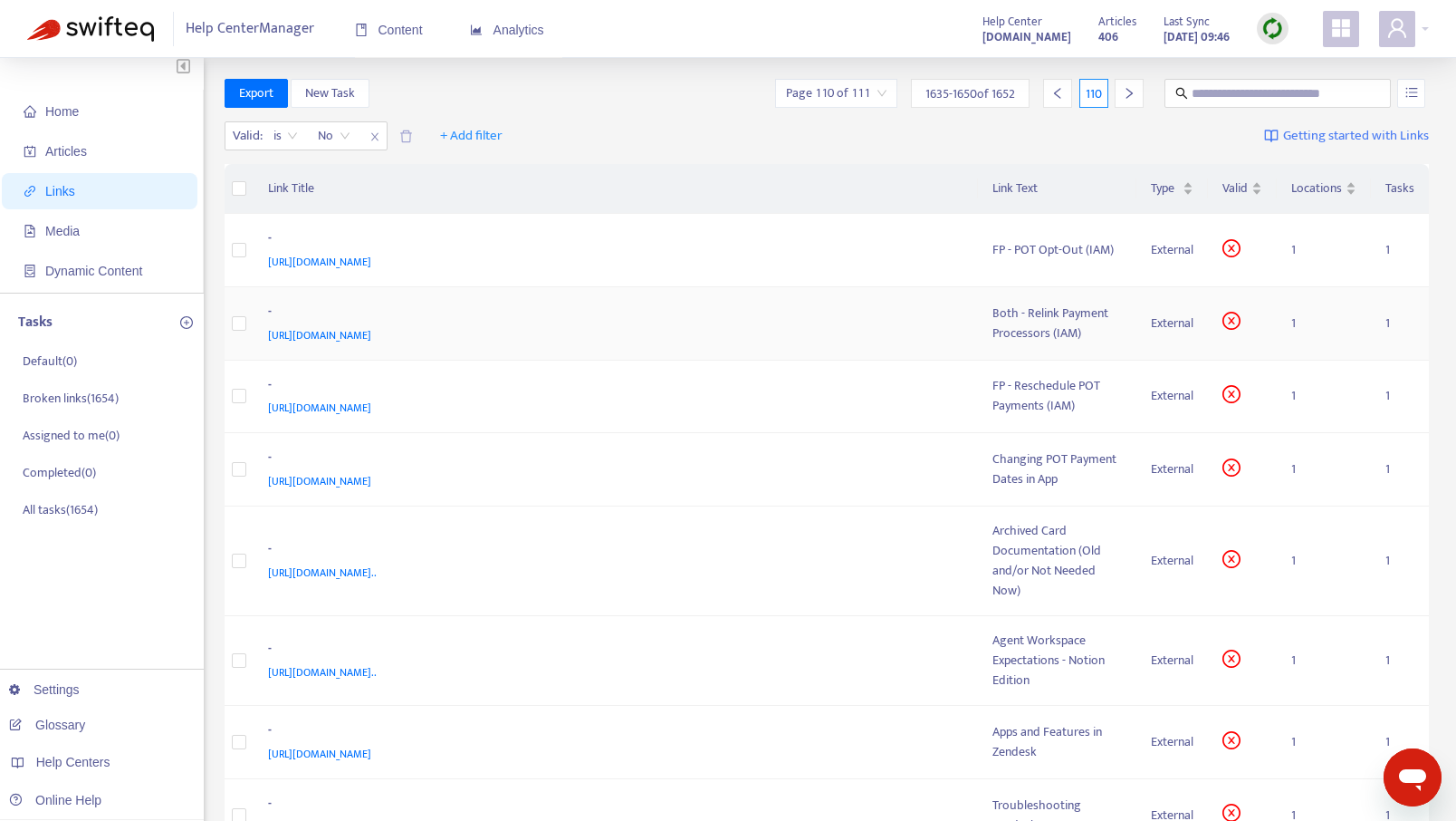
click at [1047, 322] on div "Both - Relink Payment Processors (IAM)" at bounding box center [1057, 323] width 131 height 40
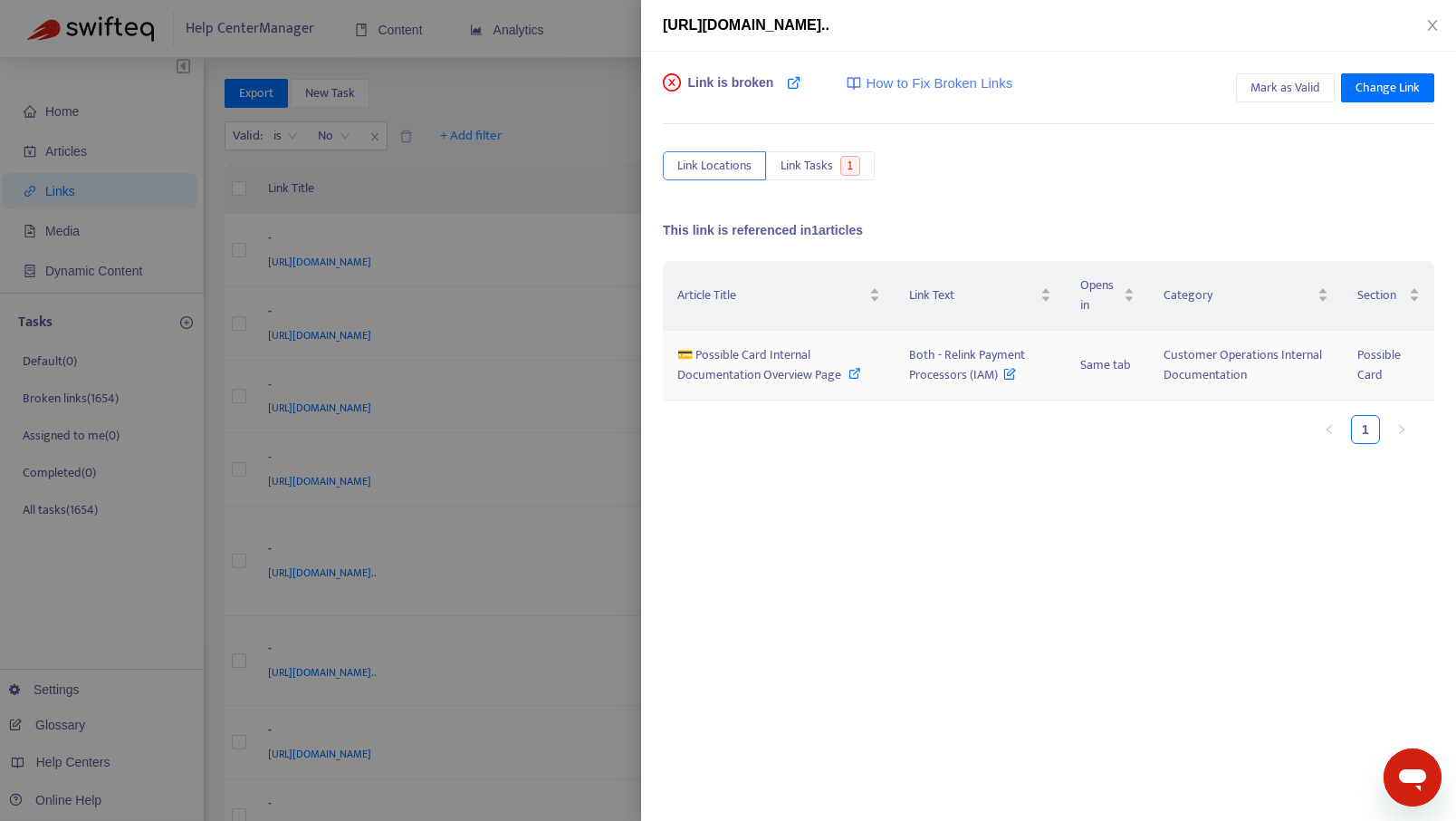
click at [854, 374] on icon at bounding box center [855, 374] width 13 height 13
